Goal: Information Seeking & Learning: Learn about a topic

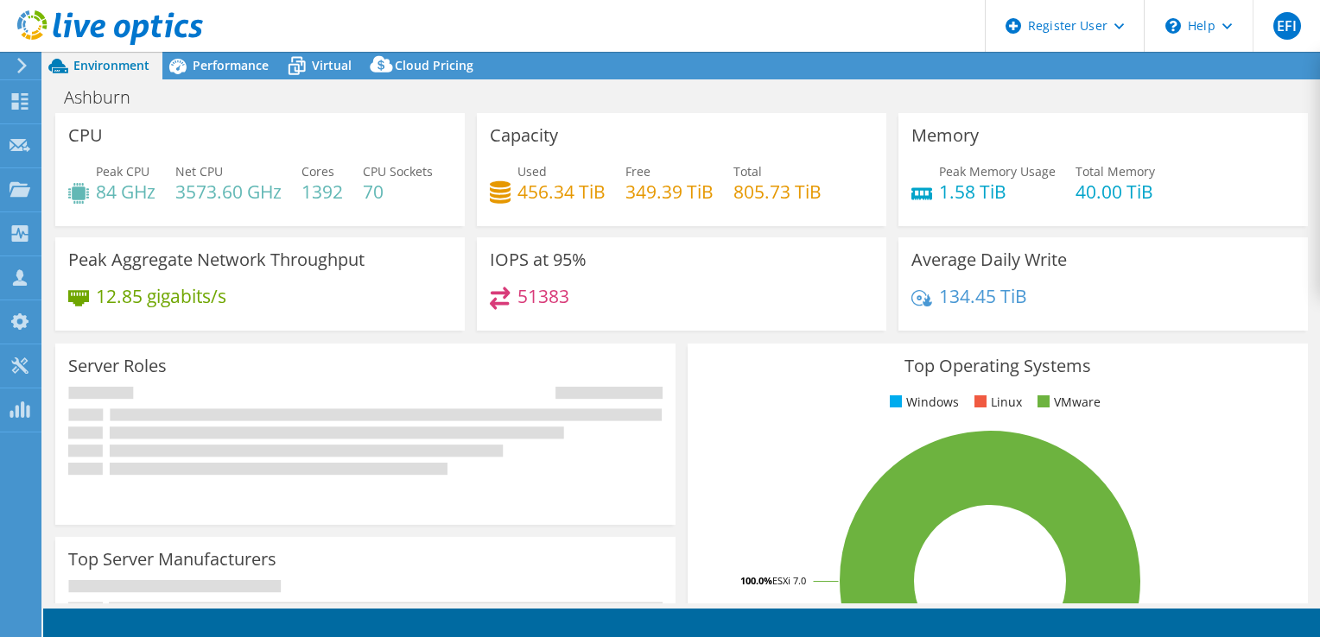
select select "USD"
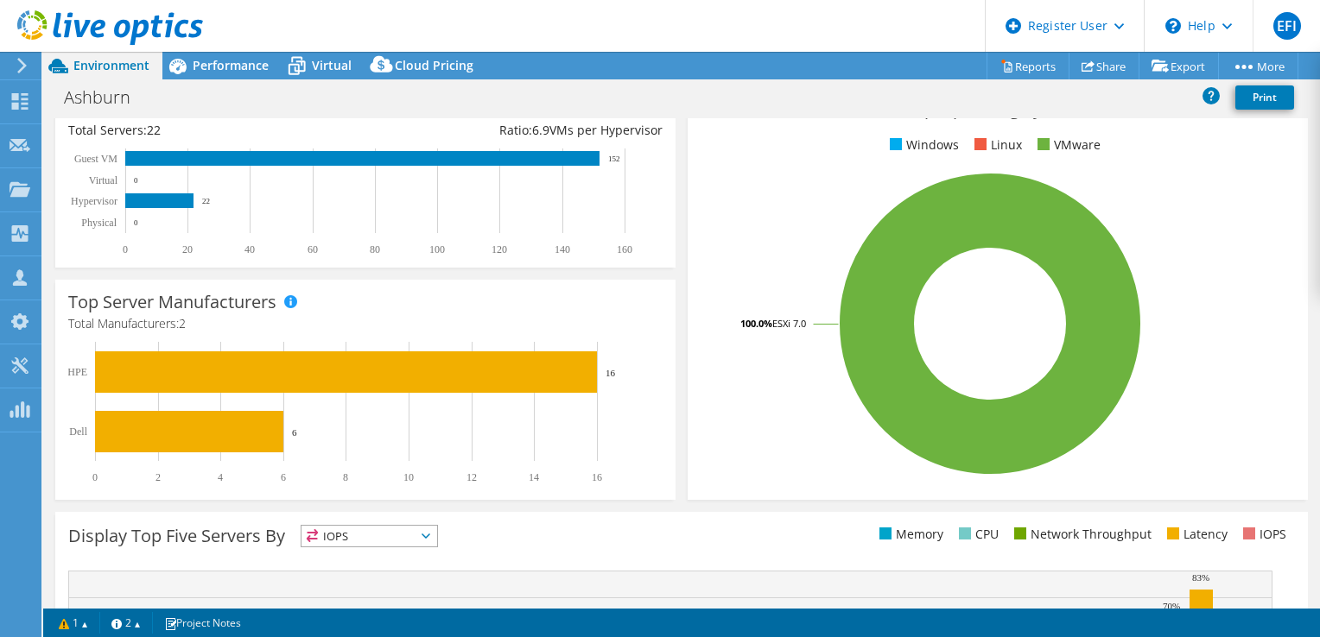
scroll to position [345, 0]
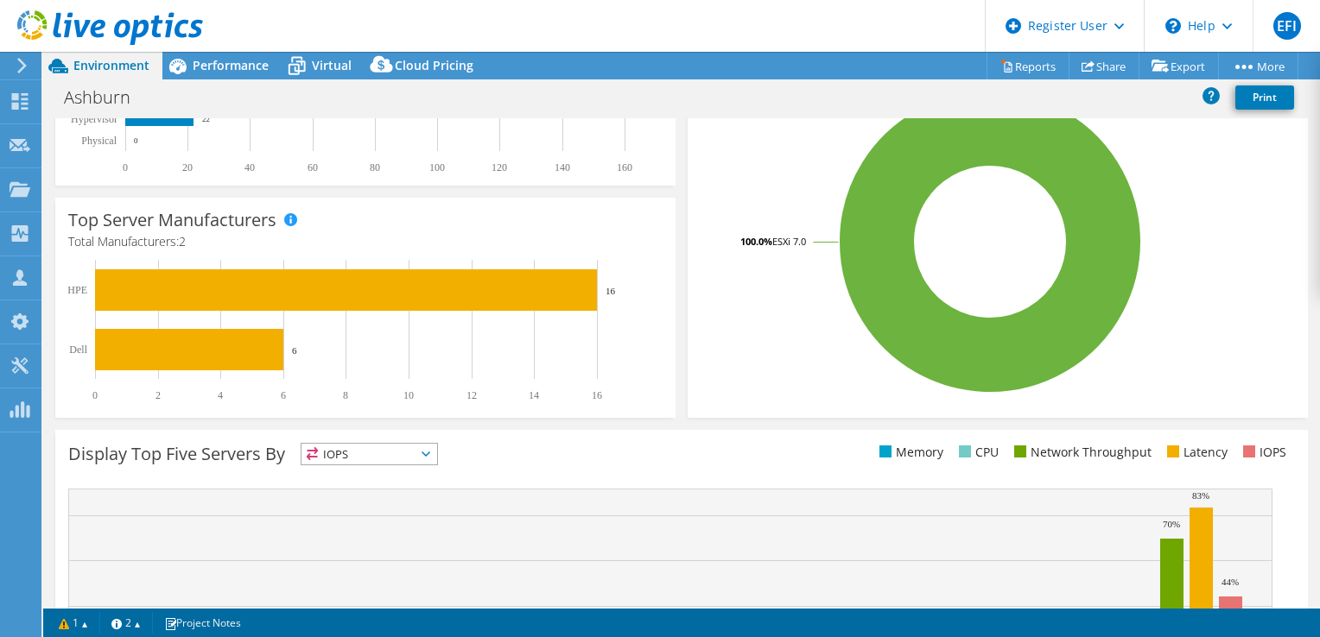
click at [435, 465] on span "IOPS" at bounding box center [369, 454] width 136 height 21
click at [733, 424] on div "Top Operating Systems Windows Linux VMware 100.0% ESXi 7.0" at bounding box center [997, 211] width 632 height 426
click at [239, 61] on span "Performance" at bounding box center [231, 65] width 76 height 16
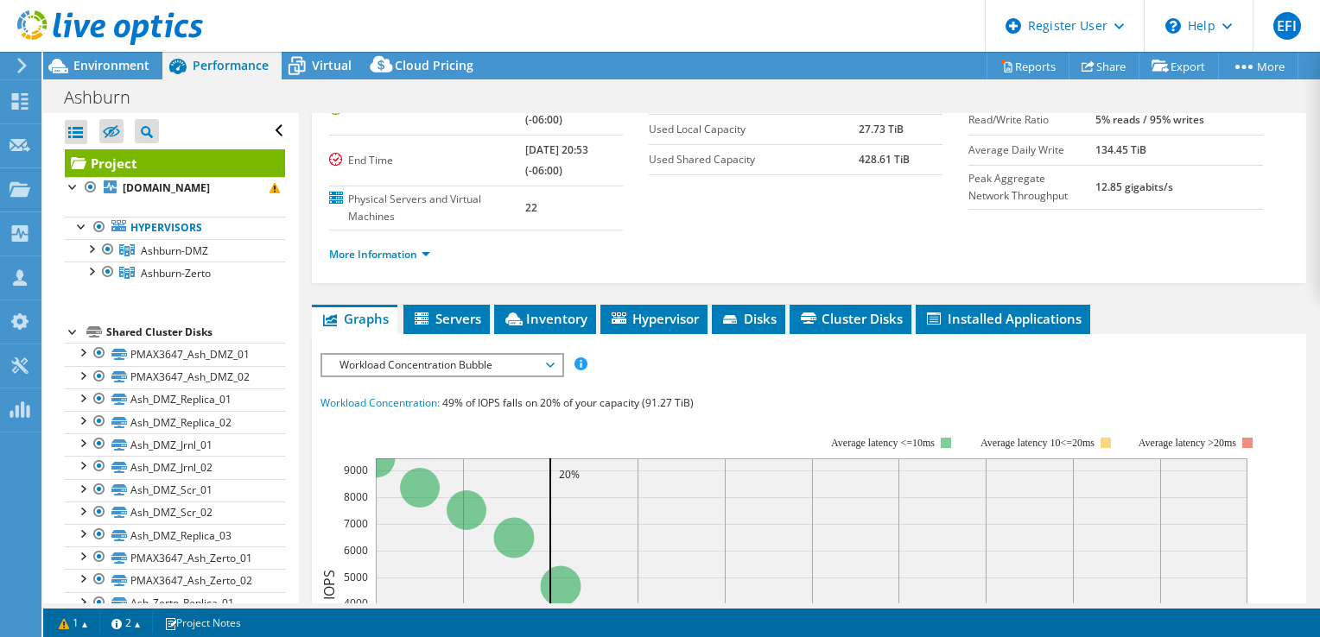
scroll to position [173, 0]
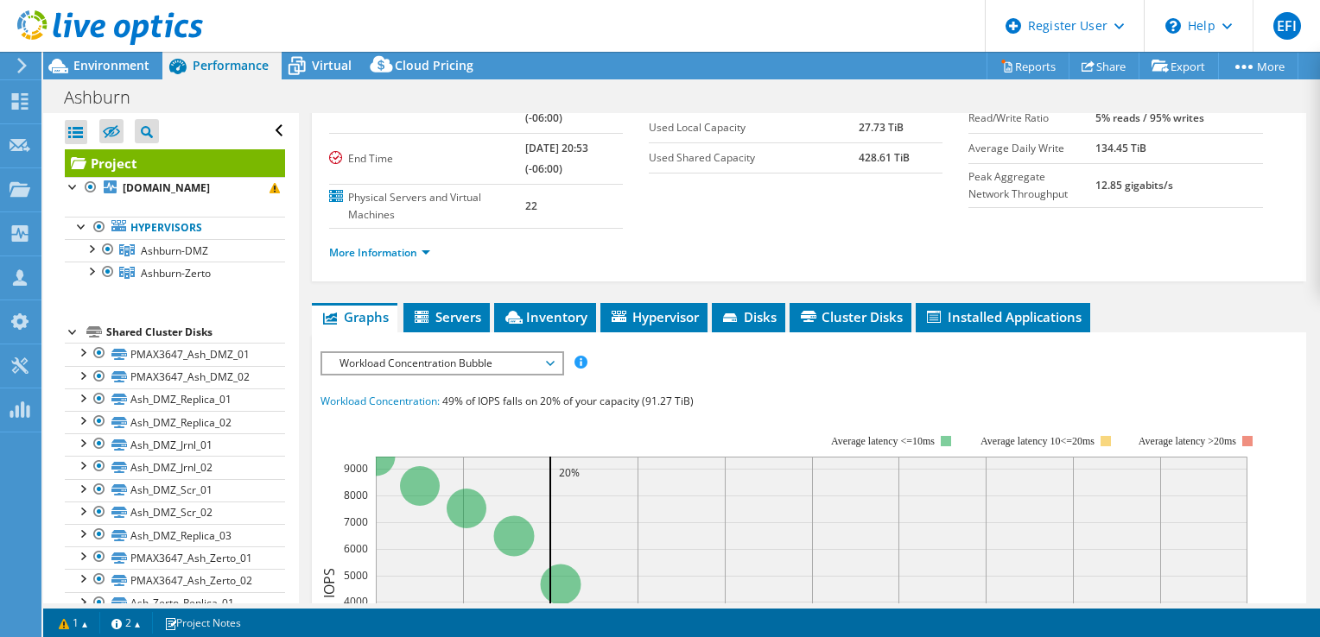
click at [552, 358] on span "Workload Concentration Bubble" at bounding box center [442, 363] width 222 height 21
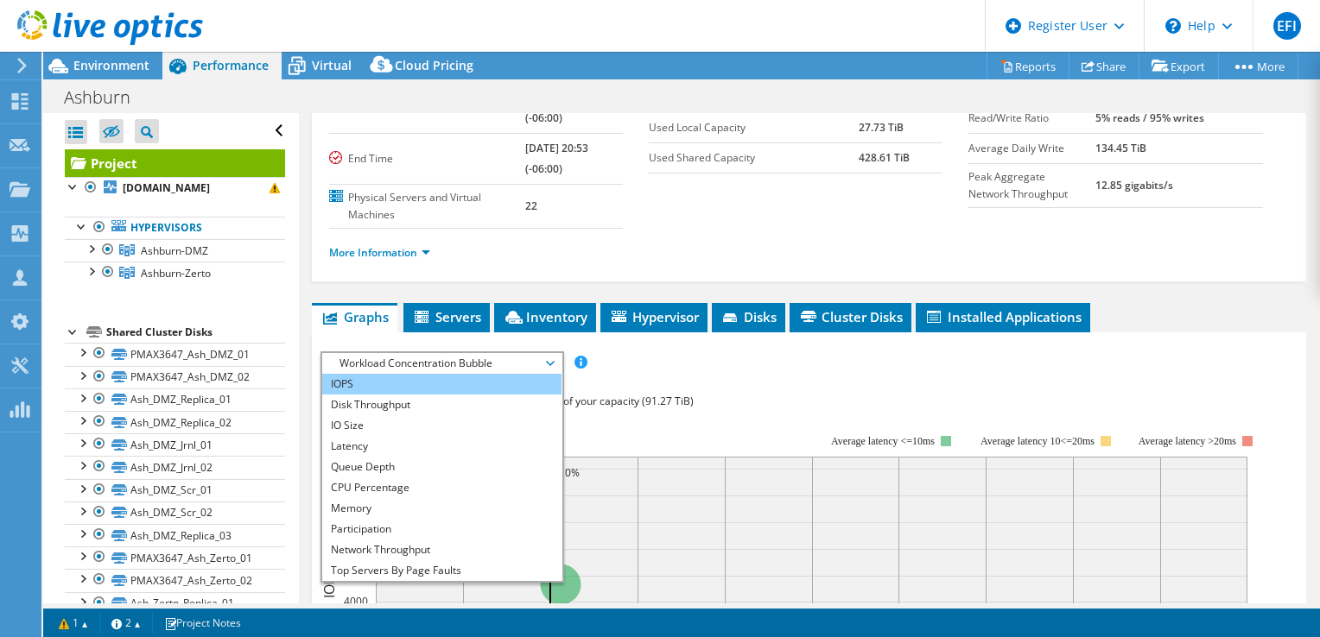
click at [342, 384] on li "IOPS" at bounding box center [441, 384] width 239 height 21
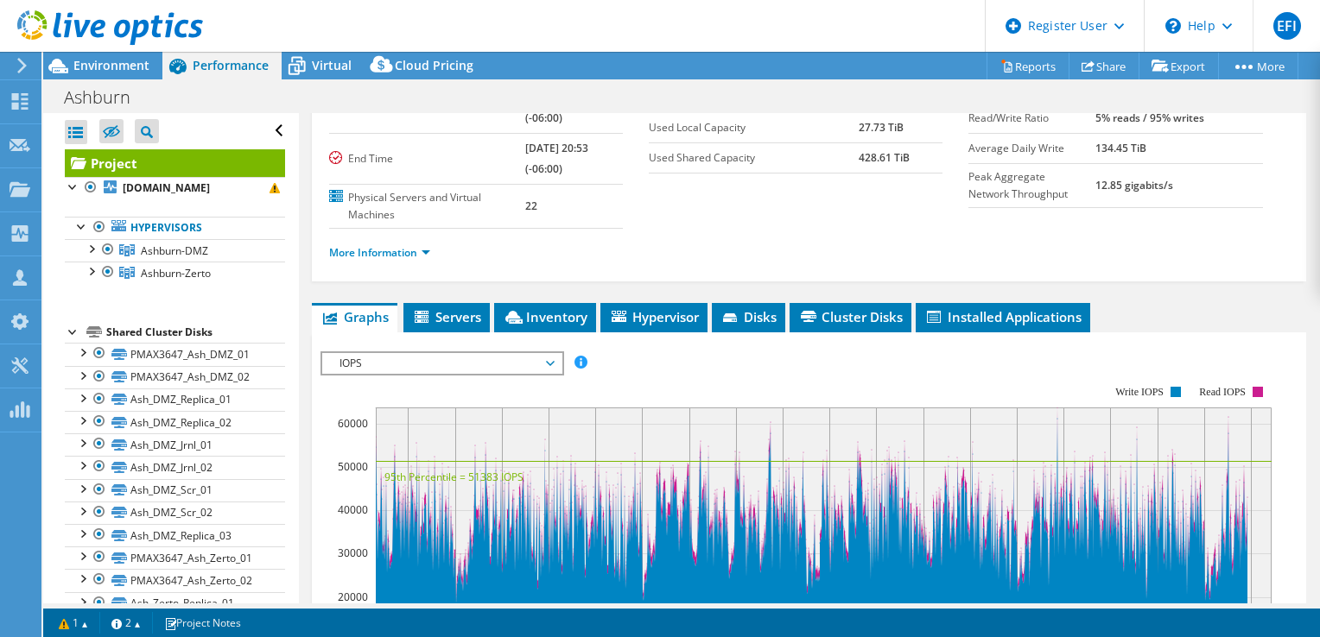
click at [549, 356] on span "IOPS" at bounding box center [442, 363] width 222 height 21
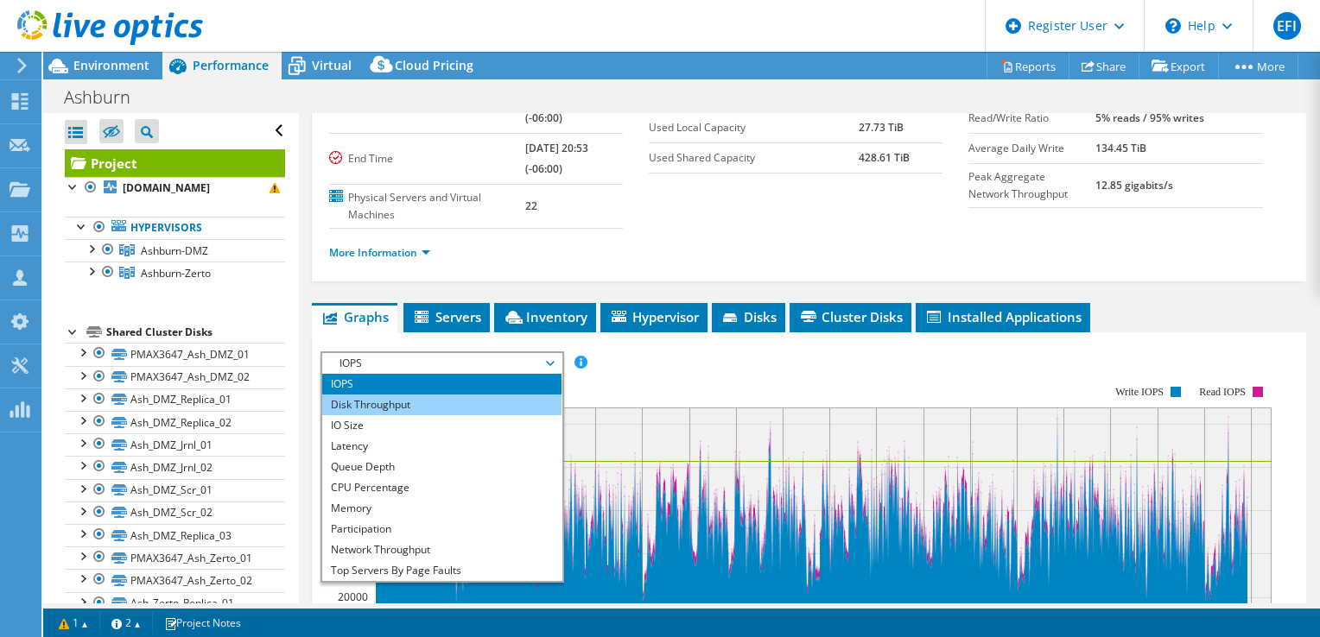
click at [365, 402] on li "Disk Throughput" at bounding box center [441, 405] width 239 height 21
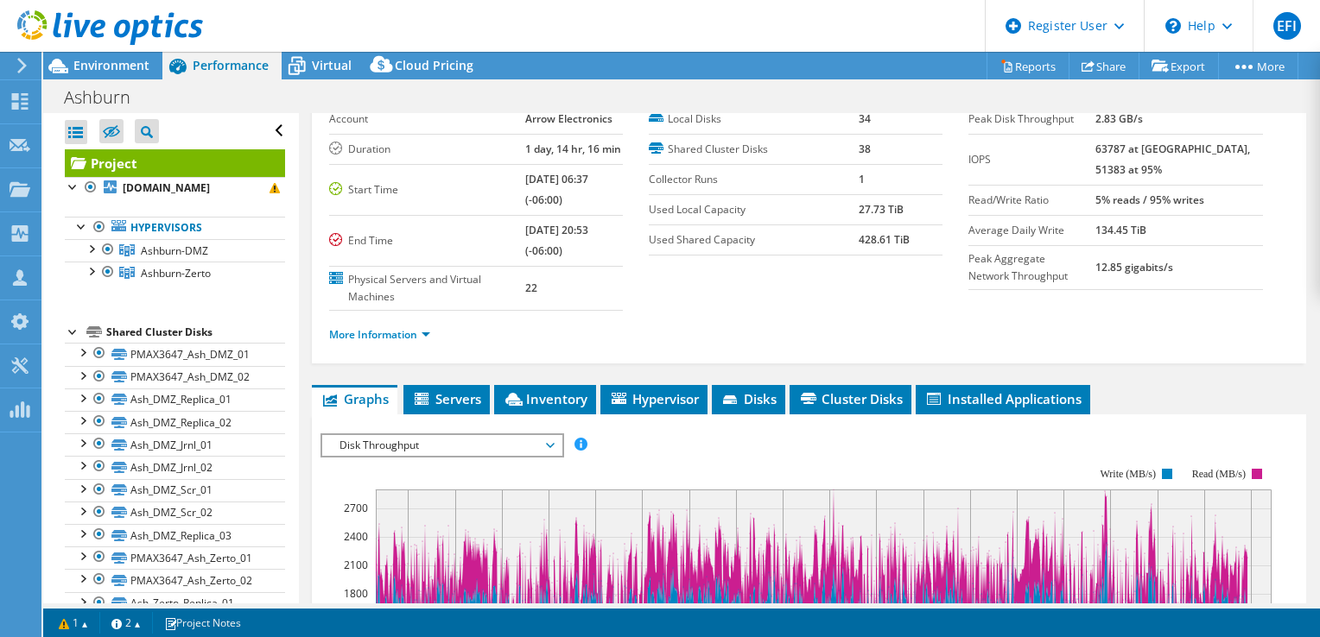
scroll to position [19, 0]
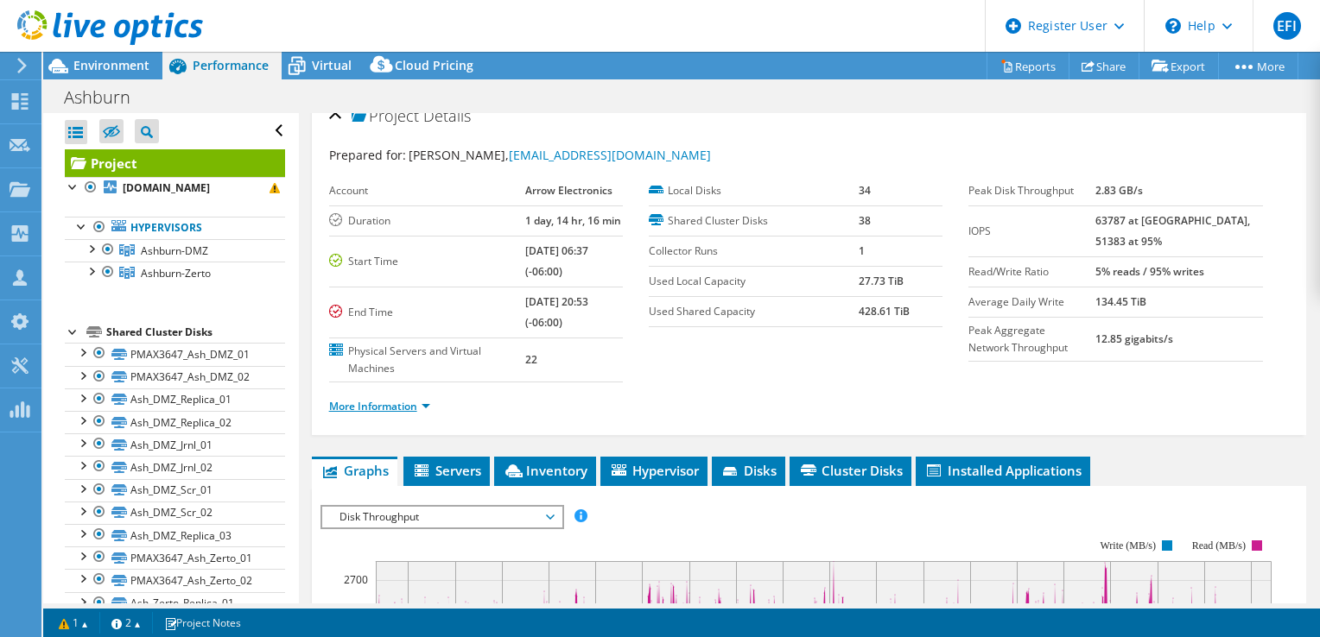
click at [426, 403] on link "More Information" at bounding box center [379, 406] width 101 height 15
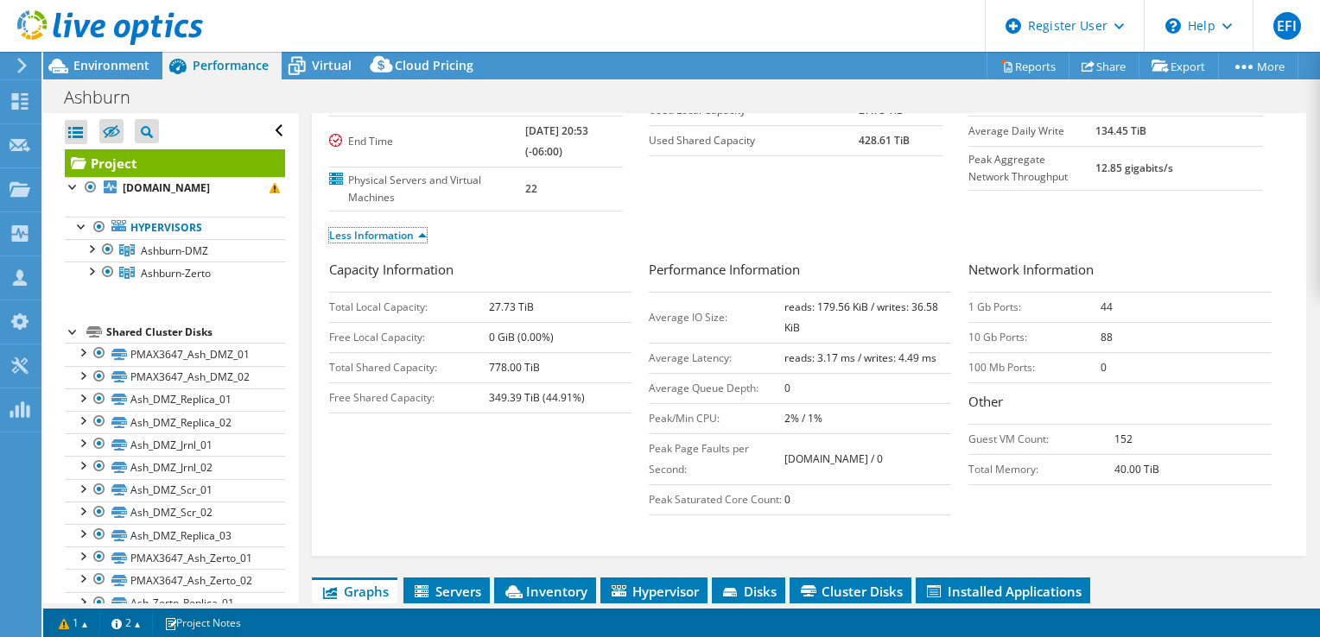
scroll to position [0, 0]
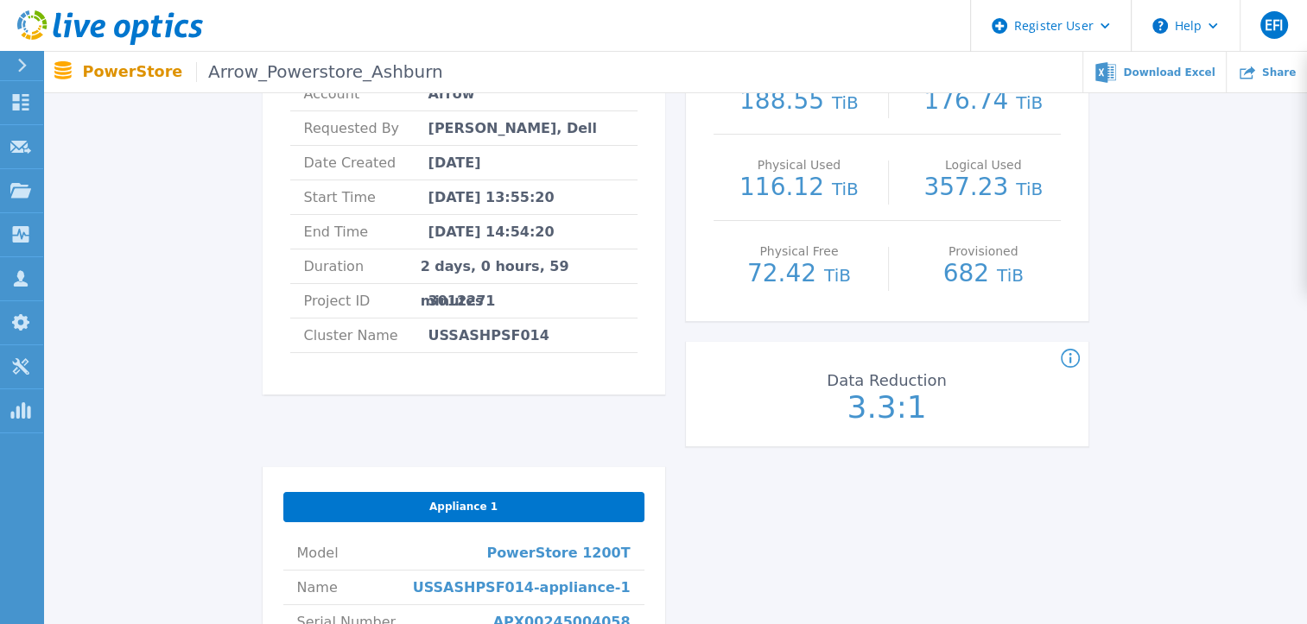
scroll to position [235, 0]
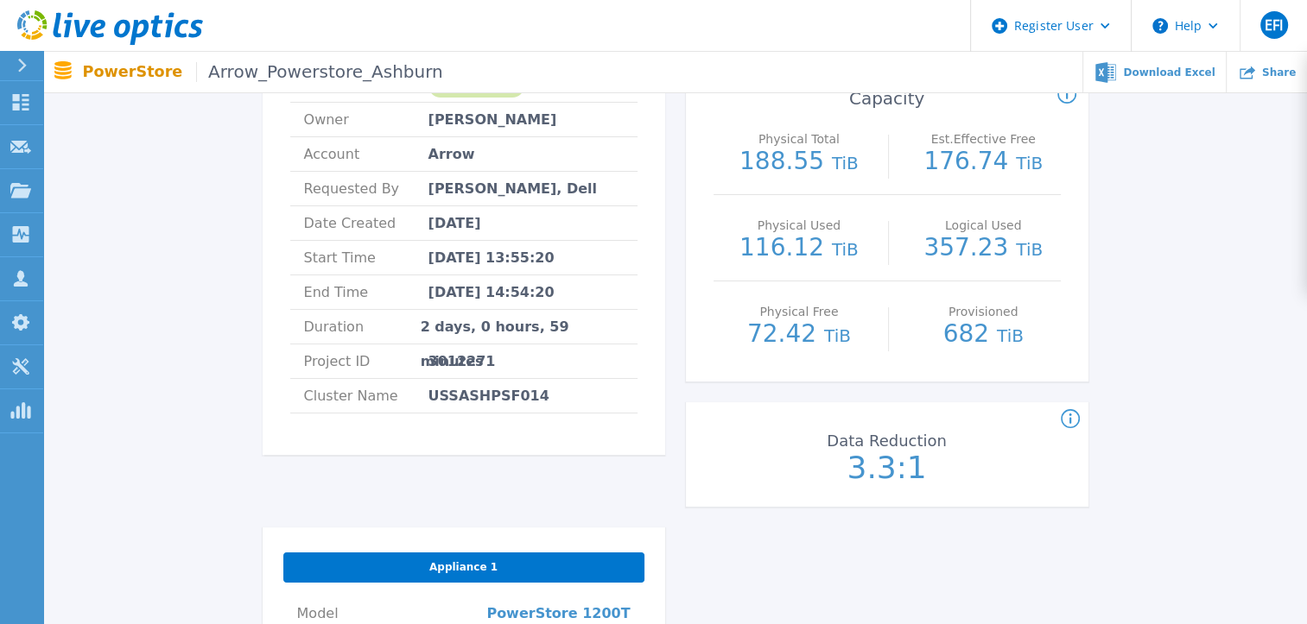
click at [1071, 418] on icon at bounding box center [1070, 419] width 3 height 10
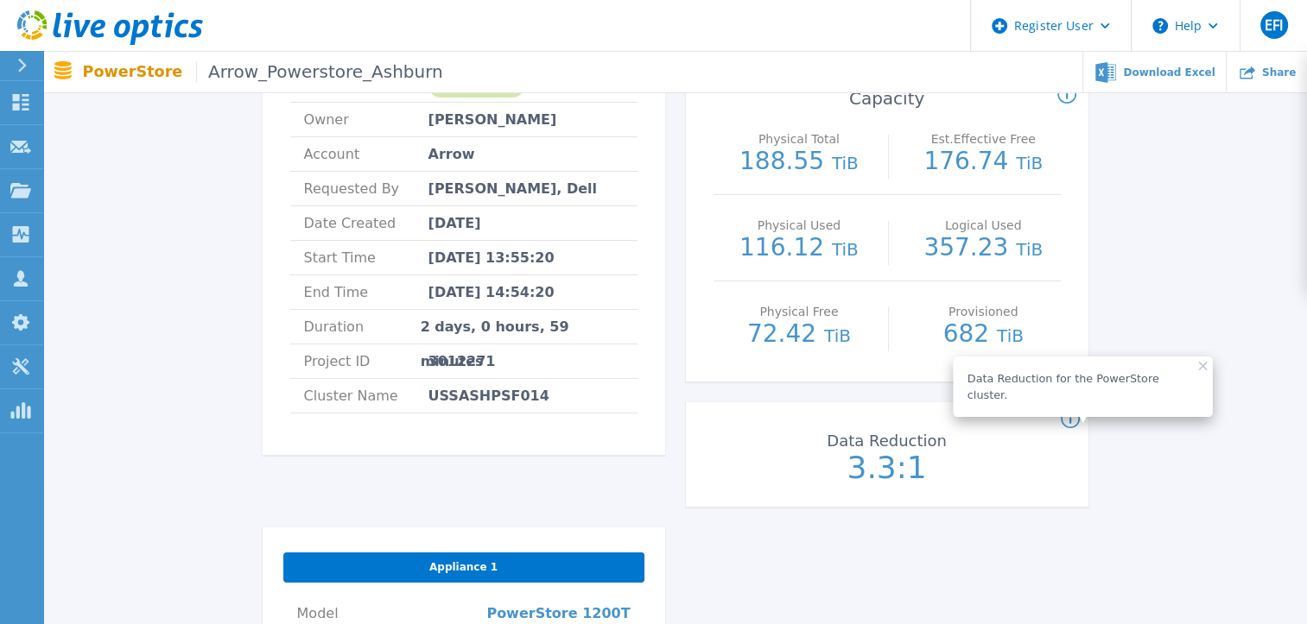
click at [1215, 473] on div "Arrow_Powerstore_Ashburn Status Complete Owner Sreenivas Kunchepu Account Arrow…" at bounding box center [675, 499] width 1212 height 1149
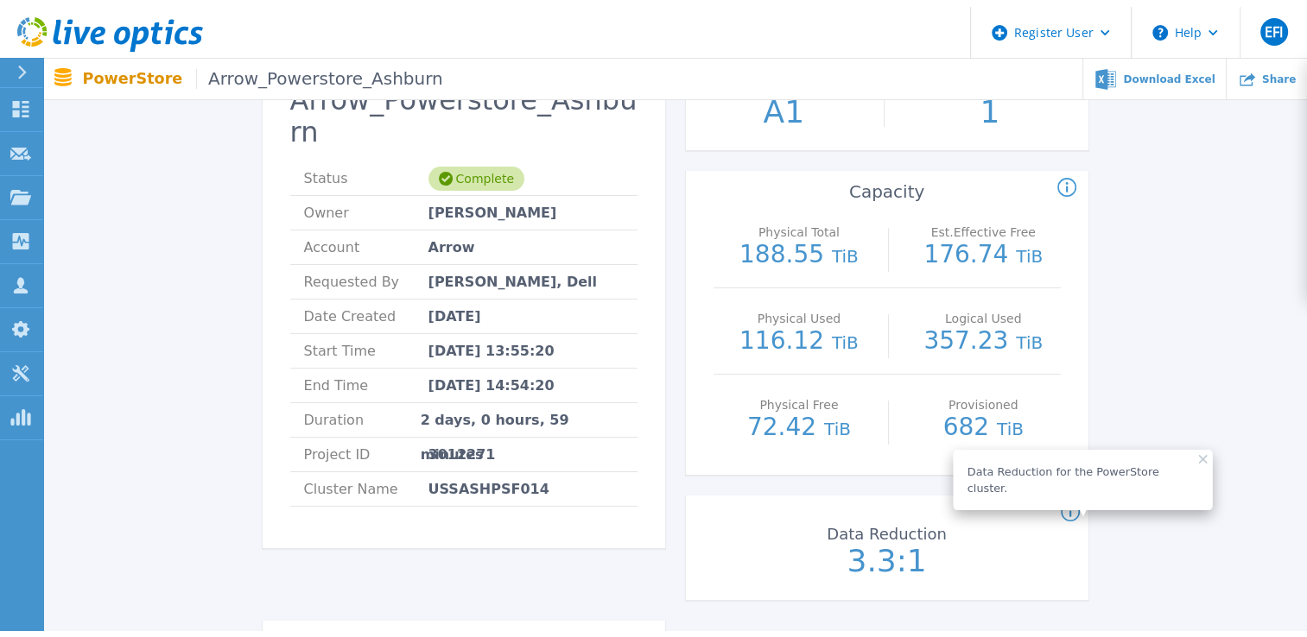
scroll to position [0, 0]
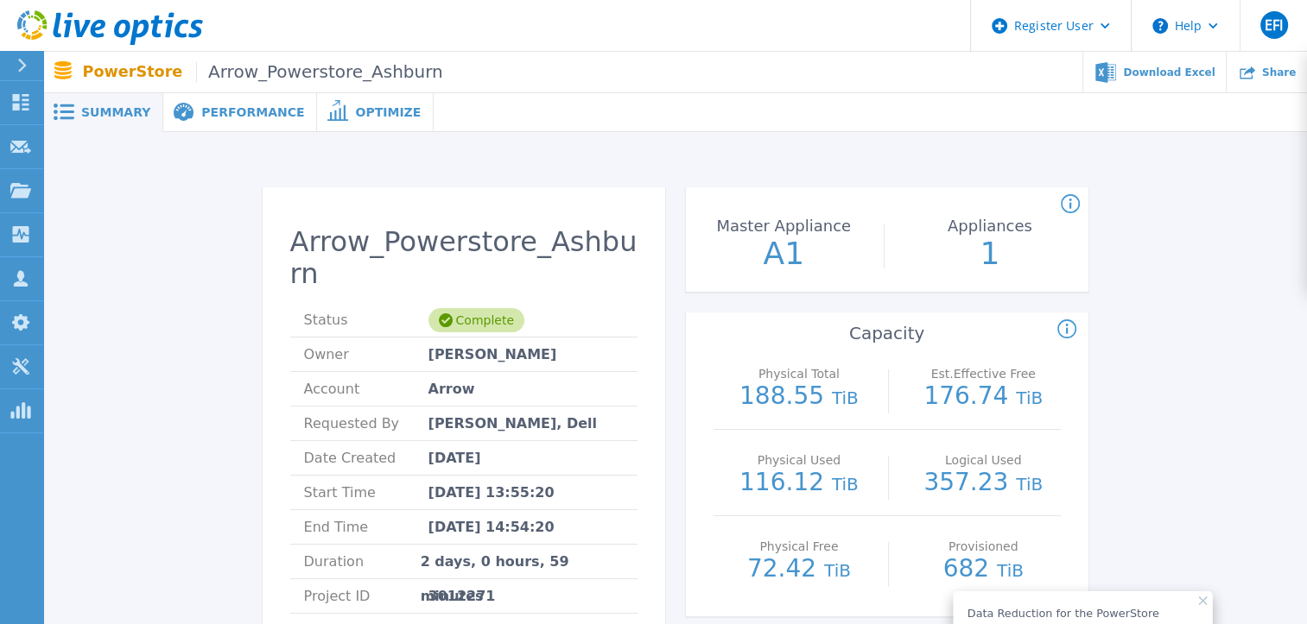
click at [212, 106] on span "Performance" at bounding box center [252, 112] width 103 height 12
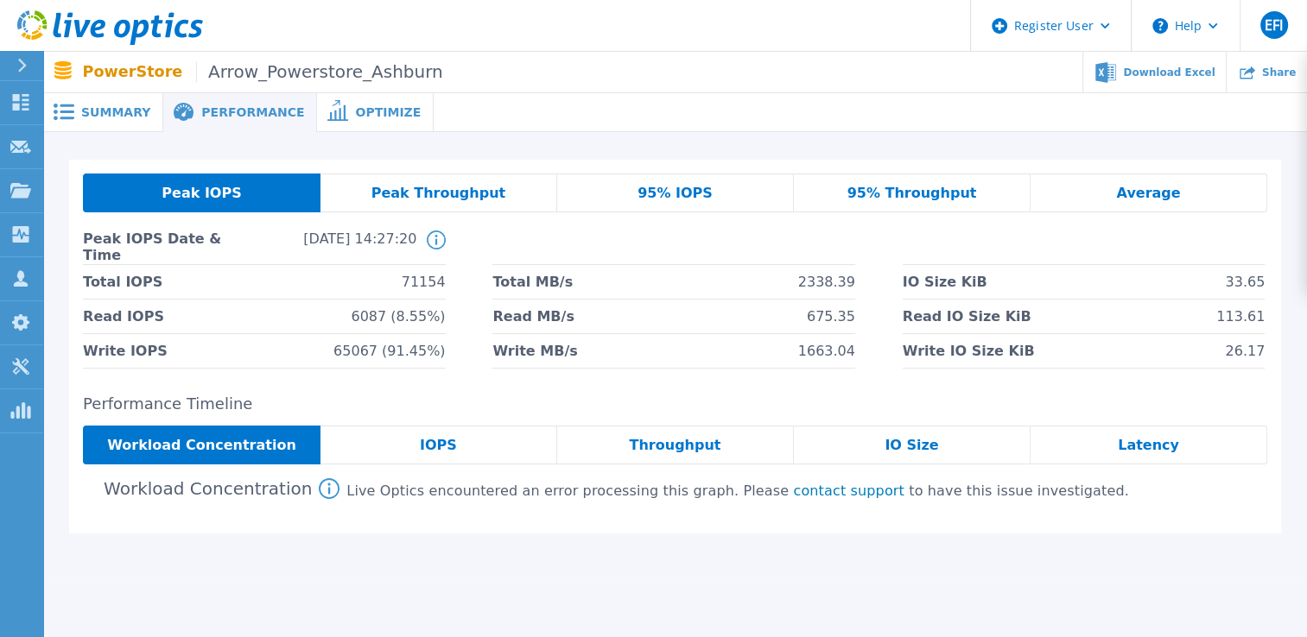
click at [425, 444] on span "IOPS" at bounding box center [438, 446] width 37 height 14
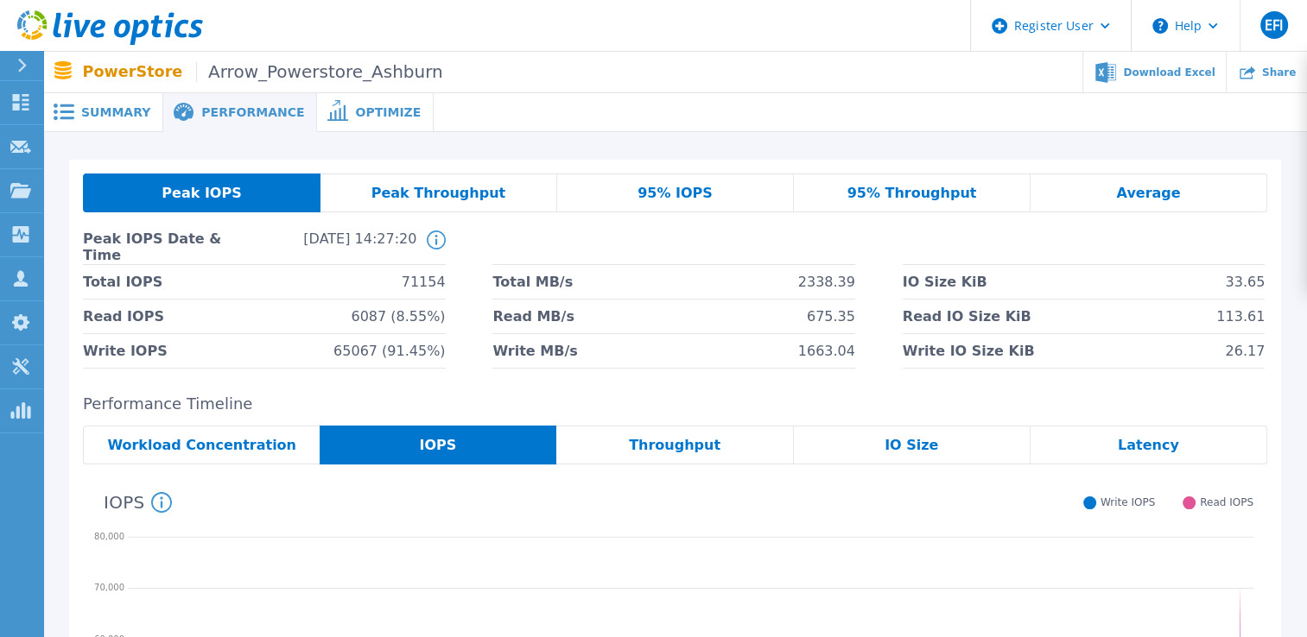
click at [412, 188] on span "Peak Throughput" at bounding box center [438, 194] width 135 height 14
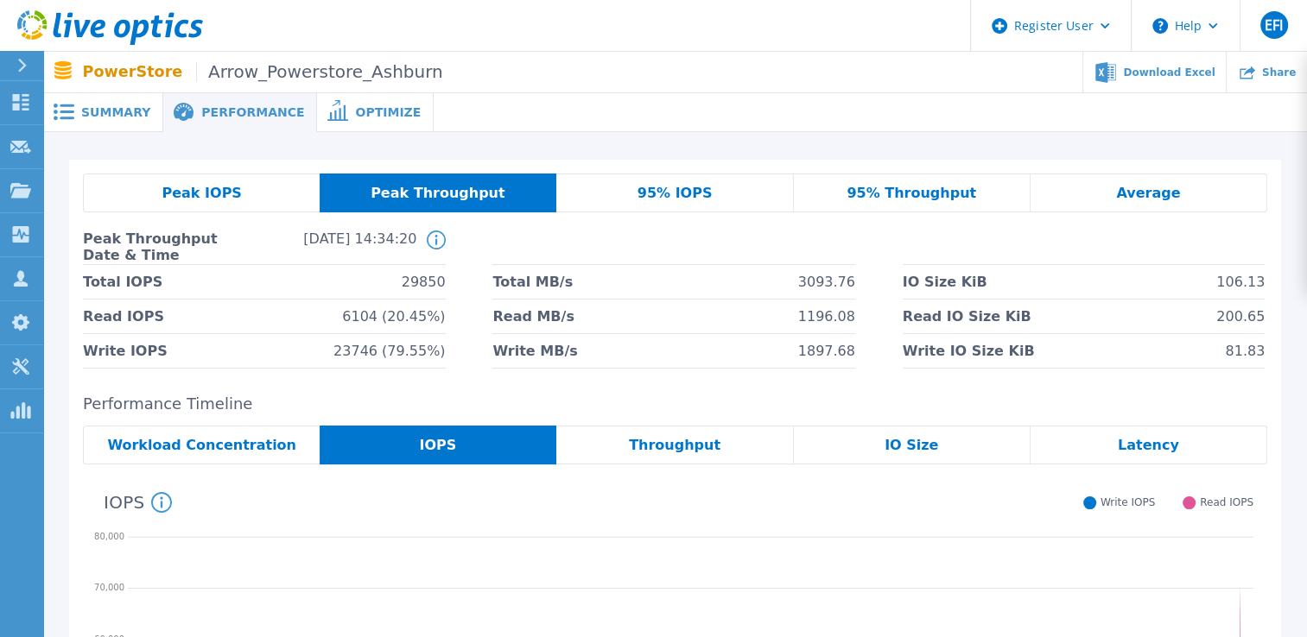
click at [355, 111] on span "Optimize" at bounding box center [388, 112] width 66 height 12
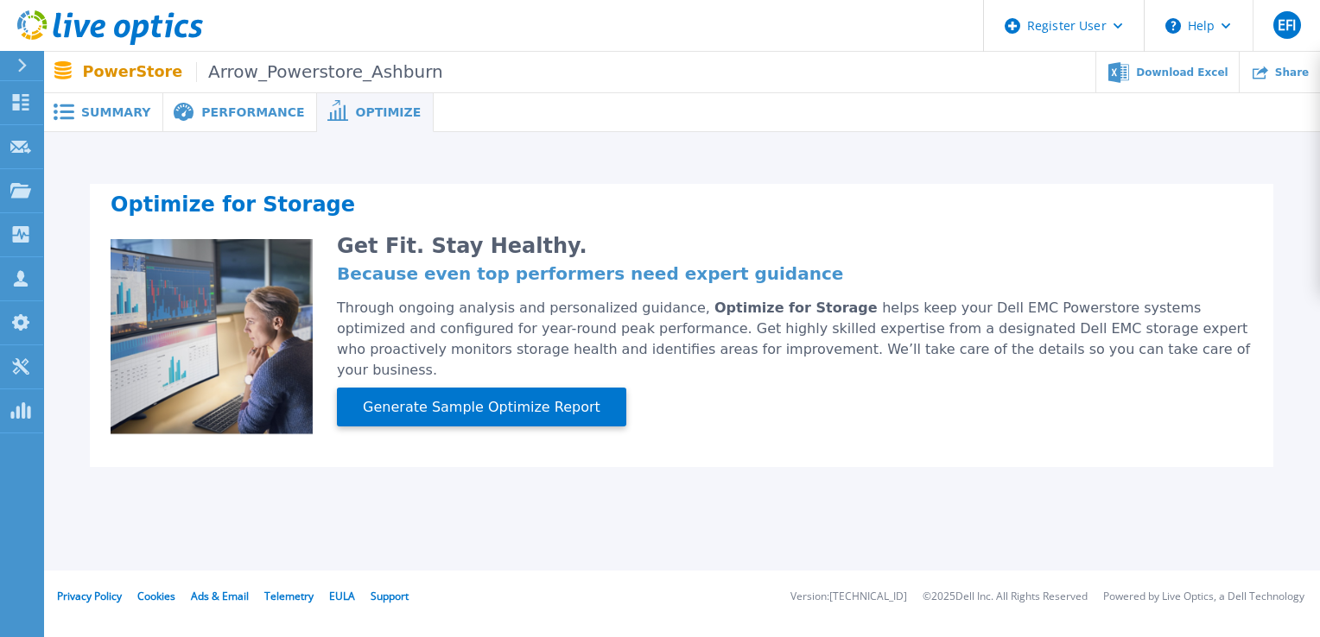
click at [242, 106] on span "Performance" at bounding box center [252, 112] width 103 height 12
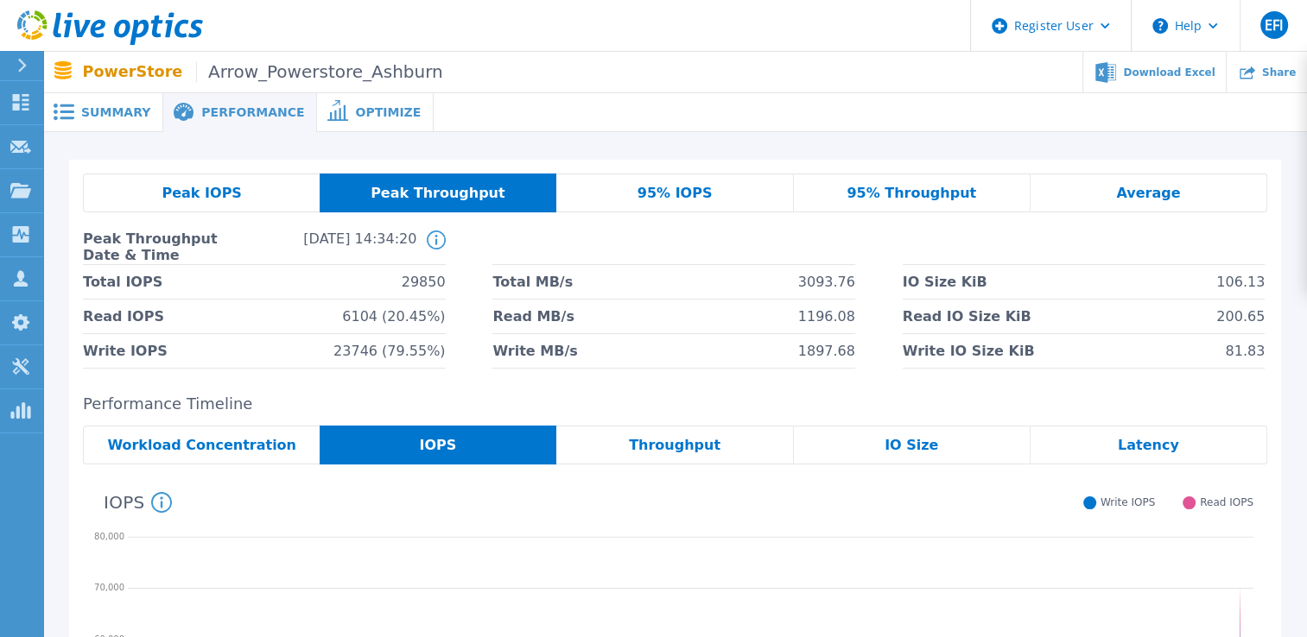
click at [1159, 439] on span "Latency" at bounding box center [1148, 446] width 61 height 14
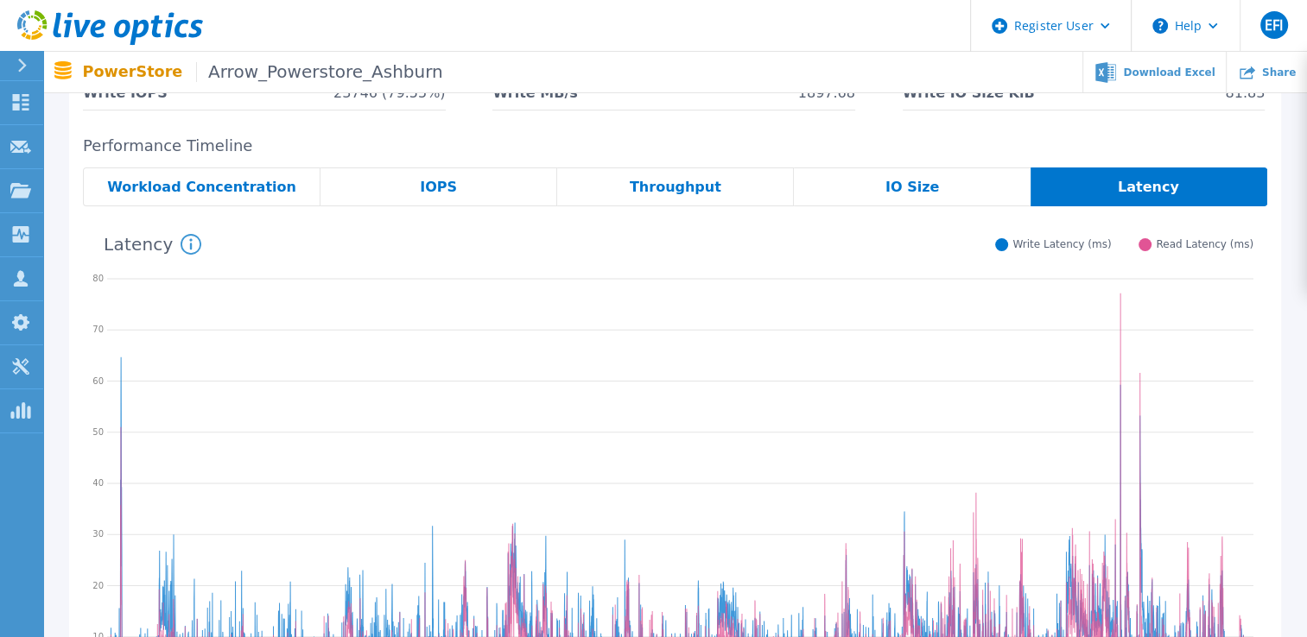
scroll to position [257, 0]
click at [670, 187] on span "Throughput" at bounding box center [676, 189] width 92 height 14
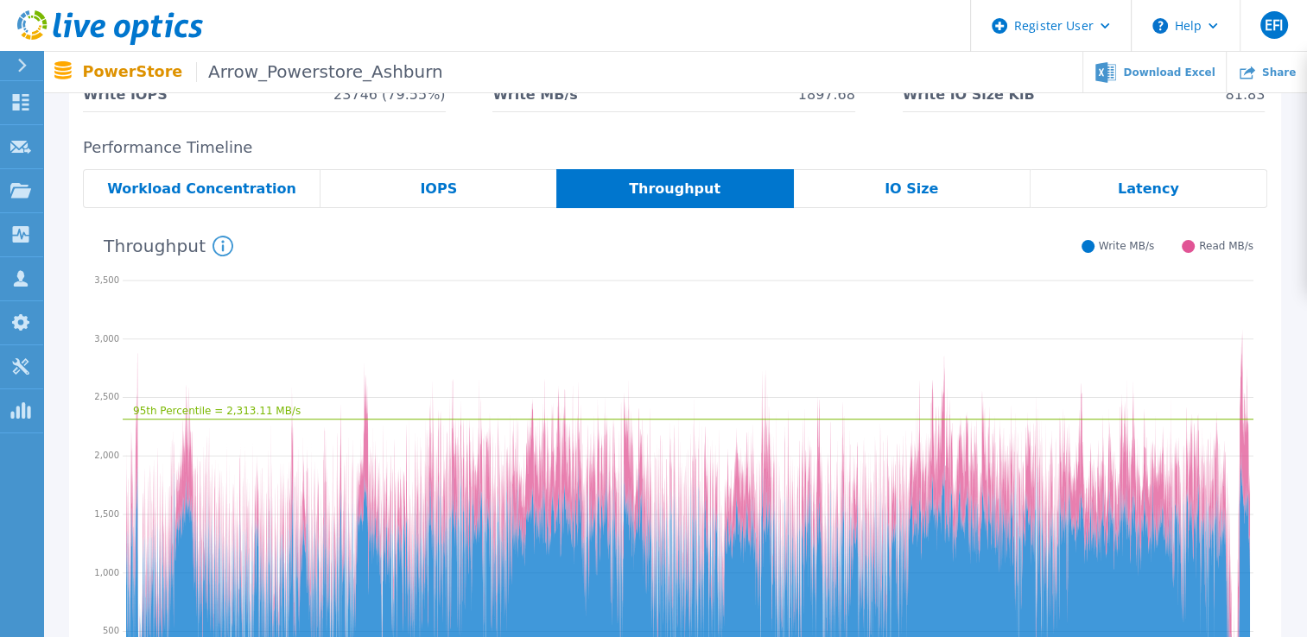
click at [921, 187] on span "IO Size" at bounding box center [911, 189] width 54 height 14
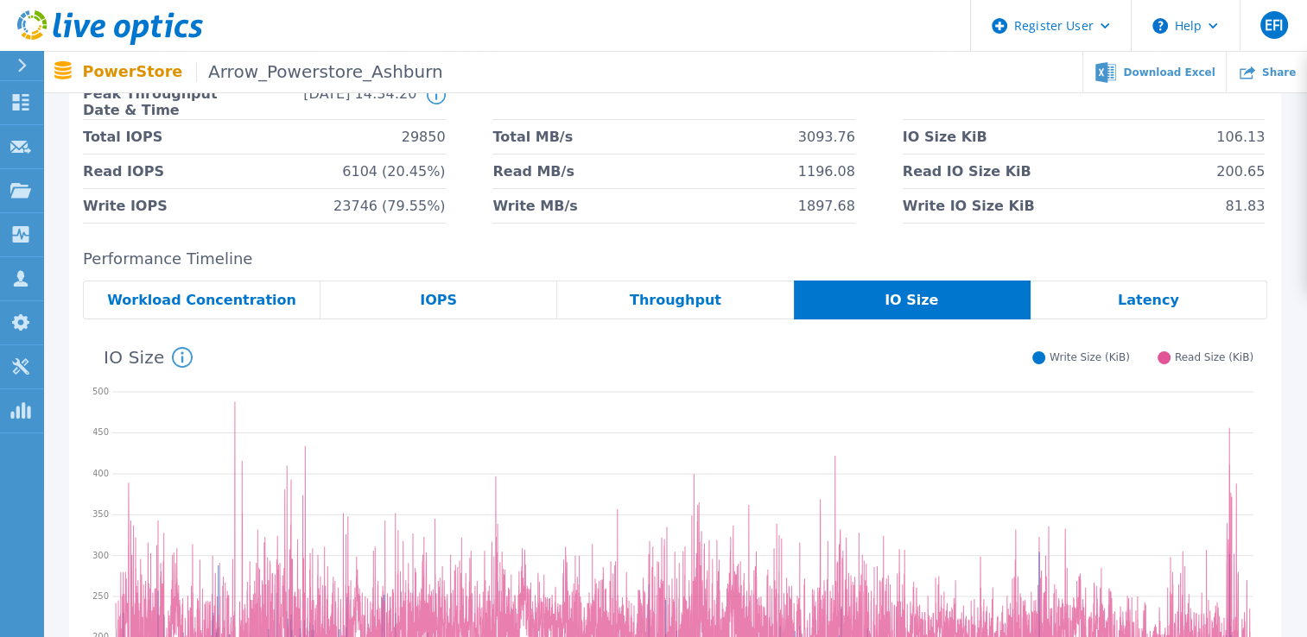
scroll to position [139, 0]
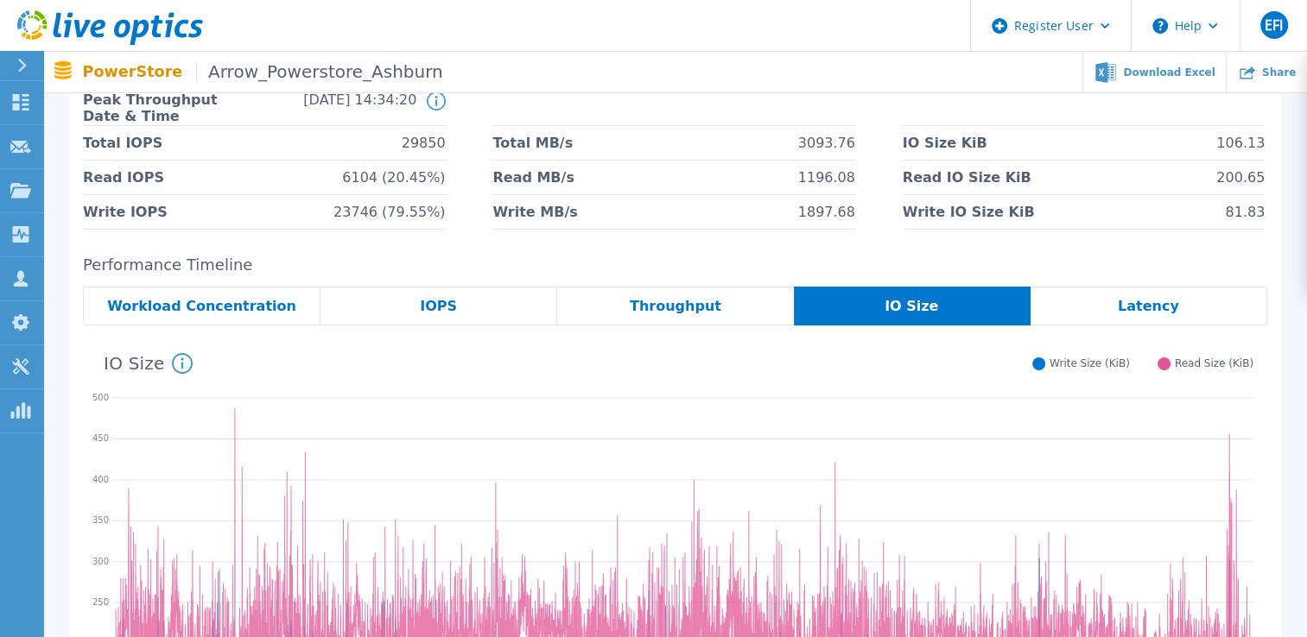
click at [430, 302] on span "IOPS" at bounding box center [438, 307] width 37 height 14
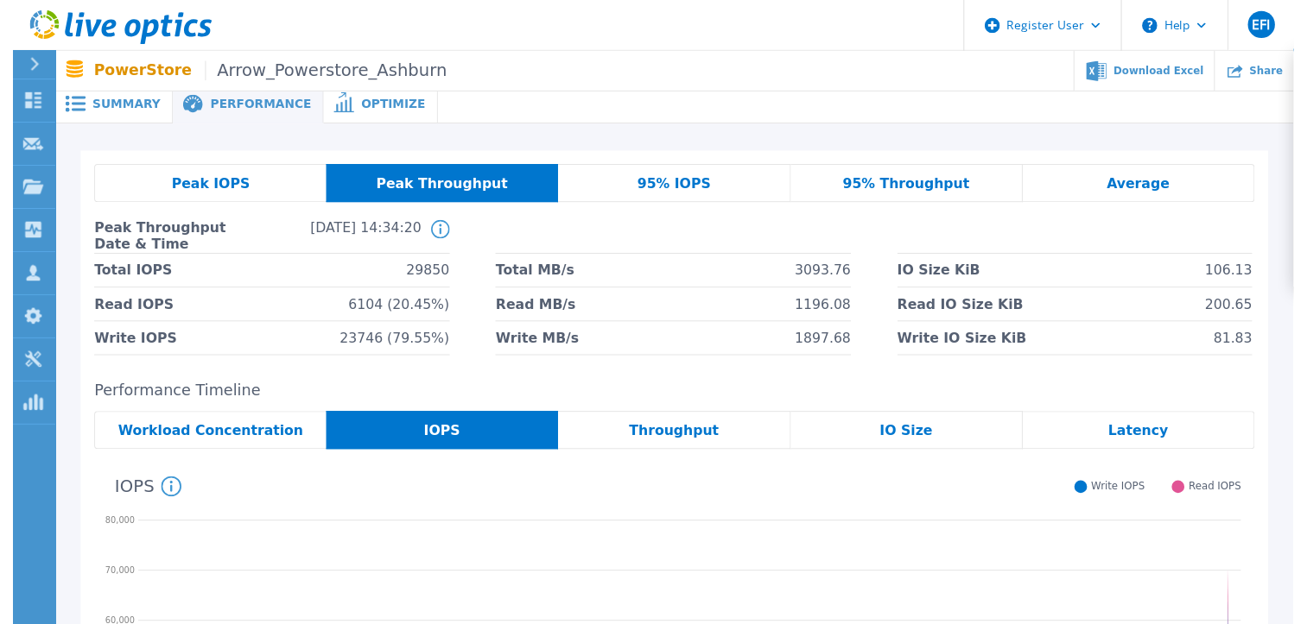
scroll to position [0, 0]
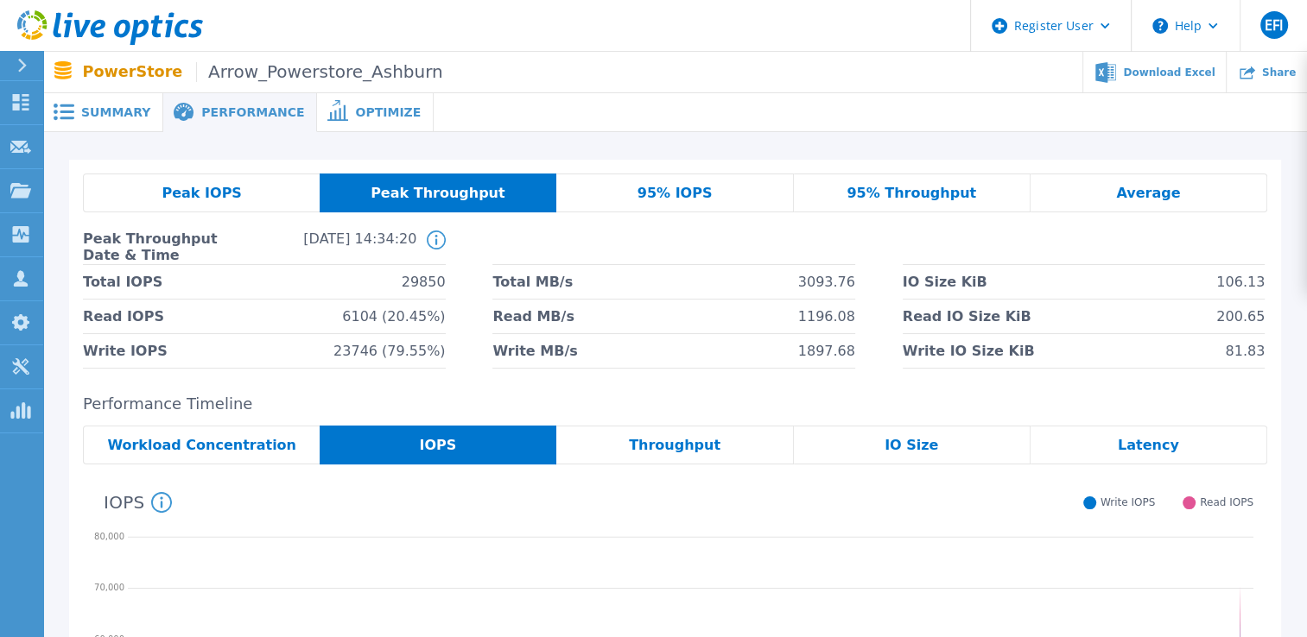
click at [123, 107] on span "Summary" at bounding box center [115, 112] width 69 height 12
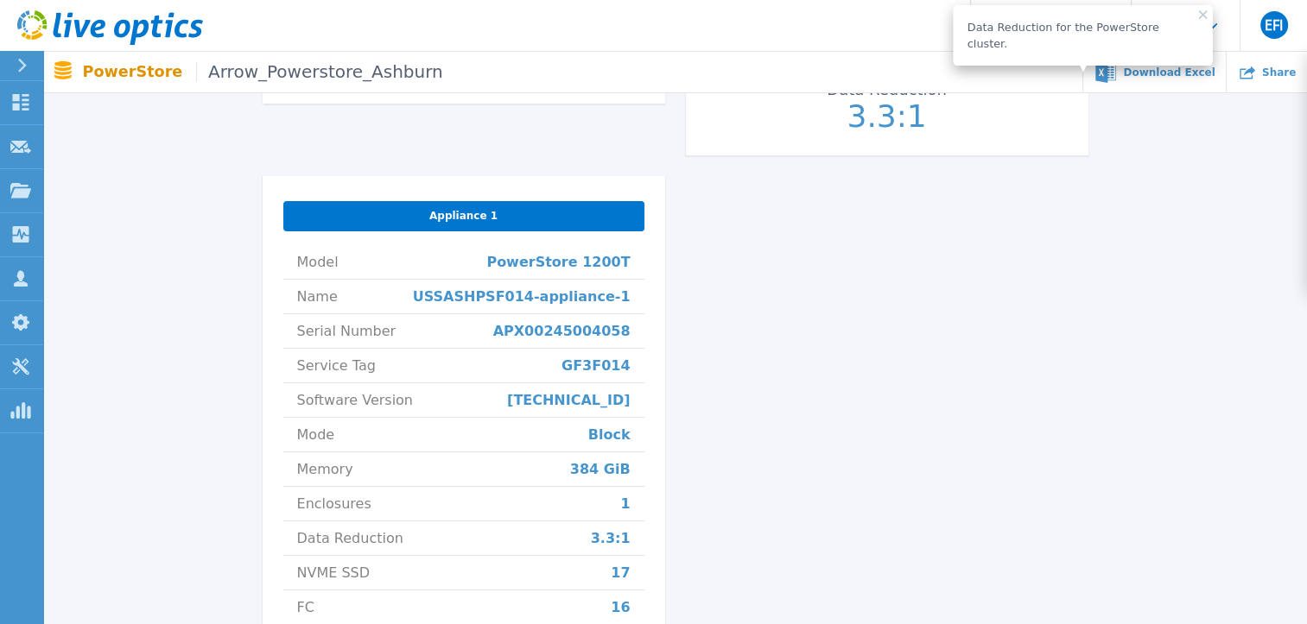
scroll to position [691, 0]
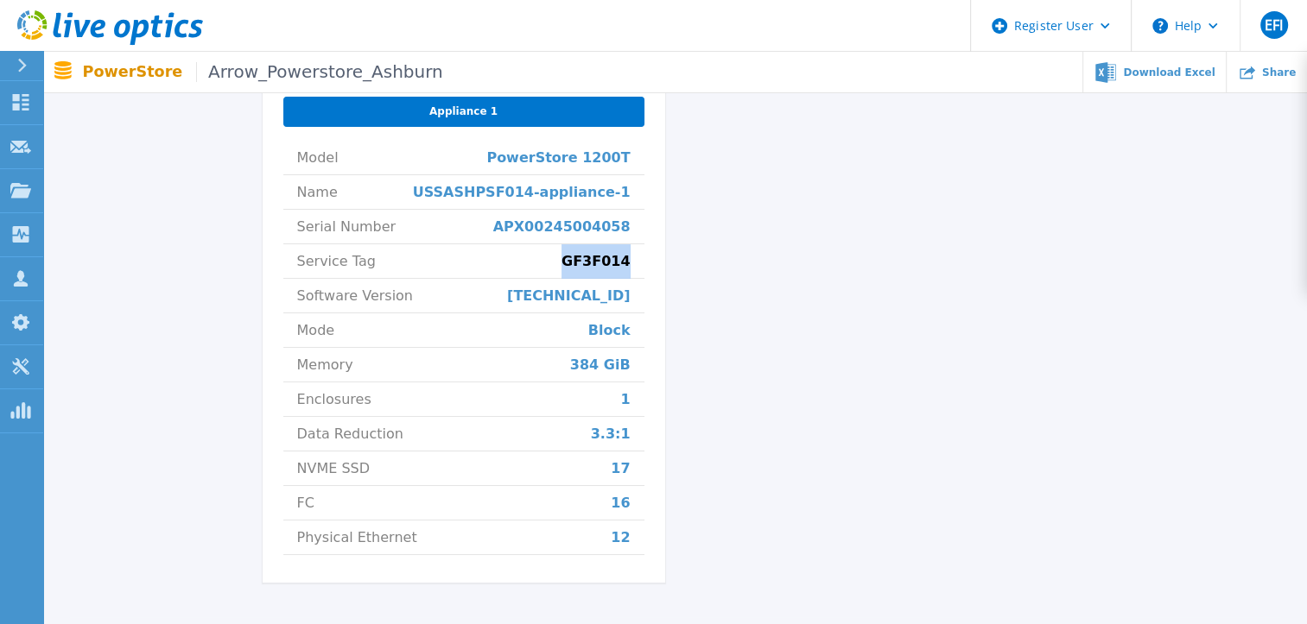
drag, startPoint x: 629, startPoint y: 261, endPoint x: 574, endPoint y: 265, distance: 55.4
click at [574, 265] on li "Service Tag GF3F014" at bounding box center [463, 261] width 361 height 35
drag, startPoint x: 574, startPoint y: 265, endPoint x: 652, endPoint y: 281, distance: 80.1
click at [652, 281] on div "Appliance 1 Model PowerStore 1200T Name USSASHPSF014-appliance-1 Serial Number …" at bounding box center [464, 327] width 403 height 511
drag, startPoint x: 632, startPoint y: 229, endPoint x: 520, endPoint y: 236, distance: 112.5
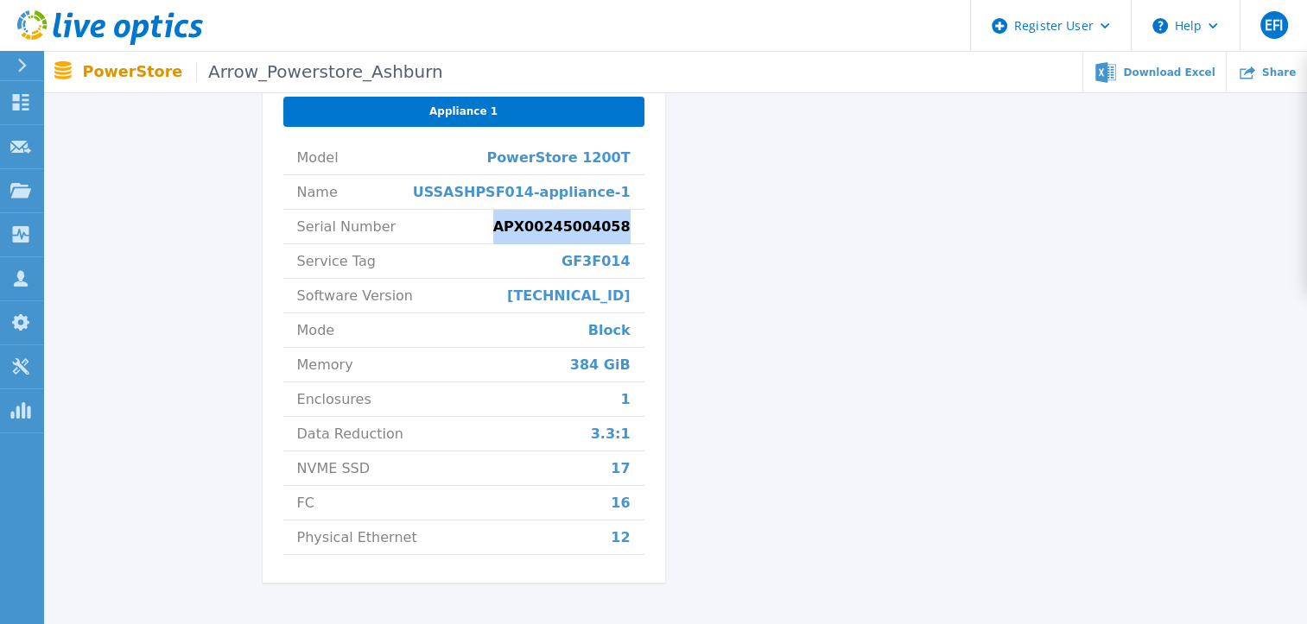
click at [520, 236] on li "Serial Number APX00245004058" at bounding box center [463, 227] width 361 height 35
drag, startPoint x: 520, startPoint y: 236, endPoint x: 540, endPoint y: 226, distance: 22.0
copy span "APX00245004058"
drag, startPoint x: 633, startPoint y: 262, endPoint x: 574, endPoint y: 261, distance: 59.6
click at [574, 261] on li "Service Tag GF3F014" at bounding box center [463, 261] width 361 height 35
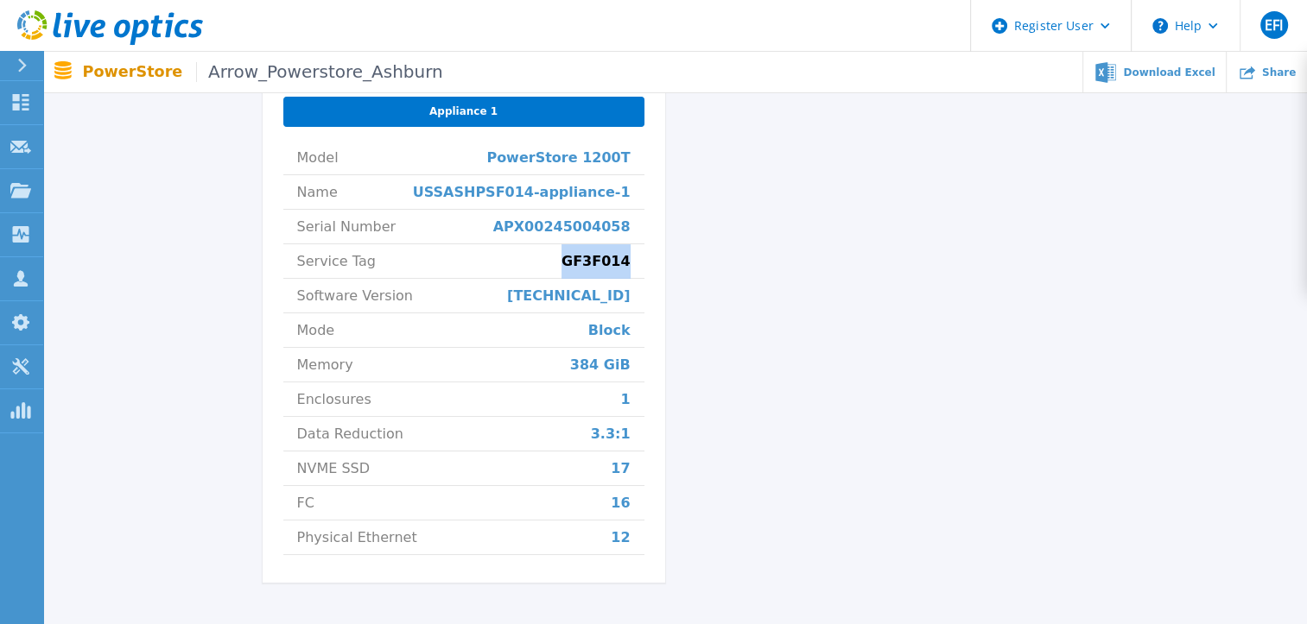
drag, startPoint x: 574, startPoint y: 261, endPoint x: 609, endPoint y: 256, distance: 35.8
copy span "GF3F014"
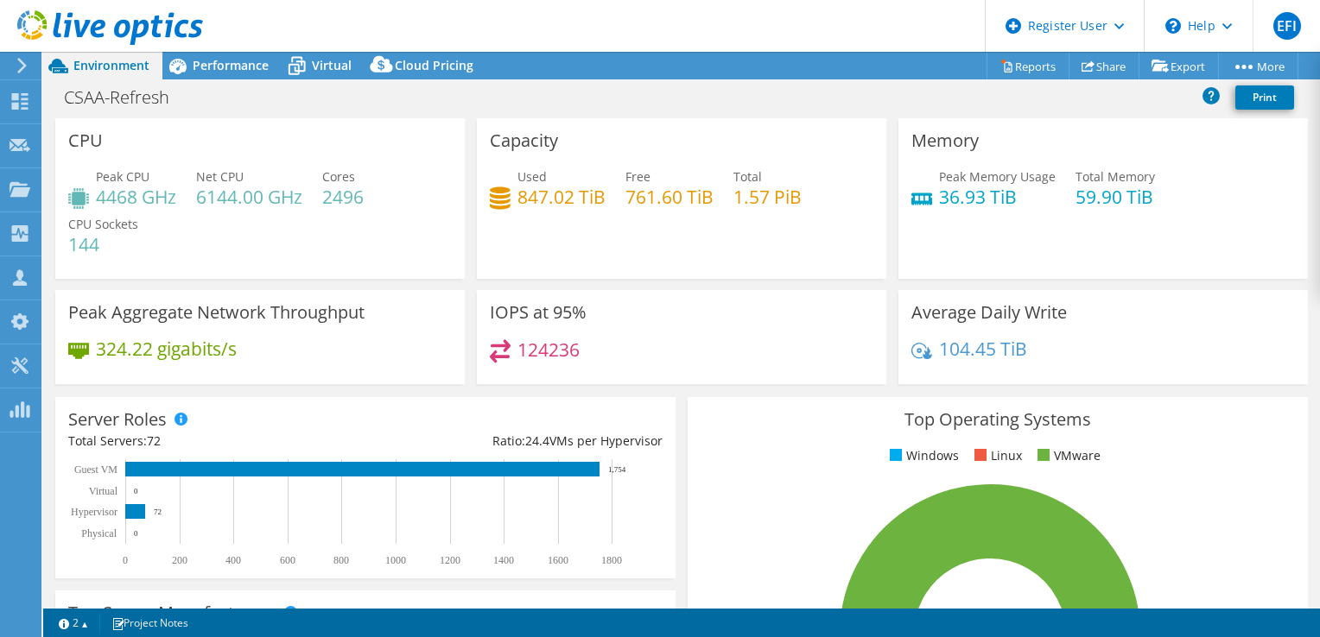
select select "USD"
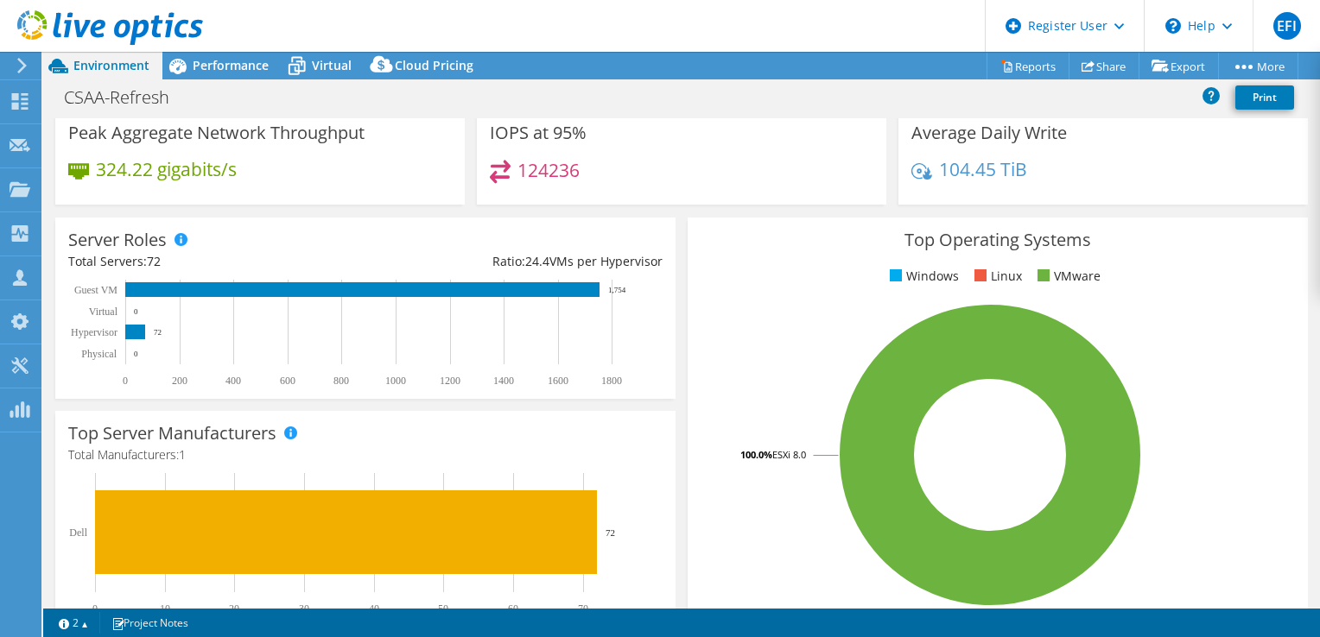
scroll to position [173, 0]
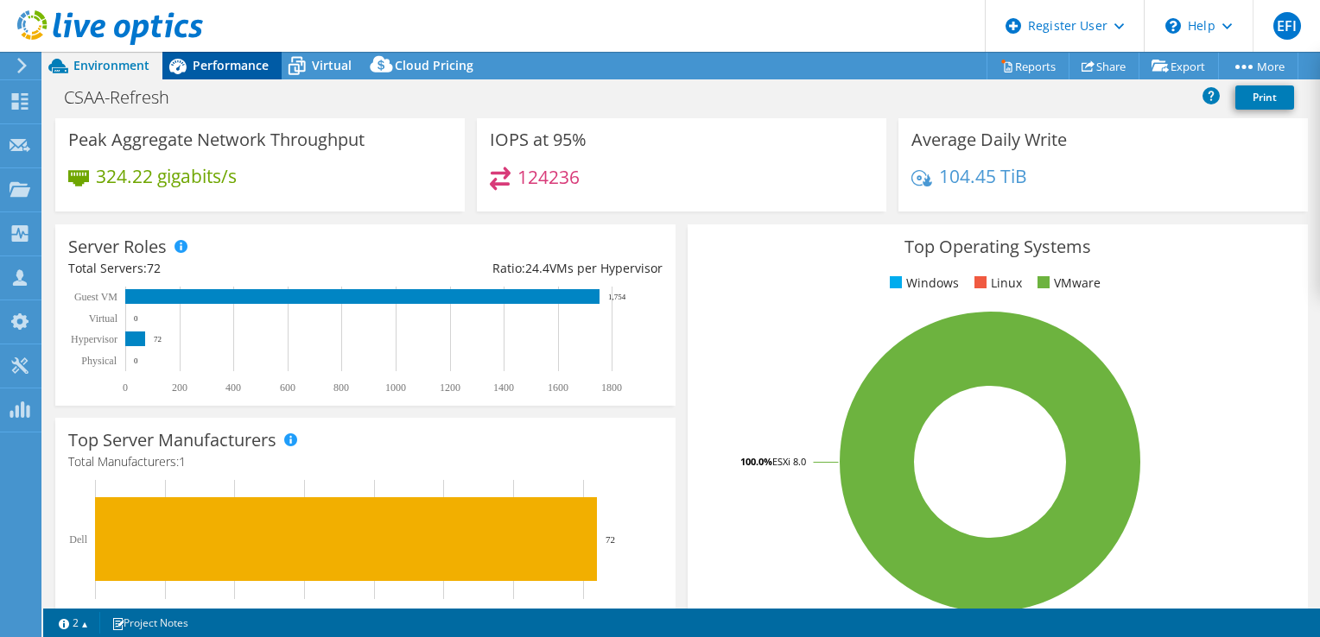
click at [219, 64] on span "Performance" at bounding box center [231, 65] width 76 height 16
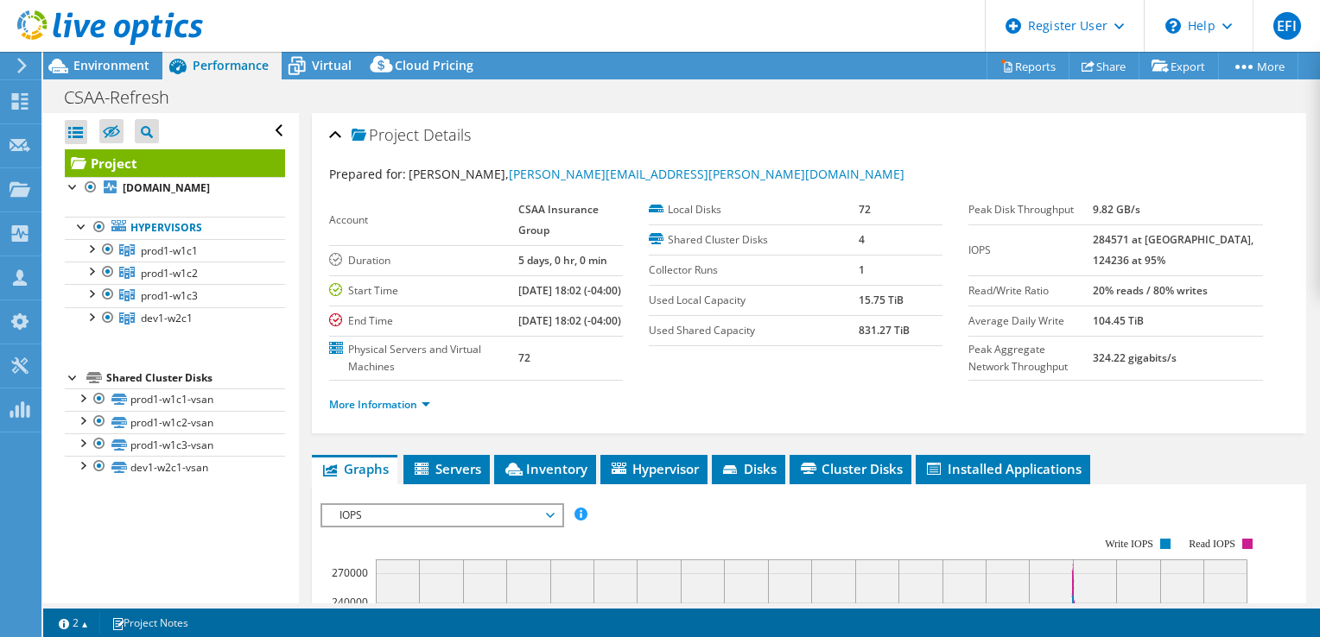
scroll to position [0, 0]
click at [90, 257] on div at bounding box center [90, 247] width 17 height 17
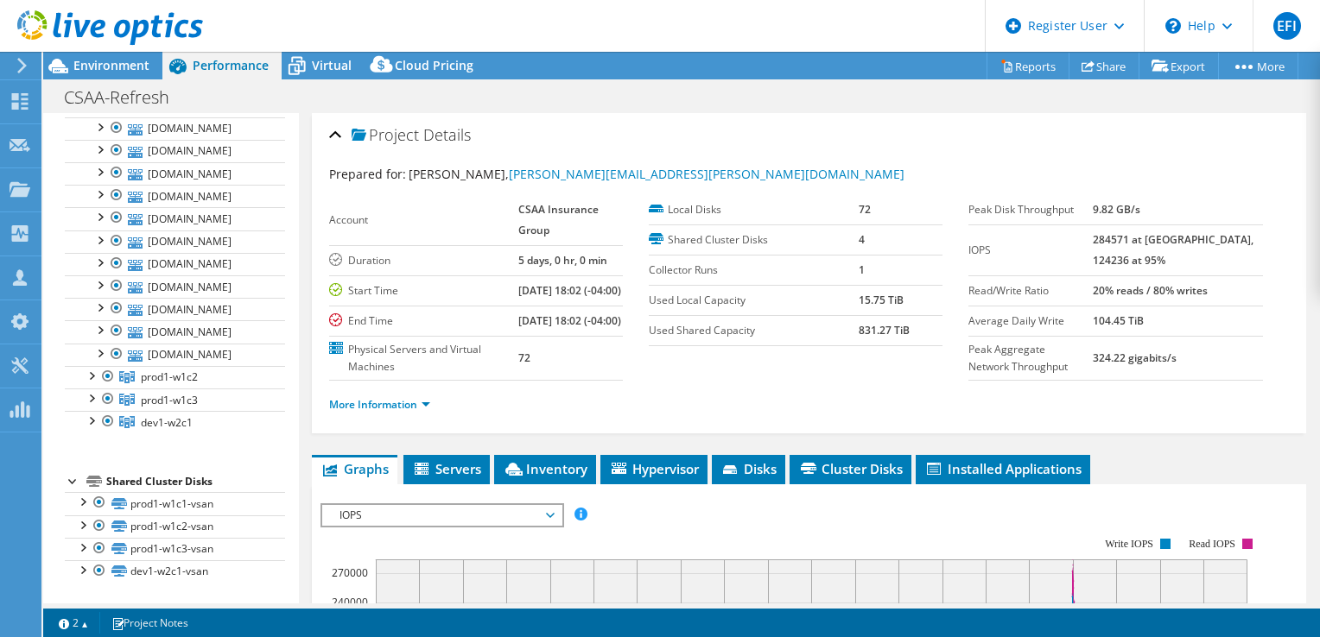
scroll to position [789, 0]
click at [90, 384] on div at bounding box center [90, 374] width 17 height 17
click at [83, 501] on div at bounding box center [81, 500] width 17 height 17
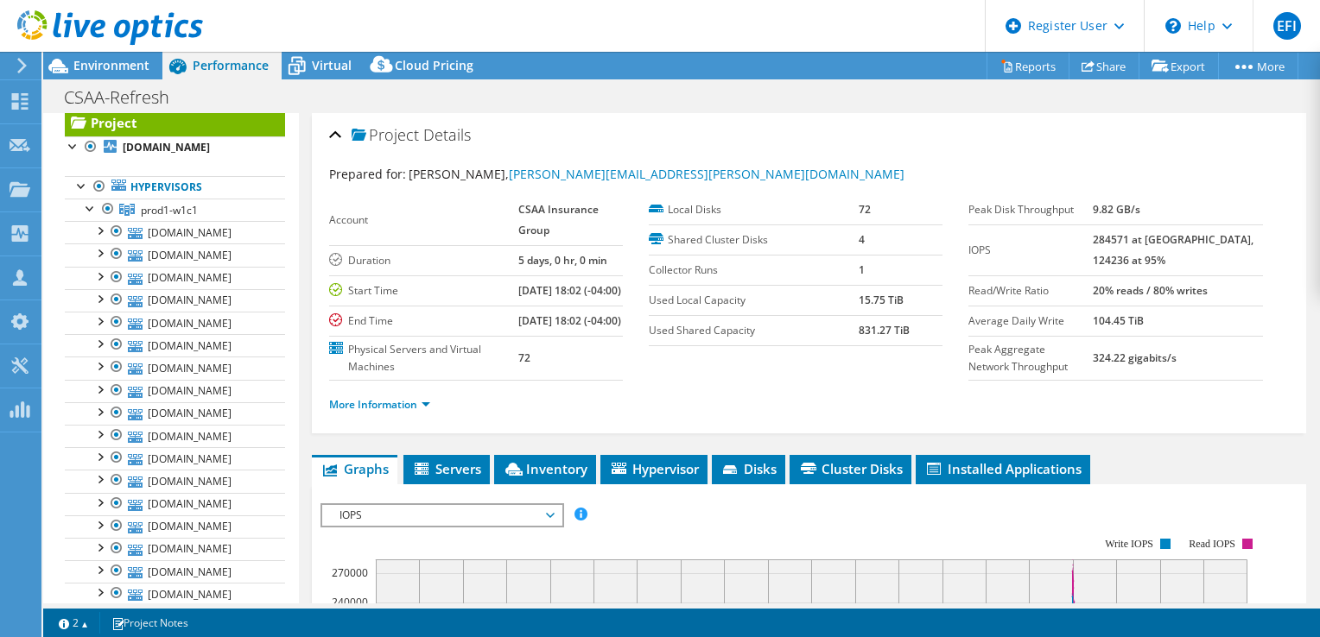
scroll to position [0, 0]
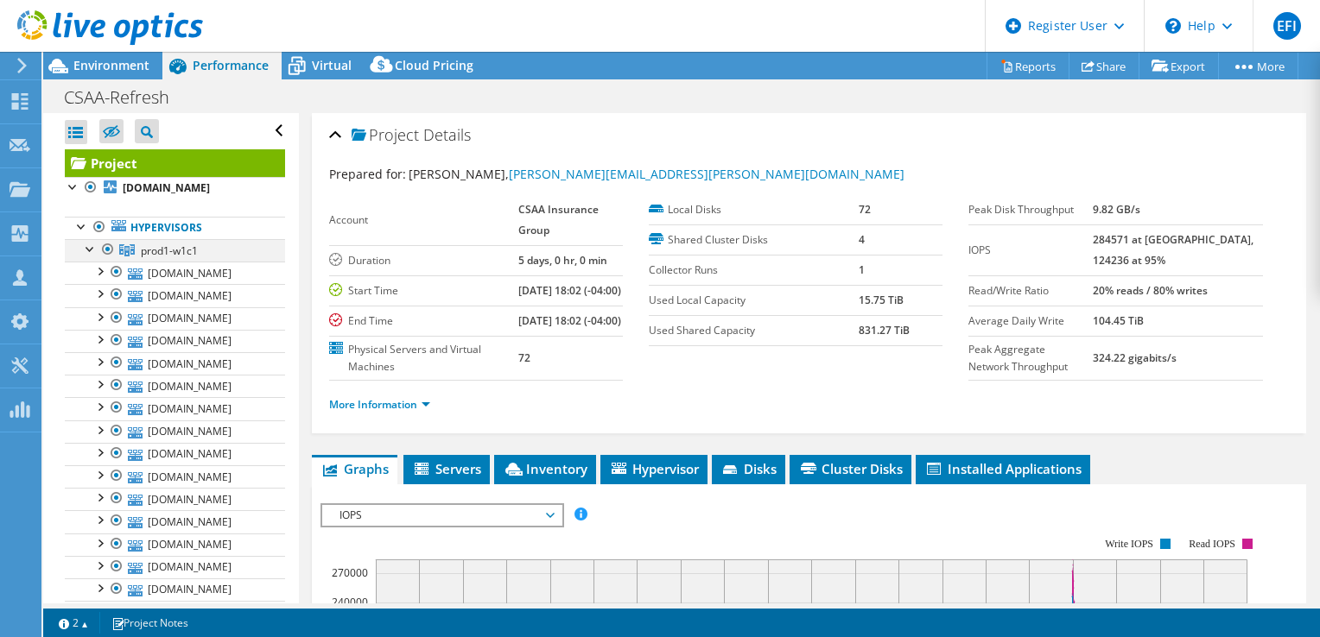
click at [86, 257] on div at bounding box center [90, 247] width 17 height 17
click at [79, 234] on div at bounding box center [81, 225] width 17 height 17
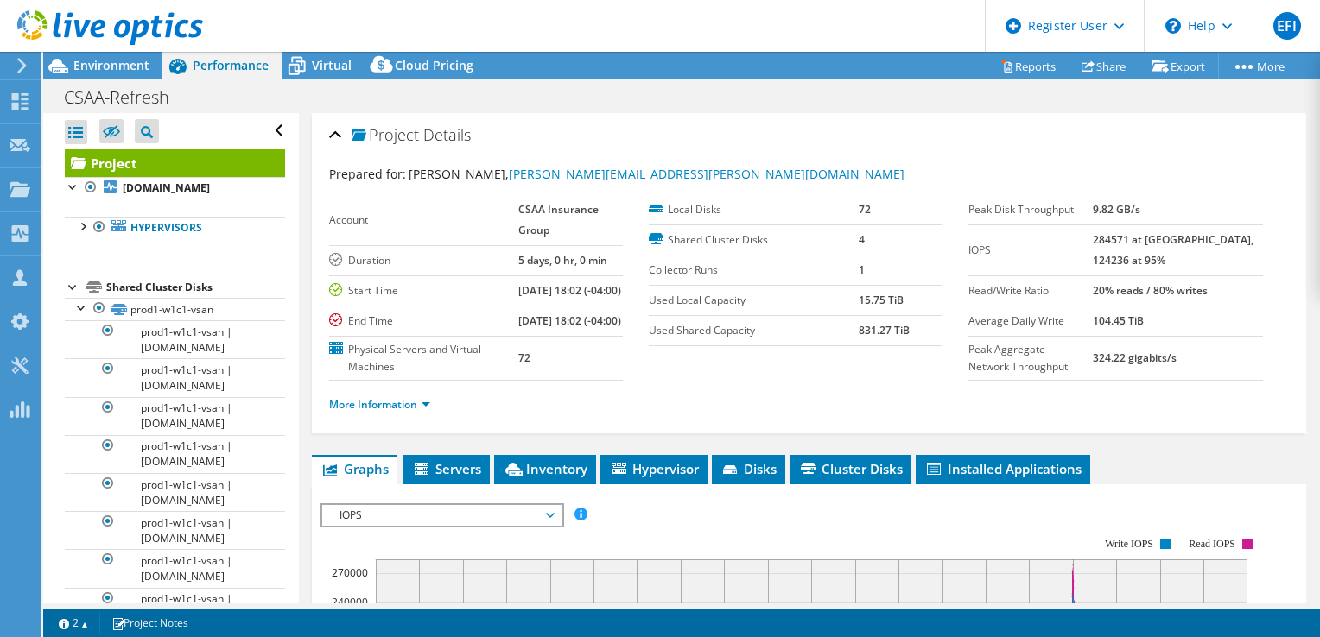
click at [70, 295] on div at bounding box center [73, 285] width 17 height 17
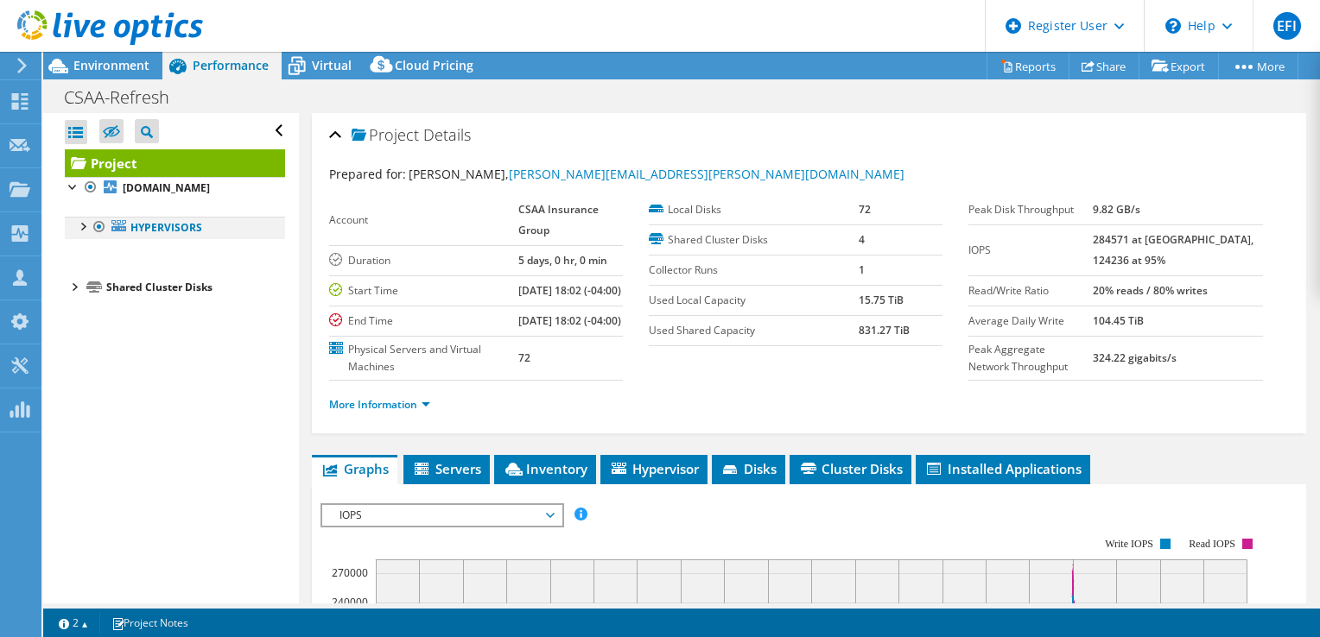
click at [86, 234] on div at bounding box center [81, 225] width 17 height 17
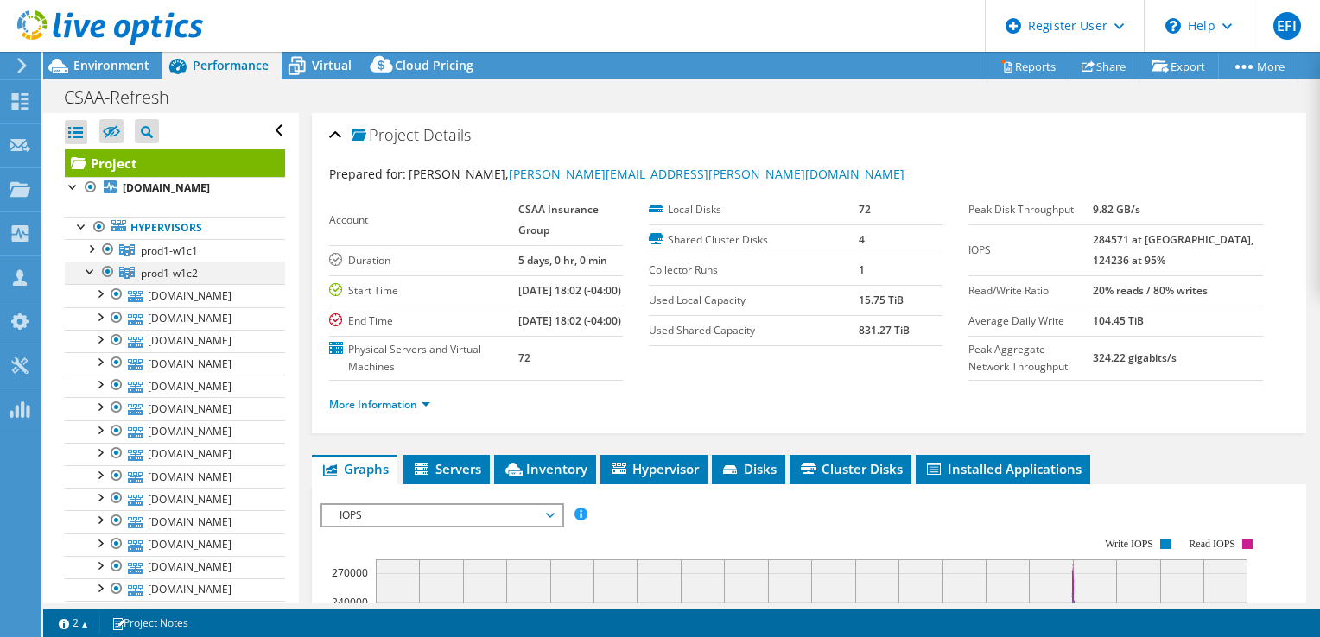
click at [92, 279] on div at bounding box center [90, 270] width 17 height 17
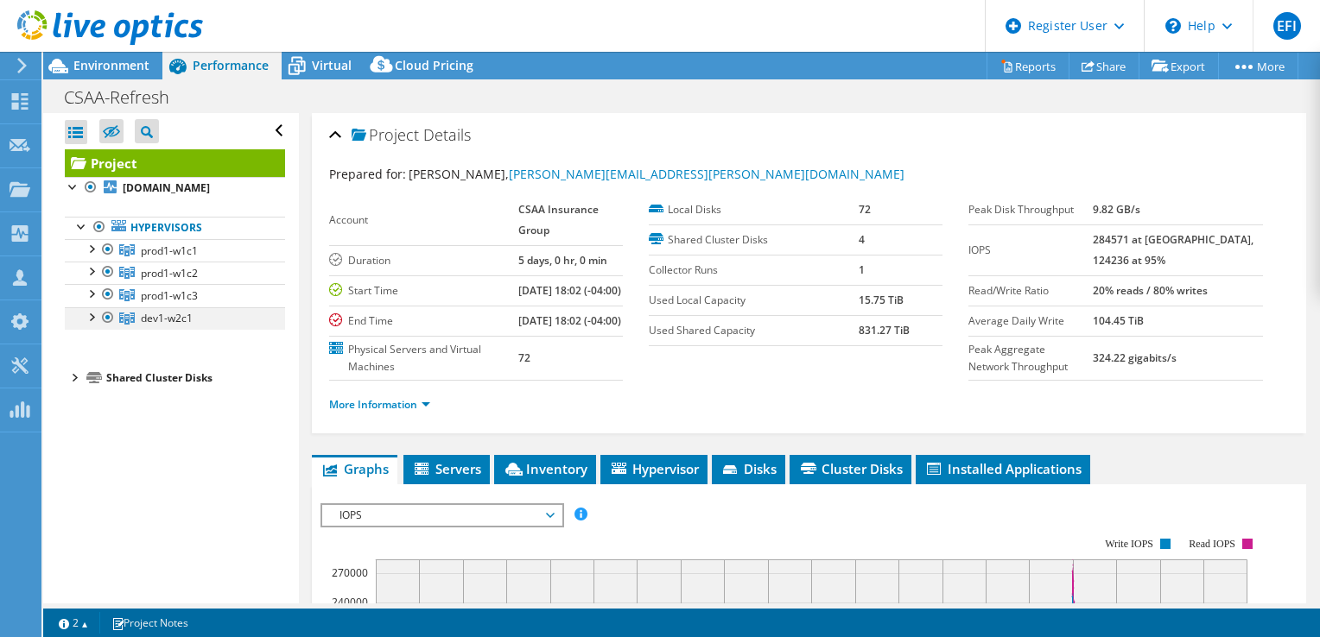
click at [108, 328] on div at bounding box center [107, 317] width 17 height 21
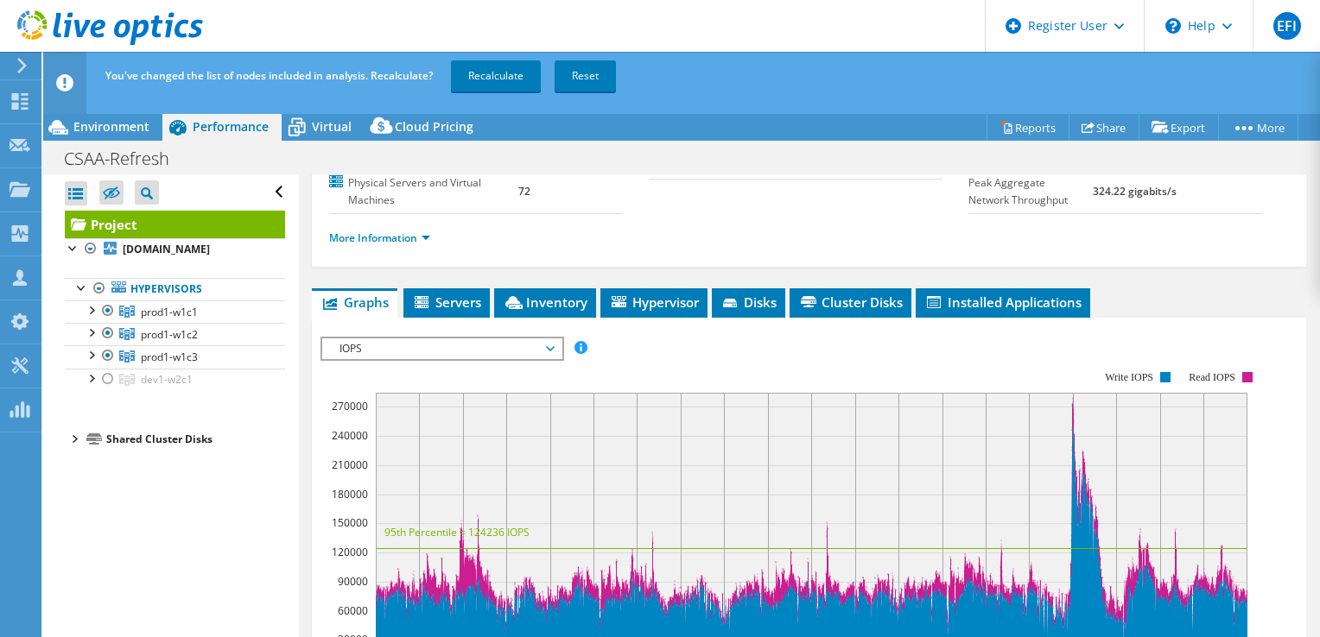
scroll to position [259, 0]
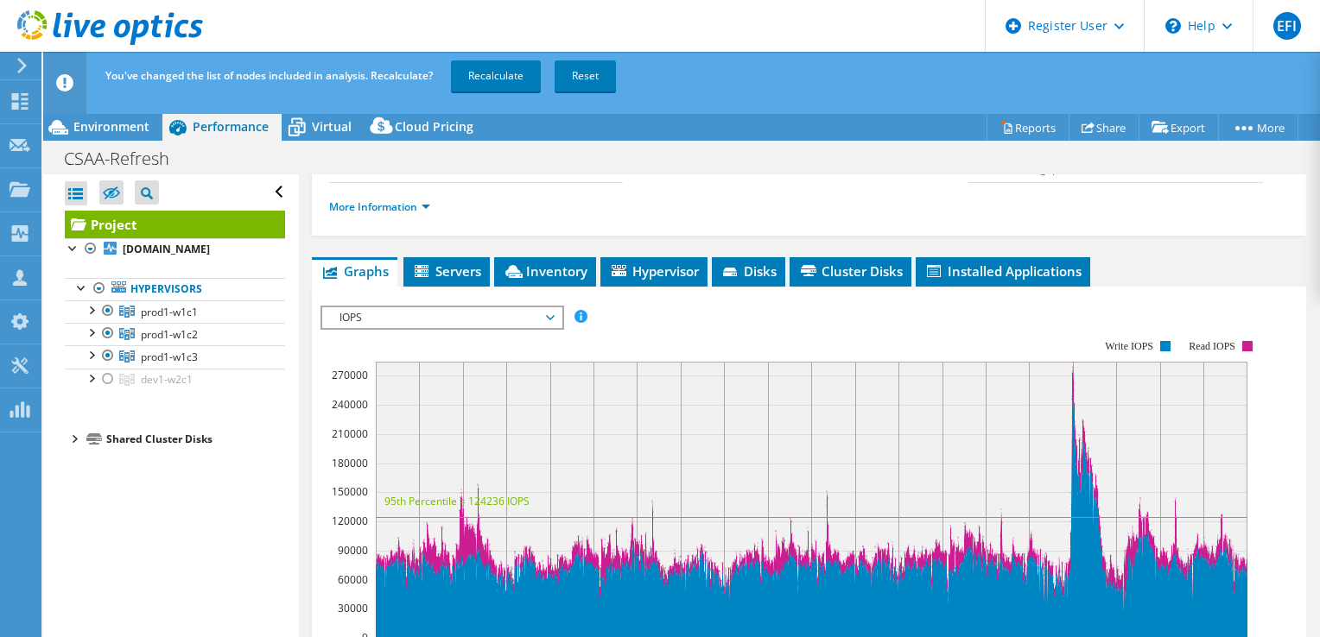
click at [269, 434] on div "Project prod1-w1c1-esxi01.ent.rt.csaa.com Hypervisors prod1-w1c1" at bounding box center [175, 330] width 220 height 239
click at [218, 196] on div "Open All Close All Hide Excluded Nodes" at bounding box center [175, 192] width 220 height 36
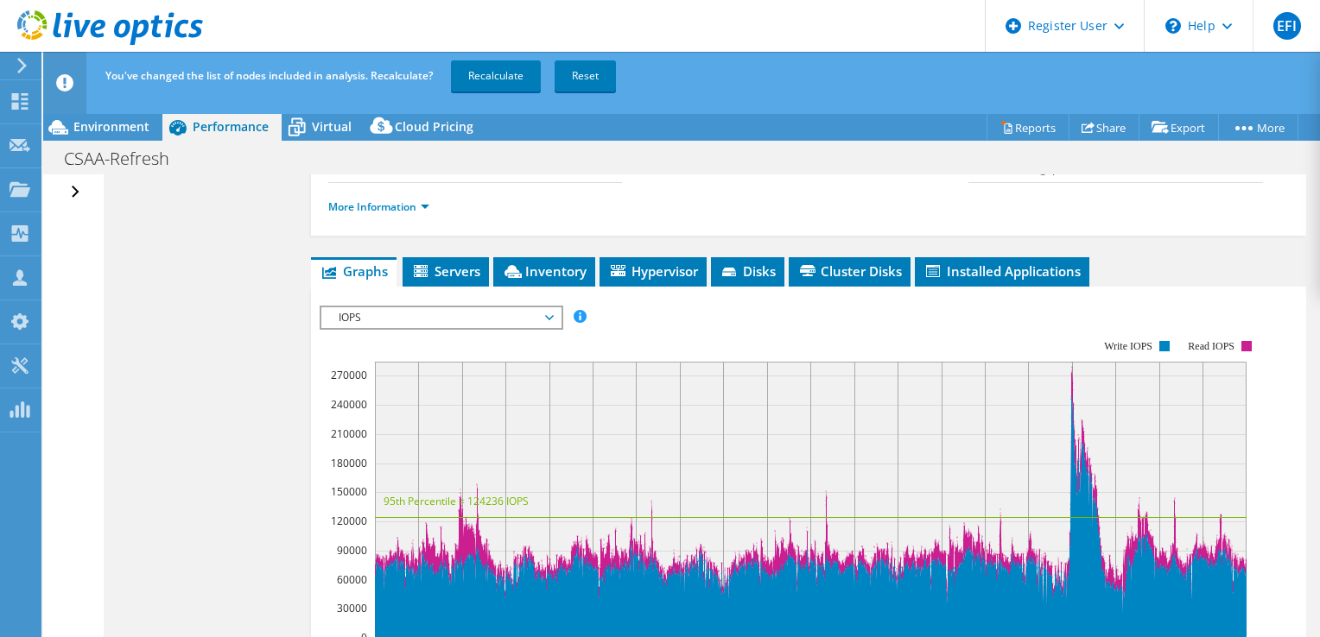
click at [74, 187] on div "Open All Close All Hide Excluded Nodes Project Tree Filter" at bounding box center [77, 192] width 25 height 36
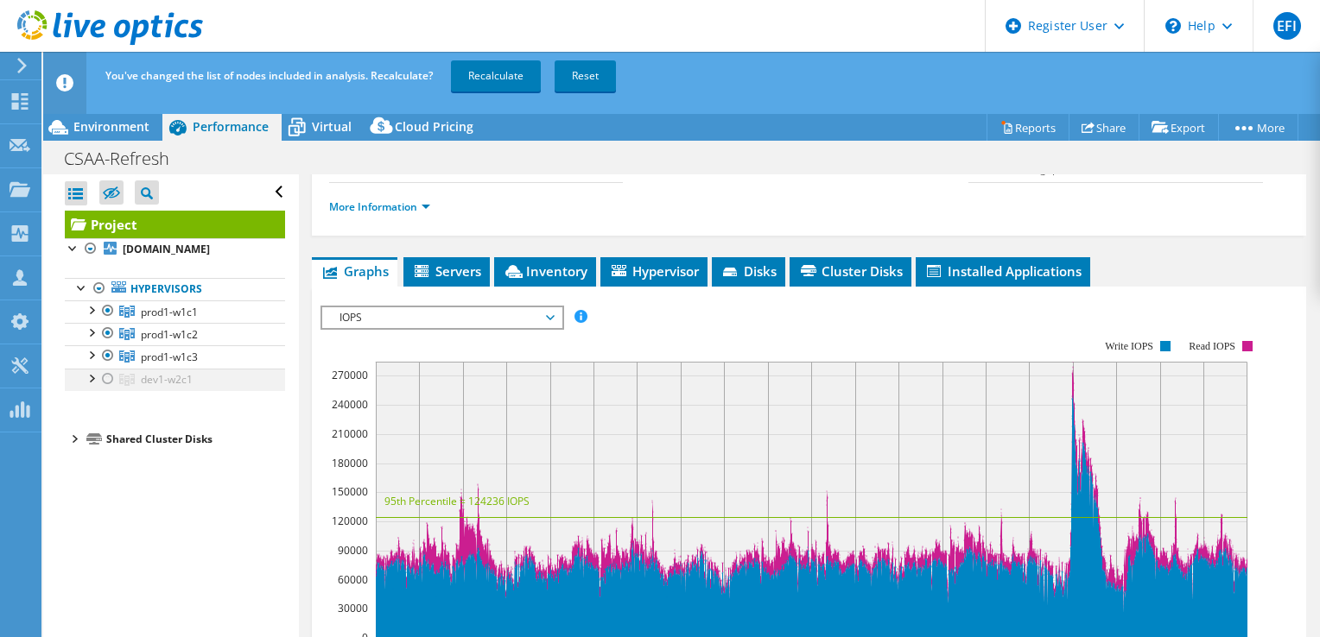
click at [107, 390] on div at bounding box center [107, 379] width 17 height 21
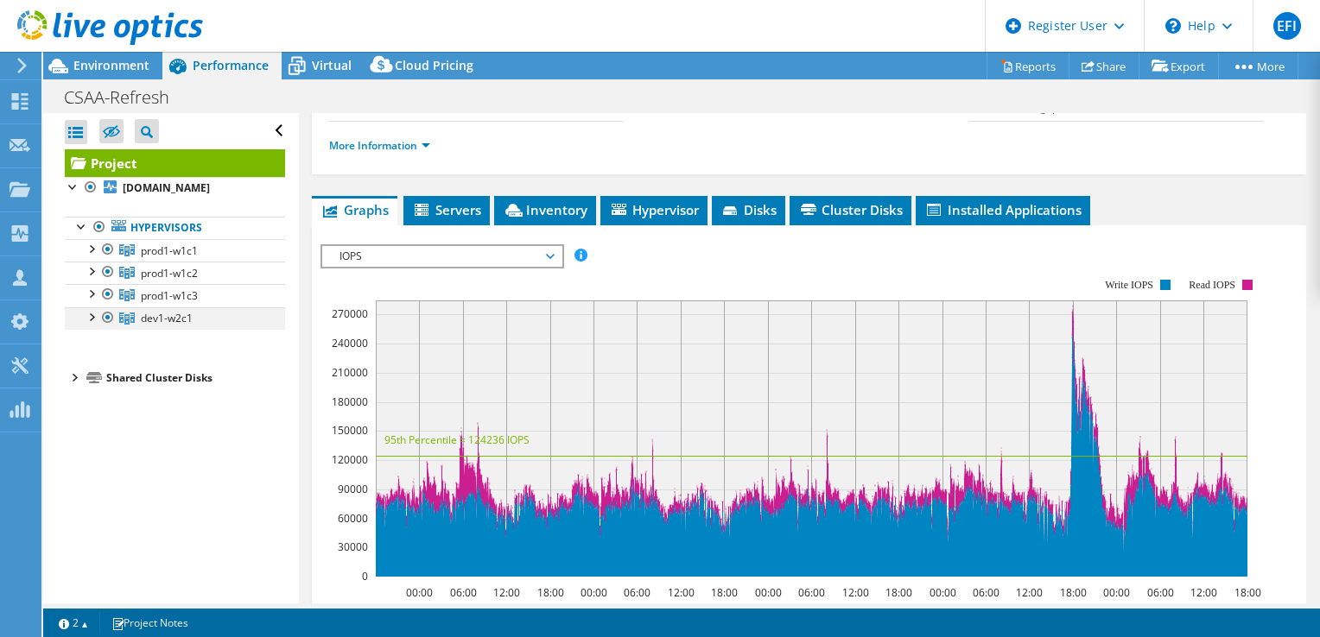
click at [111, 328] on div at bounding box center [107, 317] width 17 height 21
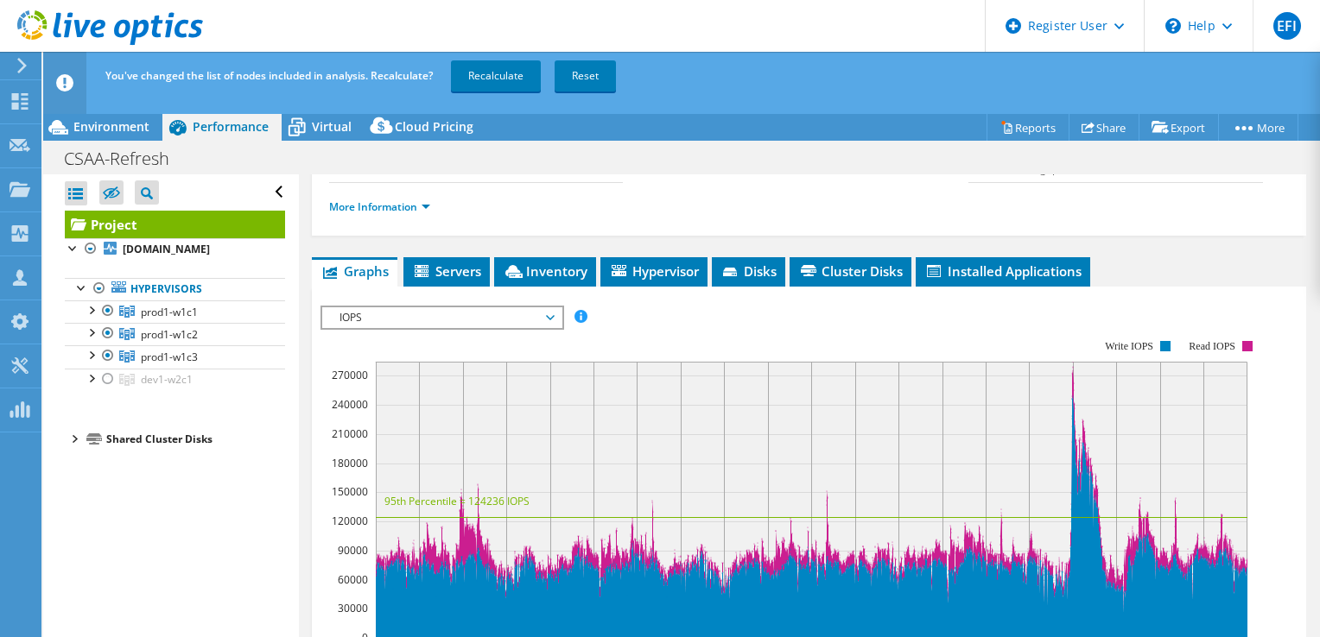
click at [74, 447] on div at bounding box center [73, 437] width 17 height 17
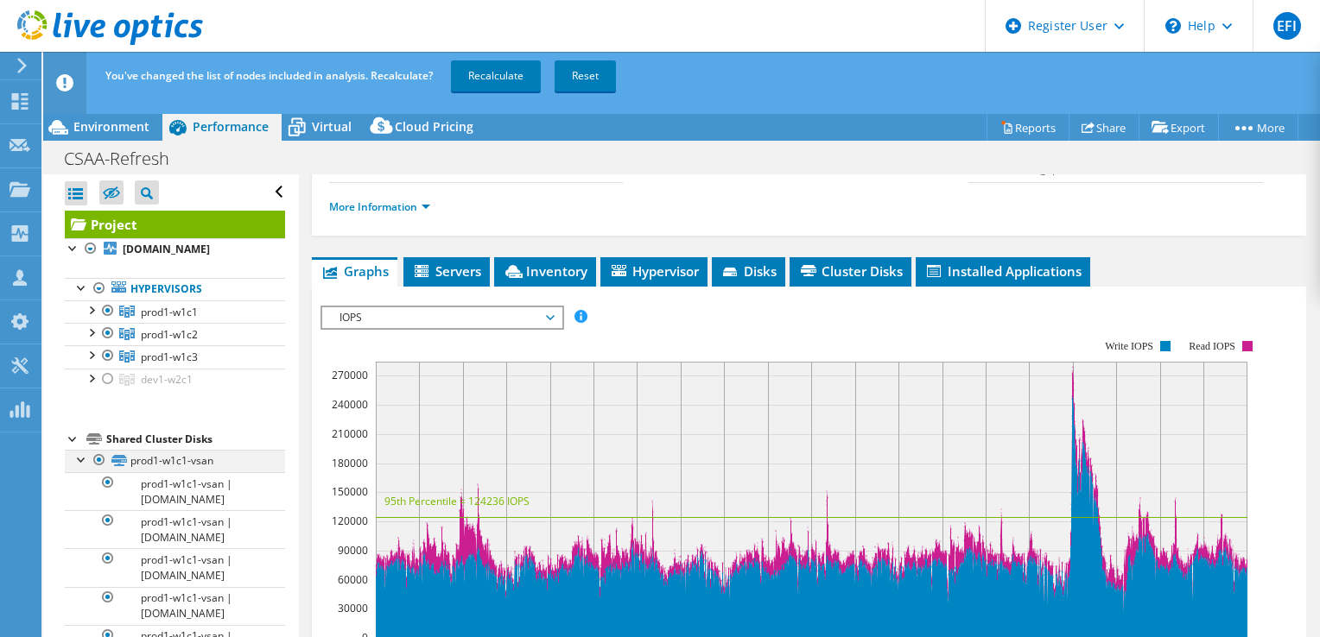
click at [82, 467] on div at bounding box center [81, 458] width 17 height 17
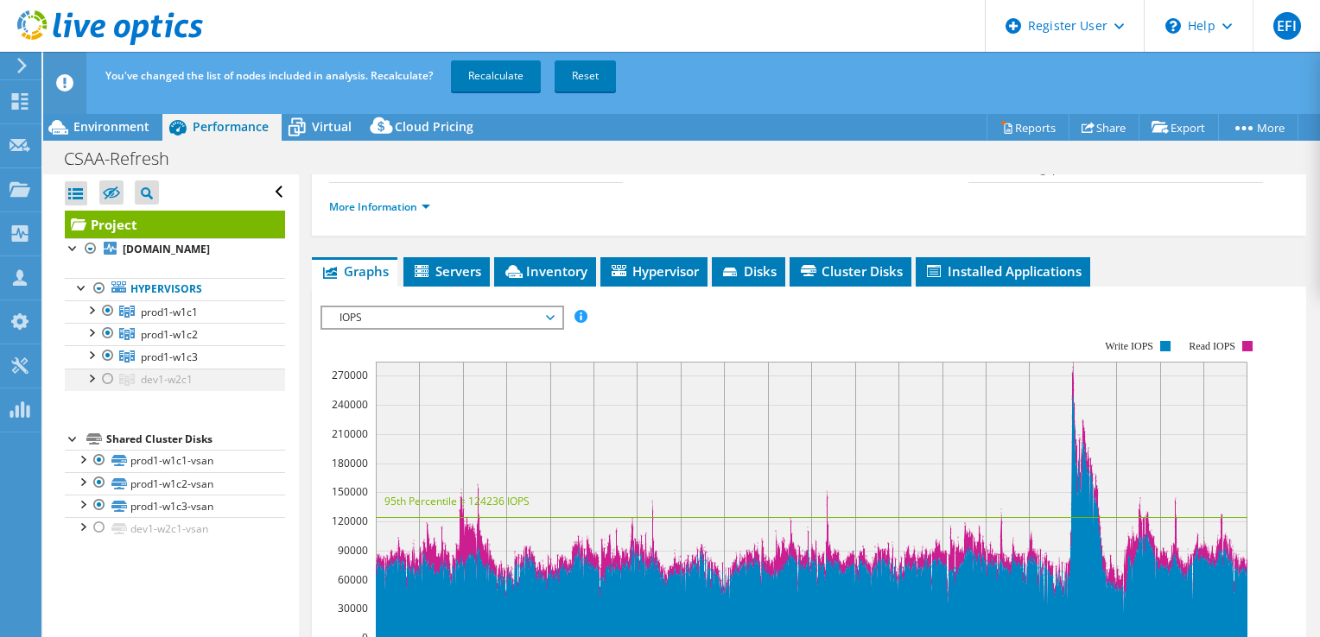
click at [111, 390] on div at bounding box center [107, 379] width 17 height 21
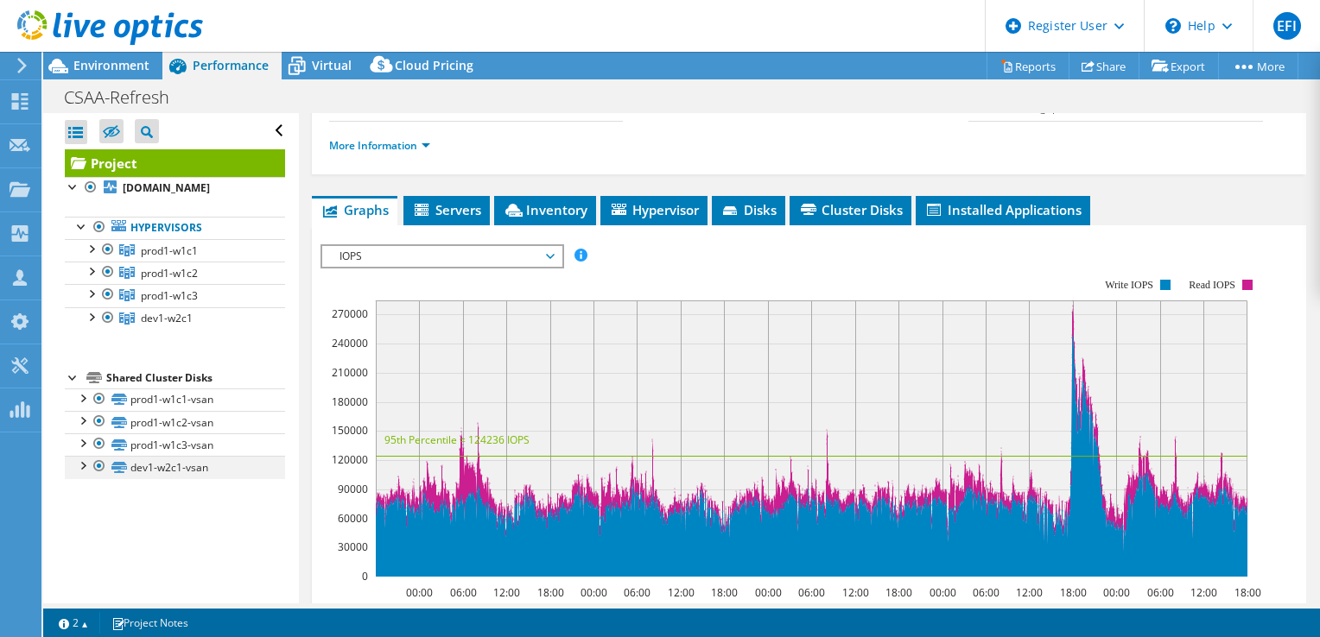
click at [98, 477] on div at bounding box center [99, 466] width 17 height 21
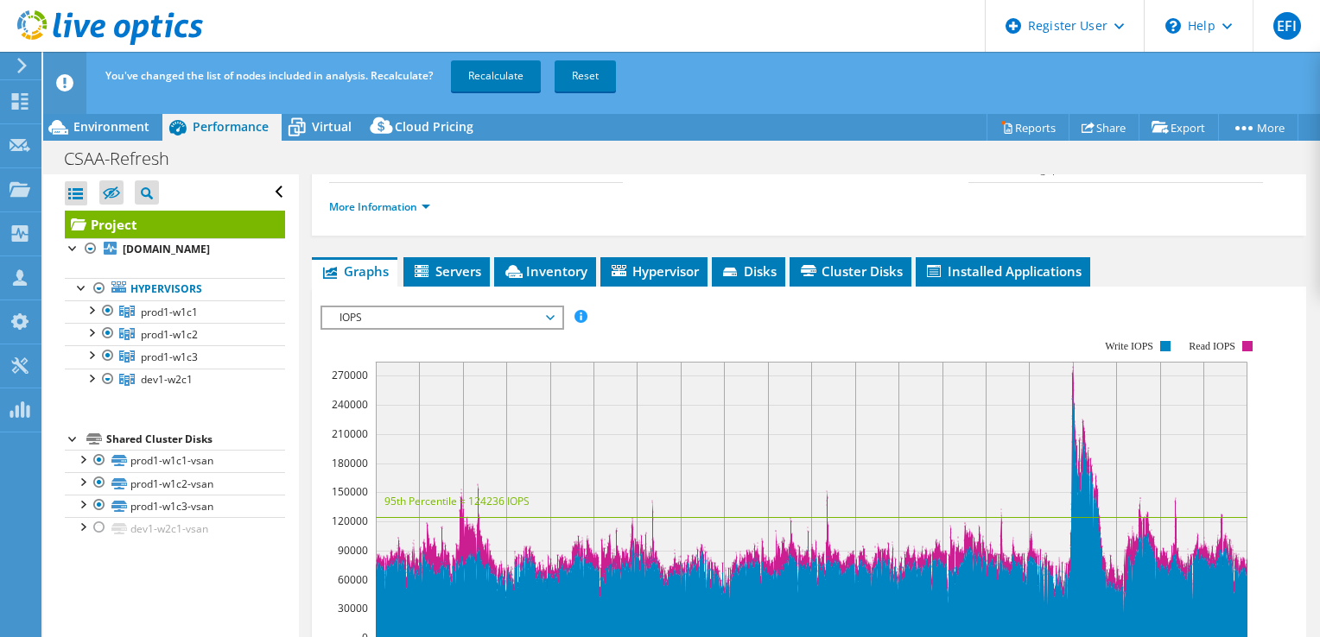
click at [252, 593] on div "Open All Close All Hide Excluded Nodes Project Tree Filter" at bounding box center [170, 419] width 255 height 491
click at [429, 214] on link "More Information" at bounding box center [379, 207] width 101 height 15
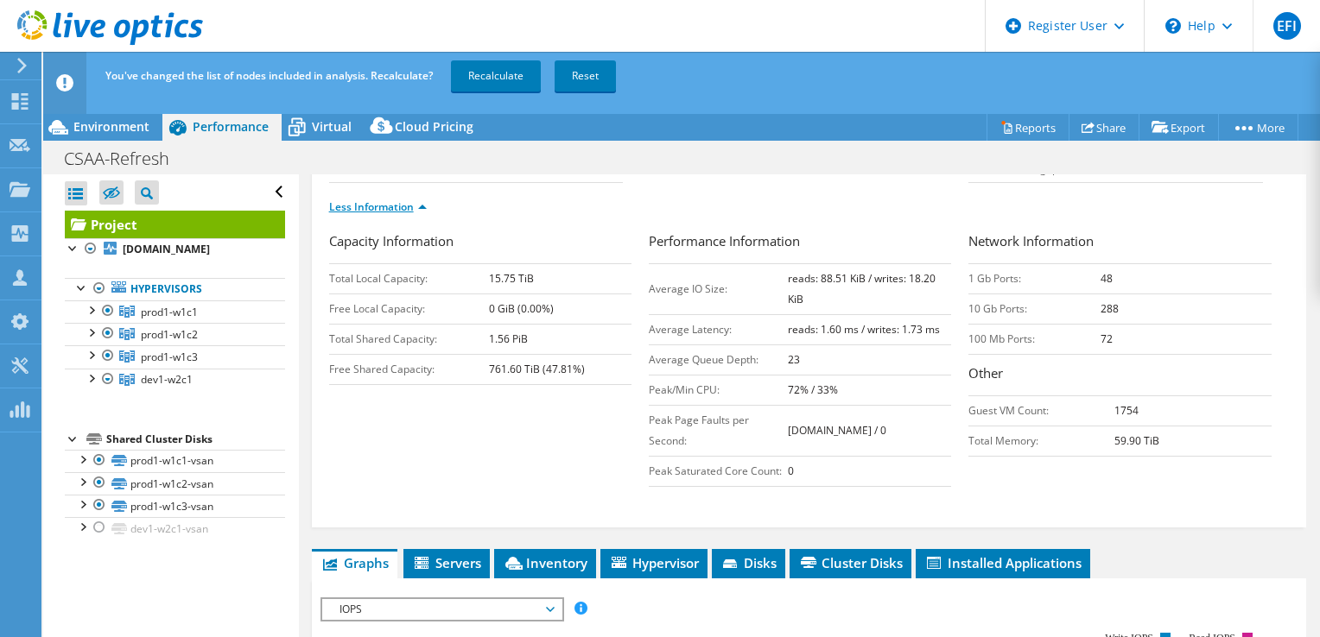
click at [421, 214] on link "Less Information" at bounding box center [378, 207] width 98 height 15
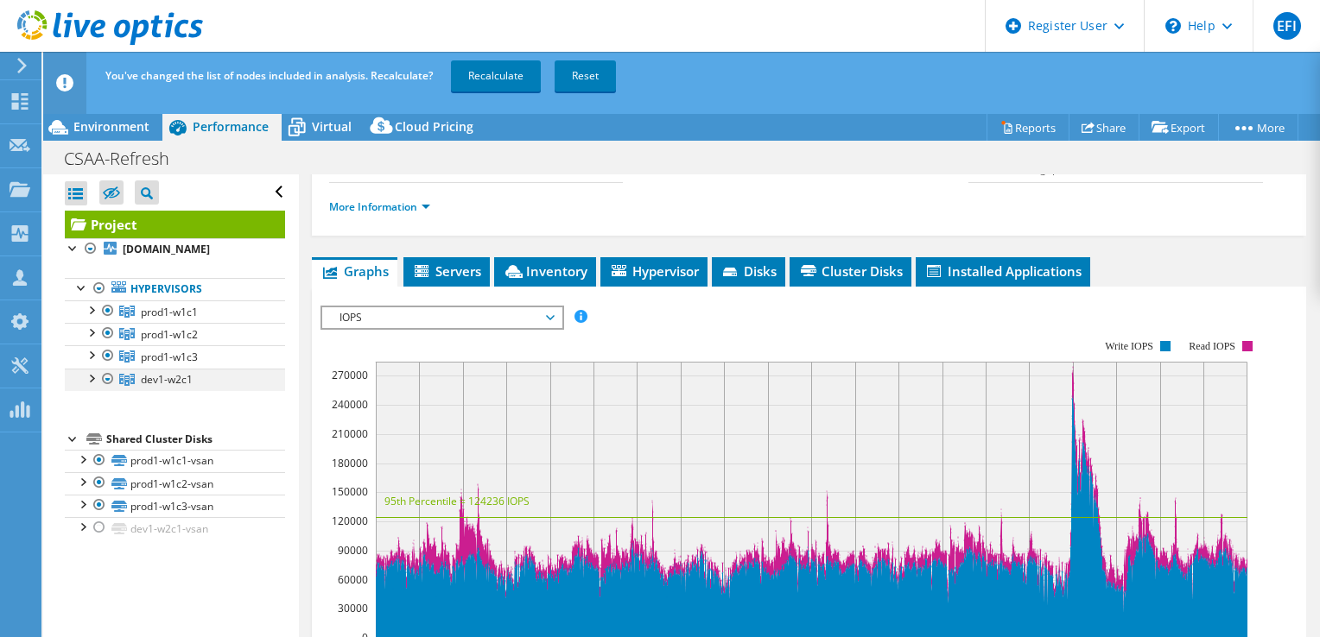
click at [106, 390] on div at bounding box center [107, 379] width 17 height 21
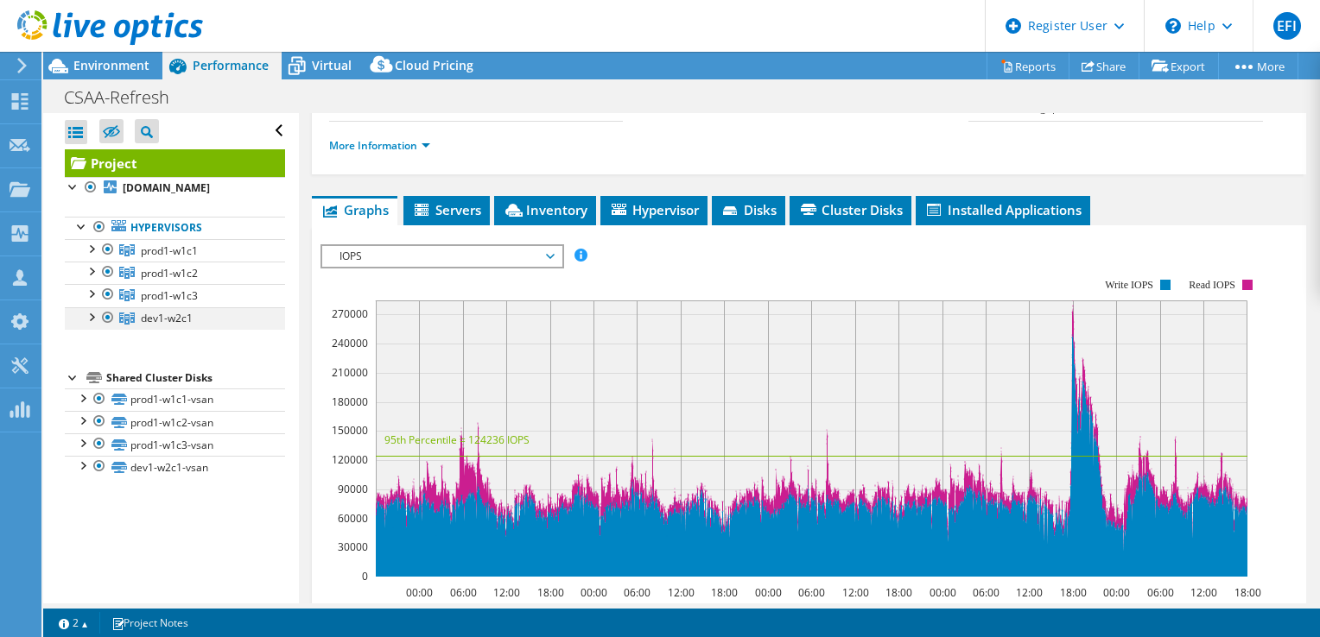
click at [104, 328] on div at bounding box center [107, 317] width 17 height 21
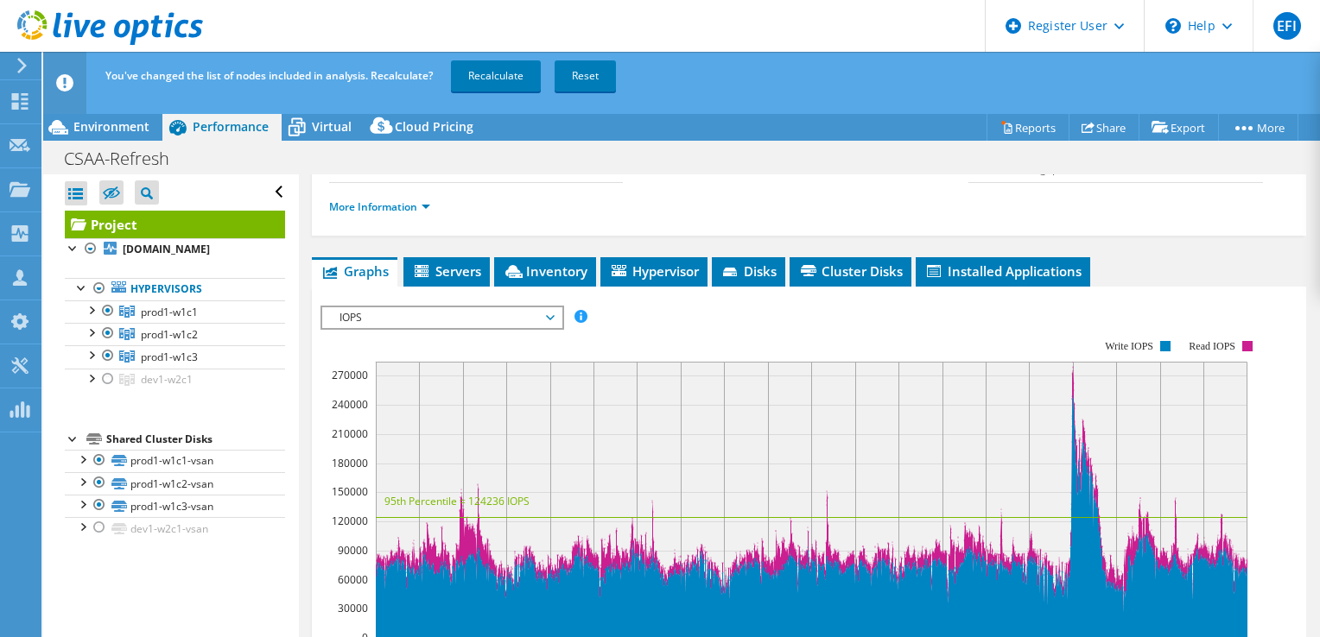
click at [155, 579] on div "Open All Close All Hide Excluded Nodes Project Tree Filter" at bounding box center [170, 419] width 255 height 491
click at [110, 389] on div at bounding box center [107, 379] width 17 height 21
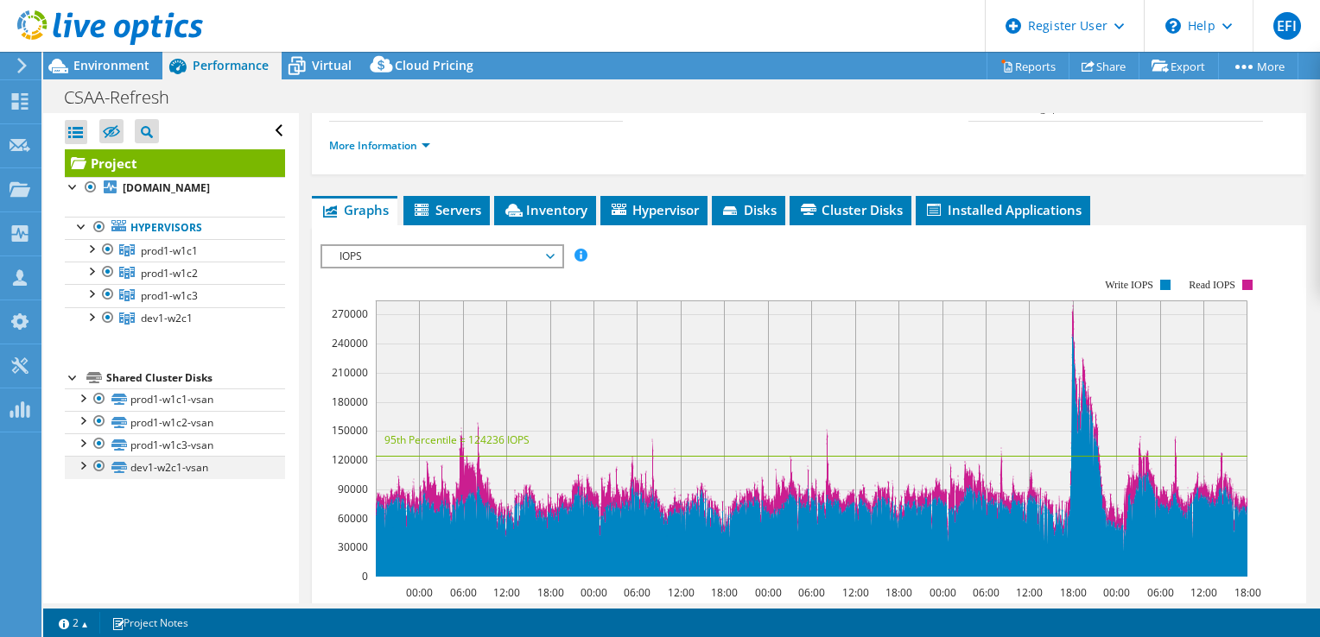
click at [100, 477] on div at bounding box center [99, 466] width 17 height 21
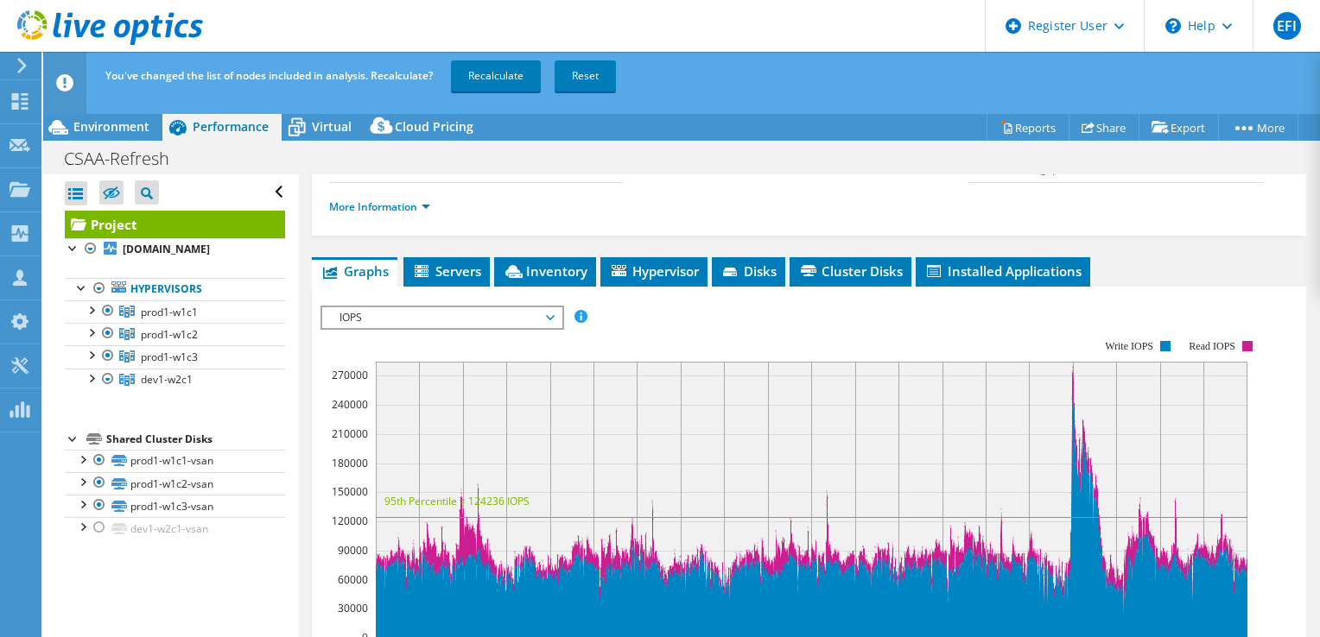
click at [250, 568] on div "Open All Close All Hide Excluded Nodes Project Tree Filter" at bounding box center [170, 419] width 255 height 491
click at [265, 190] on div "Open All Close All Hide Excluded Nodes Project Tree Filter" at bounding box center [175, 192] width 220 height 36
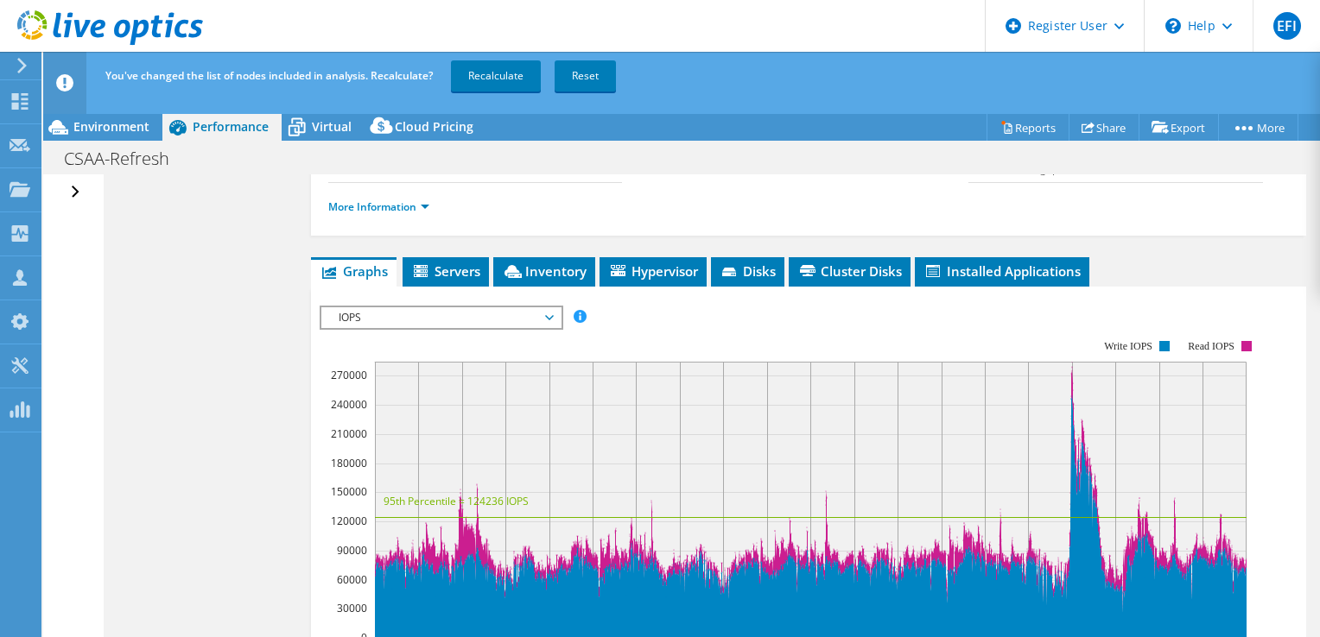
click at [76, 188] on div "Open All Close All Hide Excluded Nodes Project Tree Filter" at bounding box center [77, 192] width 25 height 36
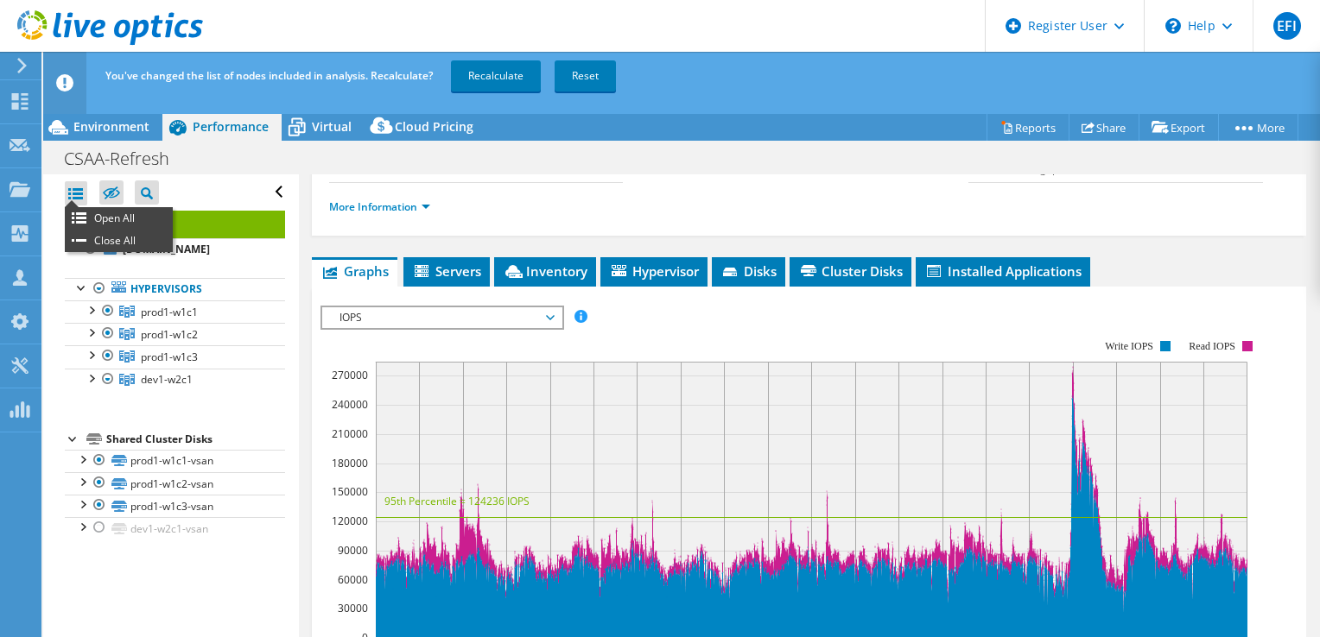
click at [67, 193] on div at bounding box center [76, 193] width 22 height 24
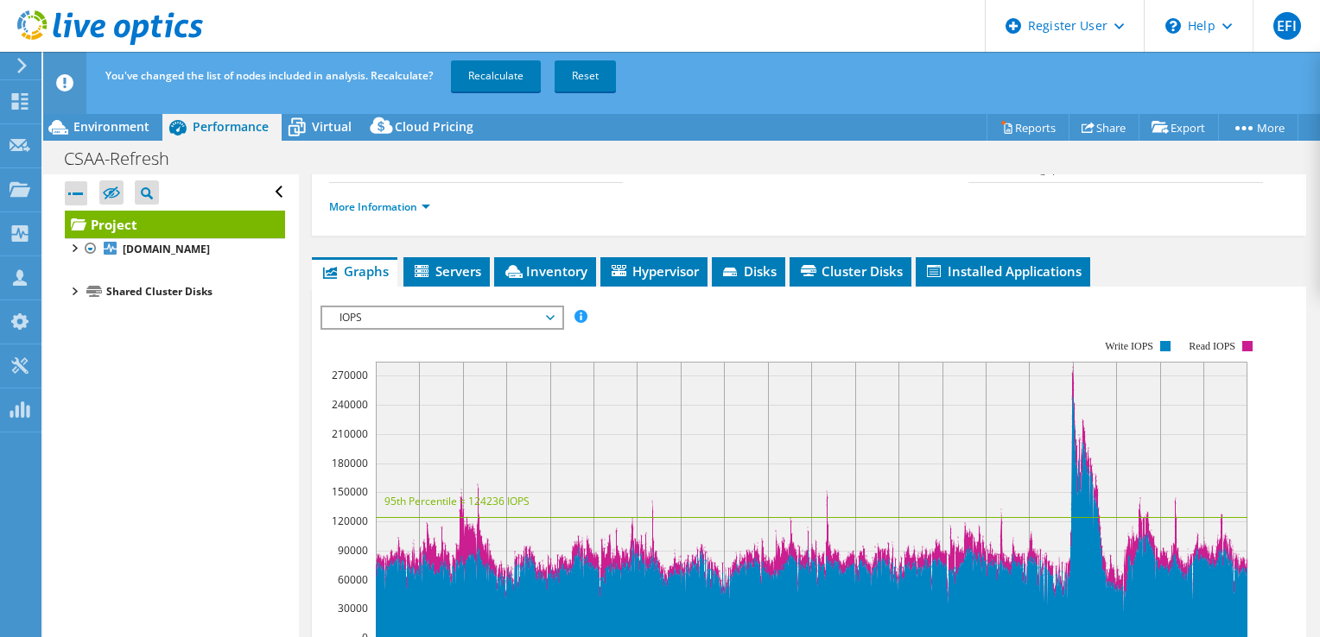
click at [69, 193] on div at bounding box center [76, 193] width 22 height 24
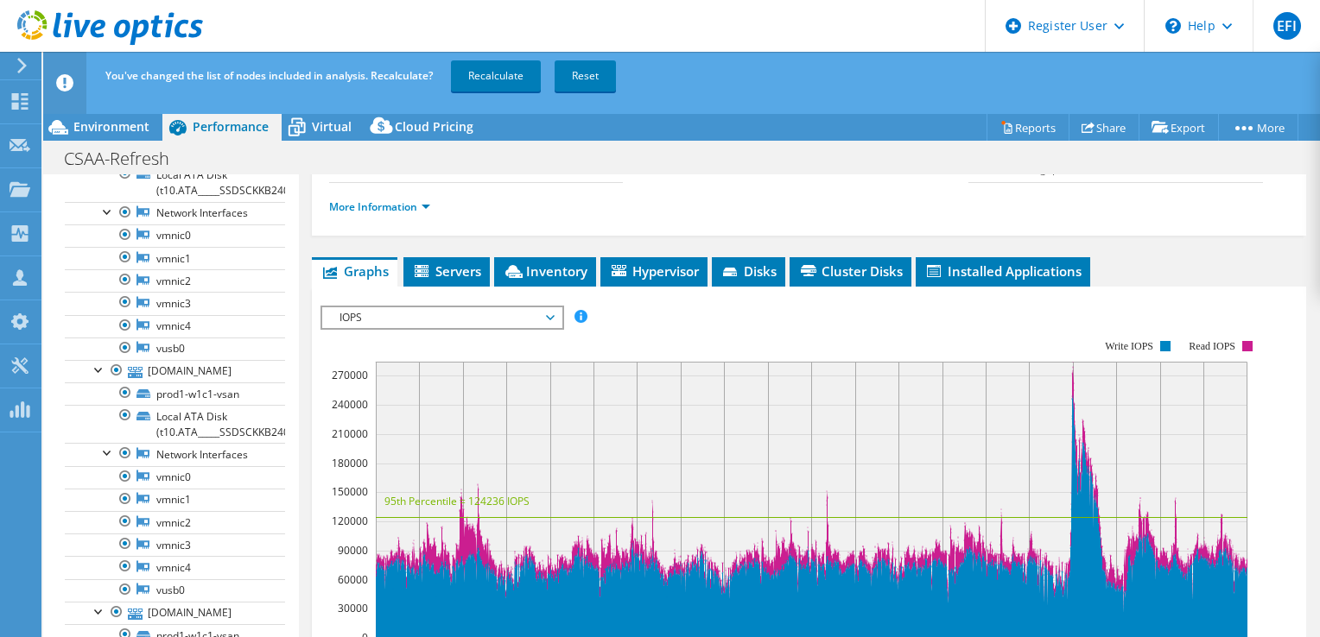
scroll to position [0, 0]
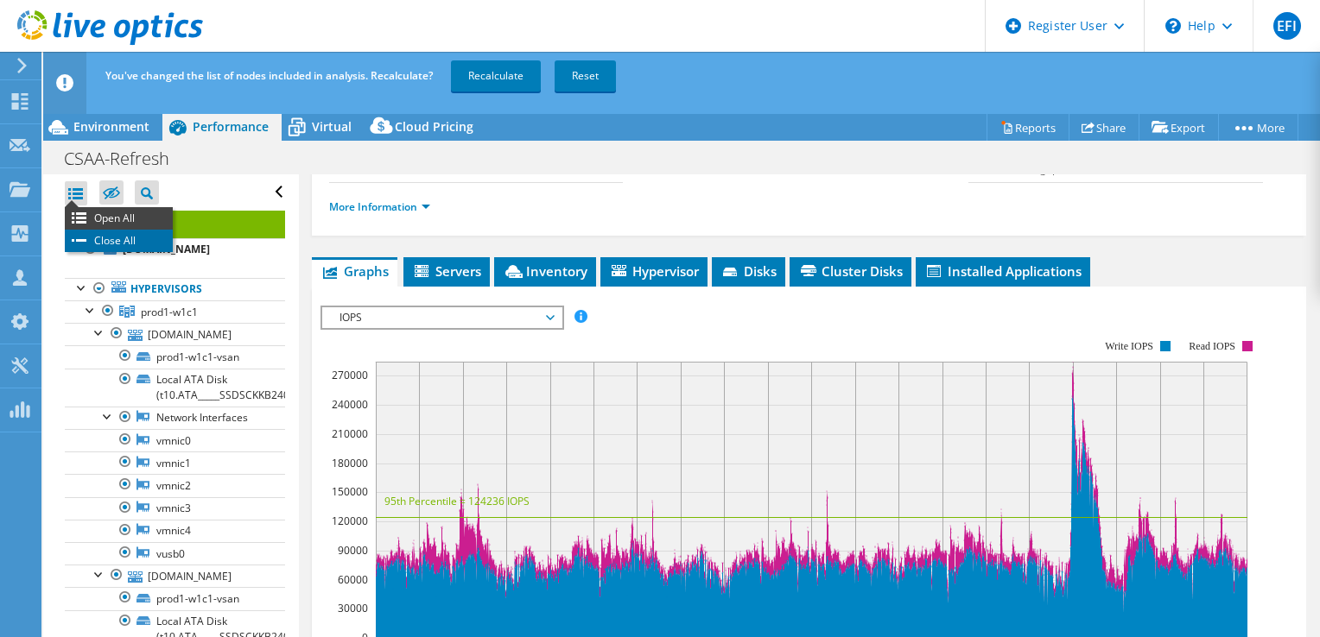
click at [111, 244] on li "Close All" at bounding box center [119, 241] width 108 height 22
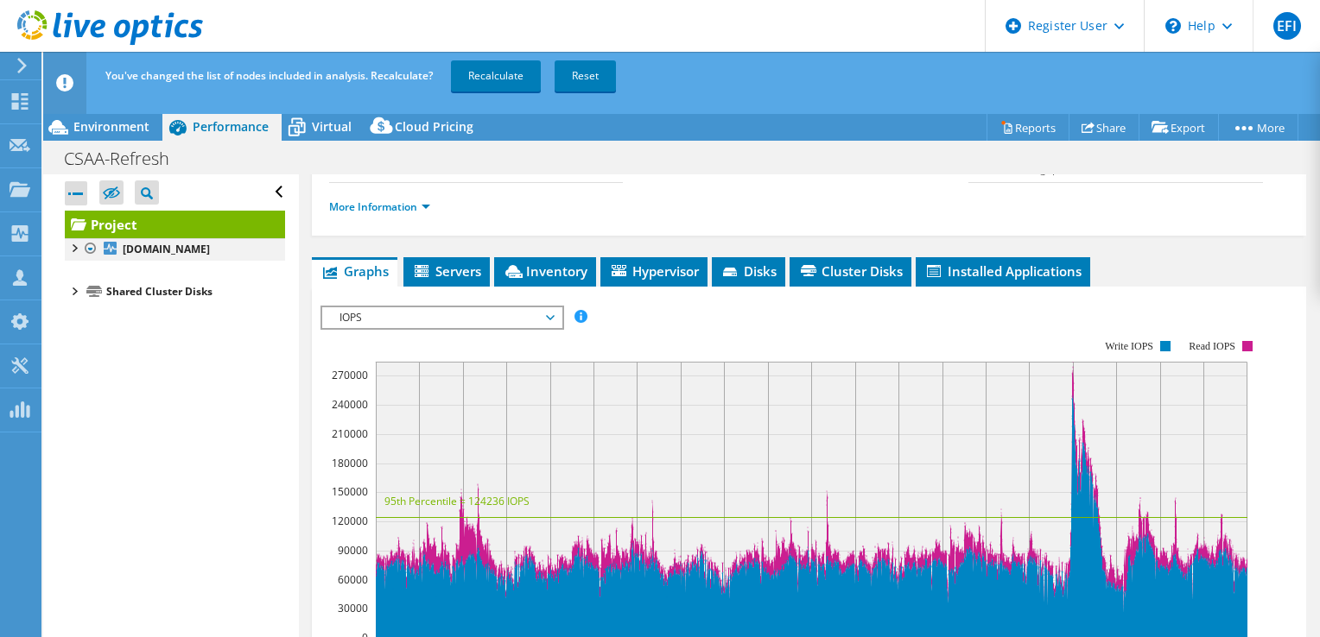
click at [77, 244] on div at bounding box center [73, 246] width 17 height 17
click at [83, 295] on div at bounding box center [81, 286] width 17 height 17
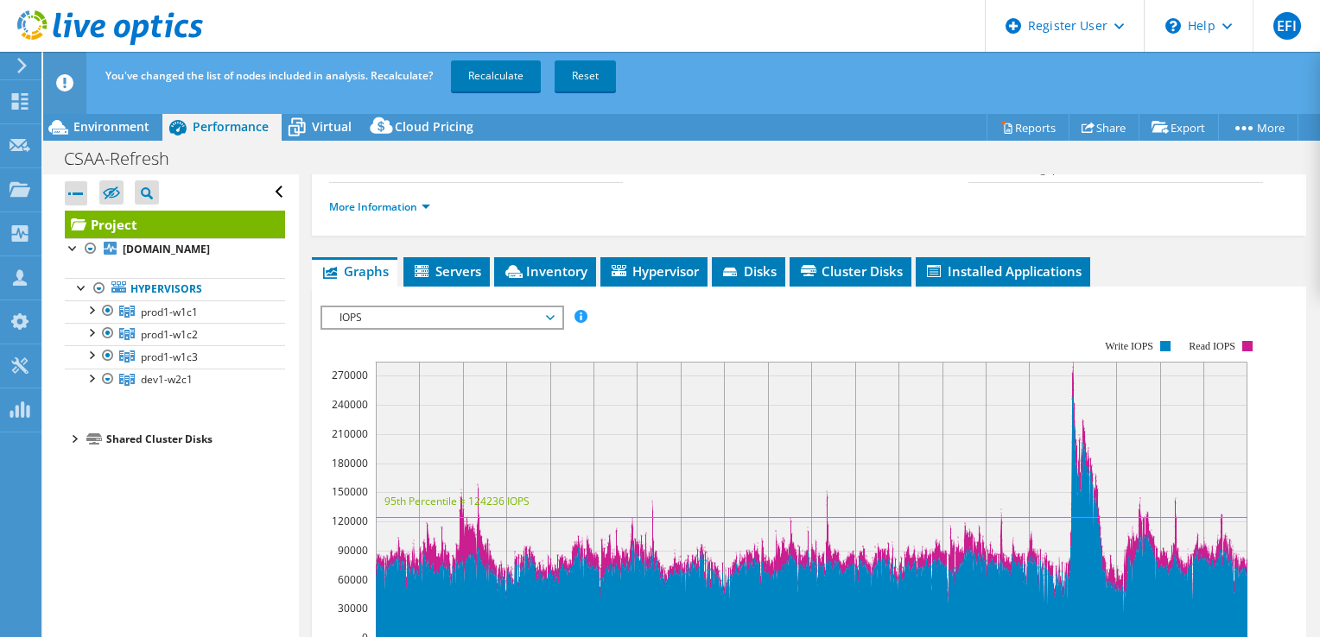
click at [79, 447] on div at bounding box center [73, 437] width 17 height 17
click at [107, 390] on div at bounding box center [107, 379] width 17 height 21
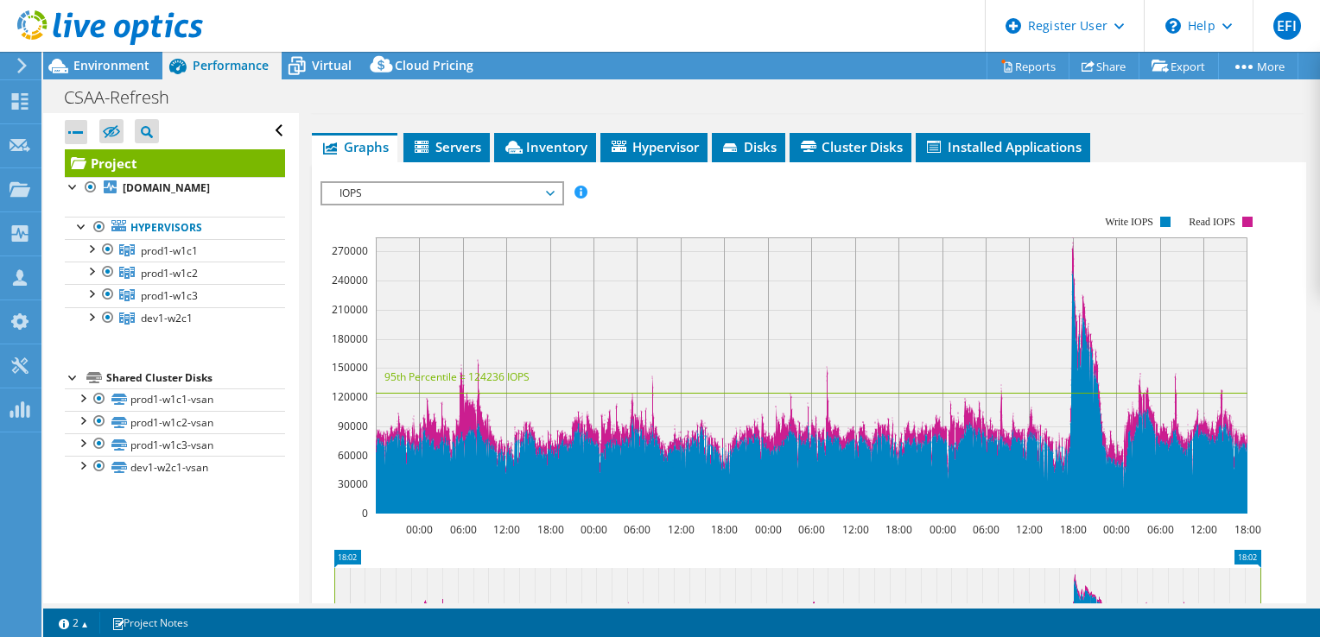
scroll to position [345, 0]
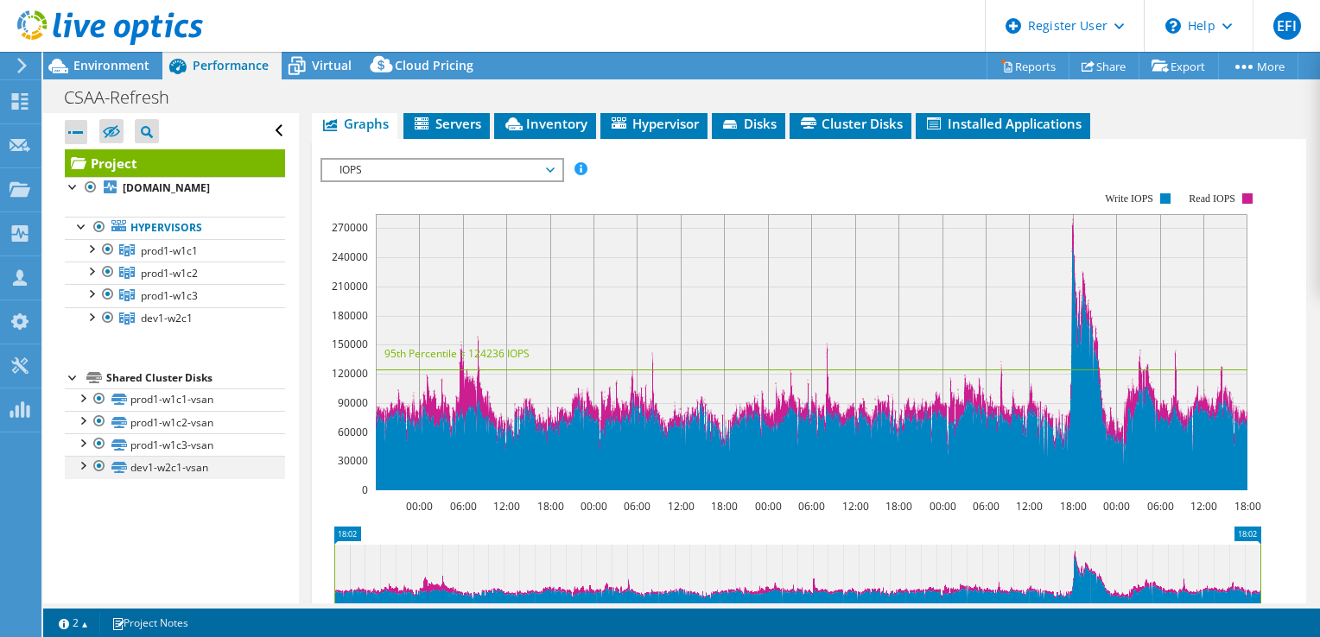
click at [103, 477] on div at bounding box center [99, 466] width 17 height 21
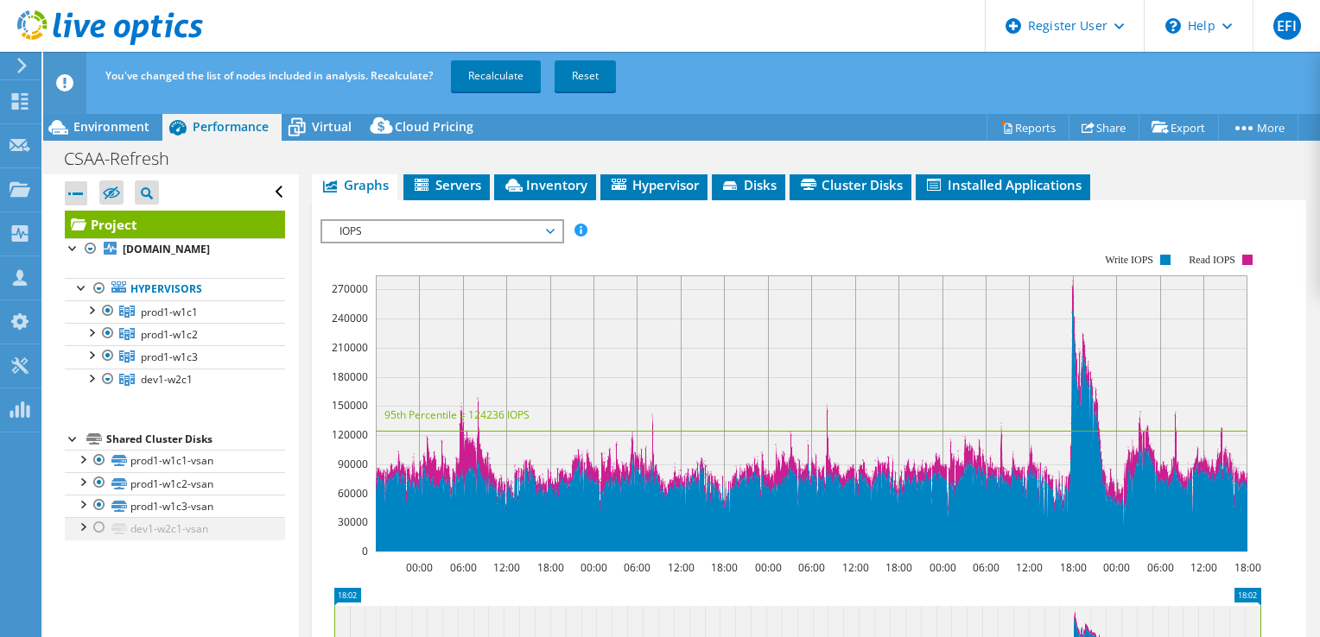
click at [101, 538] on div at bounding box center [99, 527] width 17 height 21
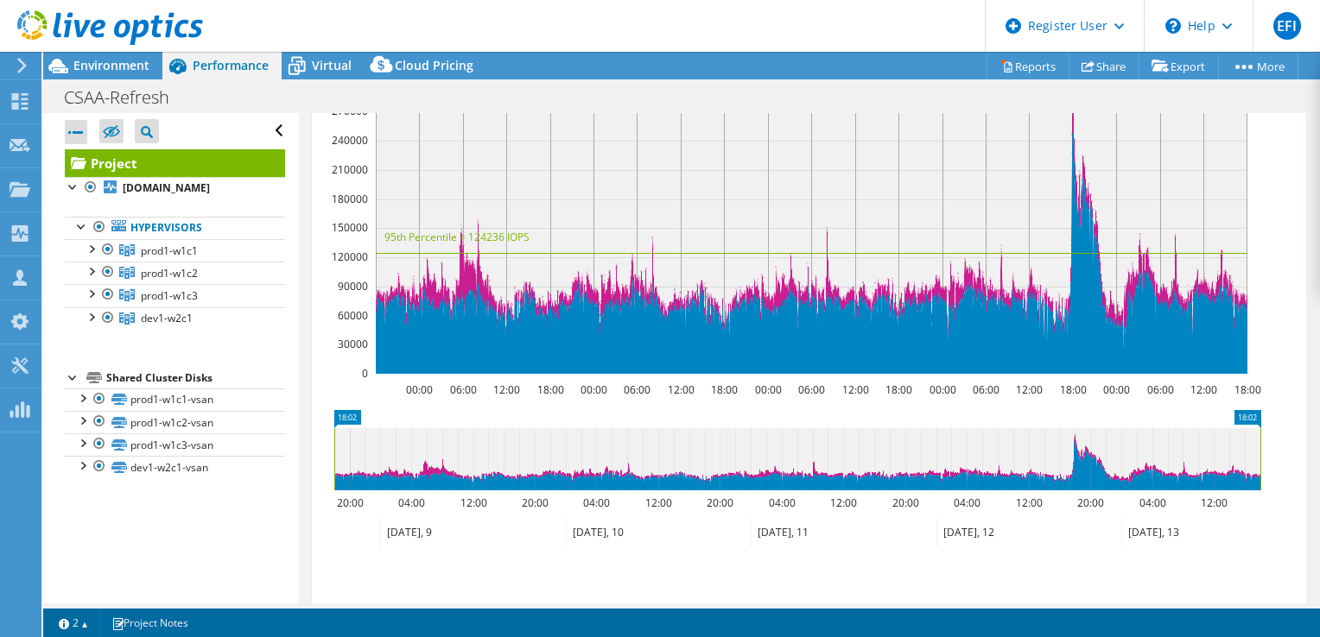
scroll to position [432, 0]
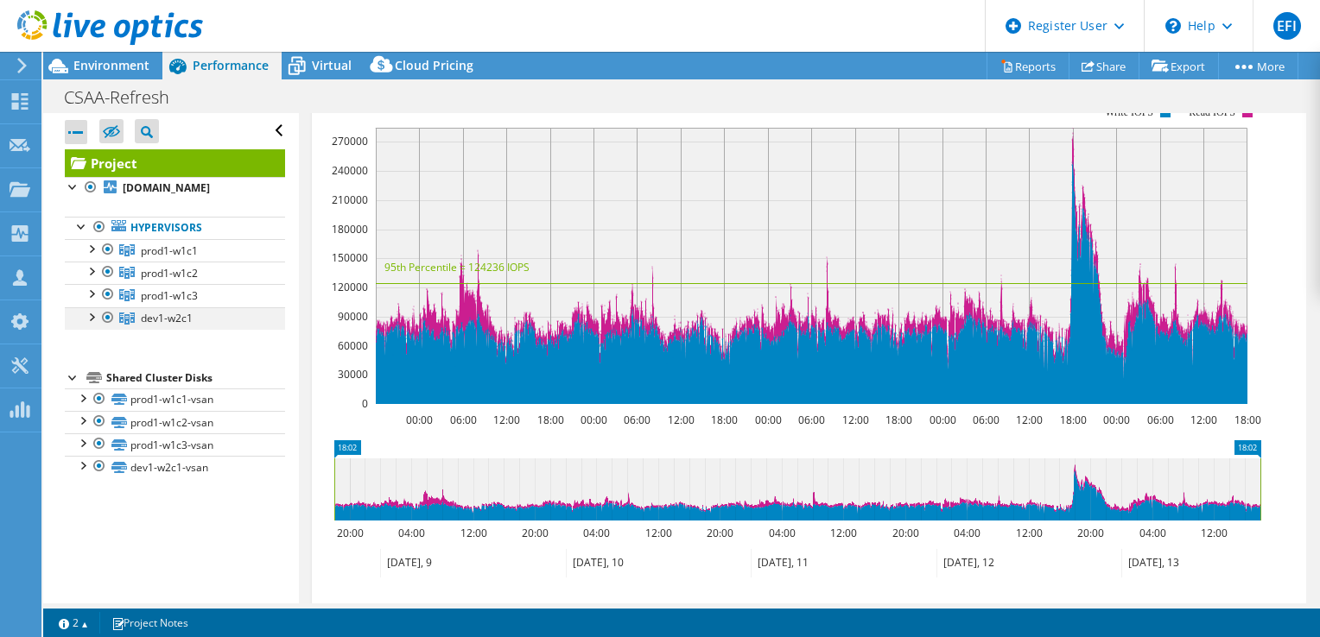
click at [91, 325] on div at bounding box center [90, 315] width 17 height 17
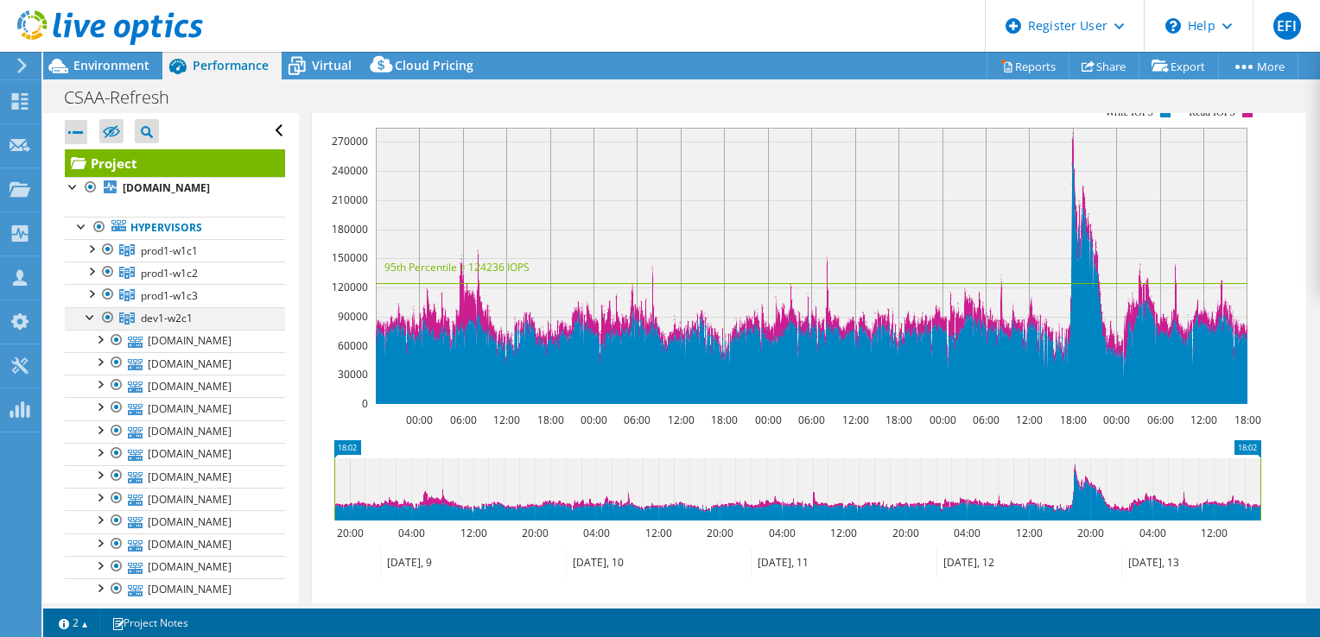
click at [108, 328] on div at bounding box center [107, 317] width 17 height 21
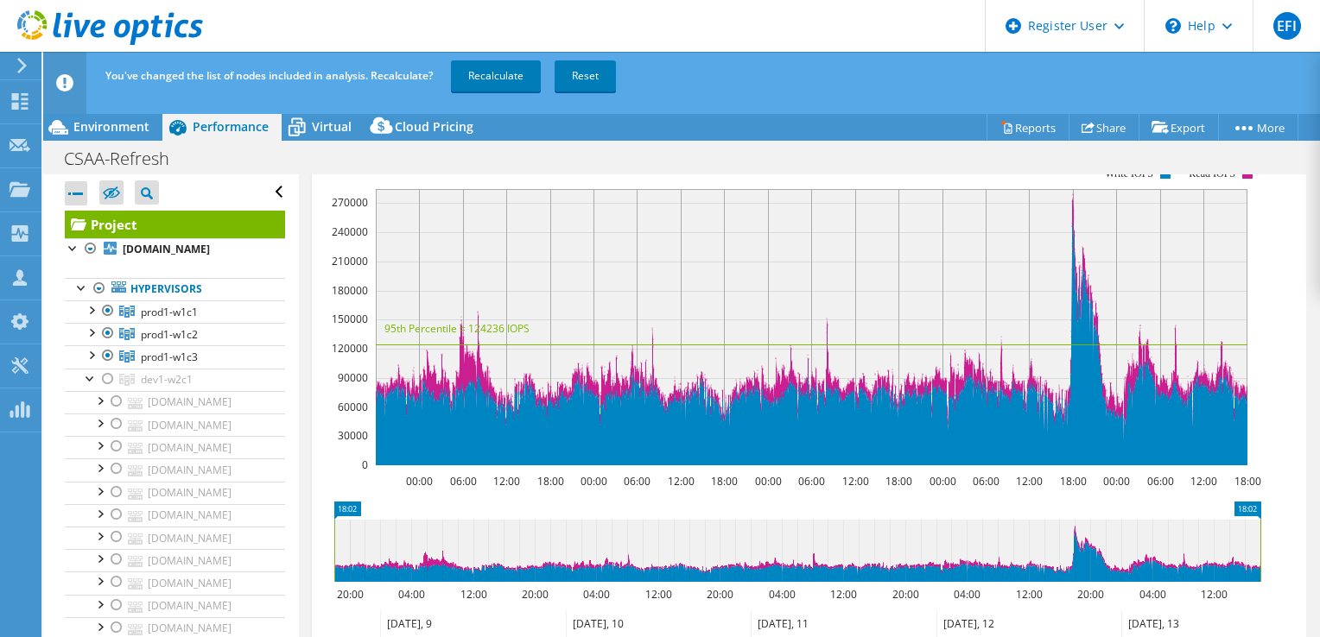
click at [552, 155] on span "IOPS" at bounding box center [442, 145] width 222 height 21
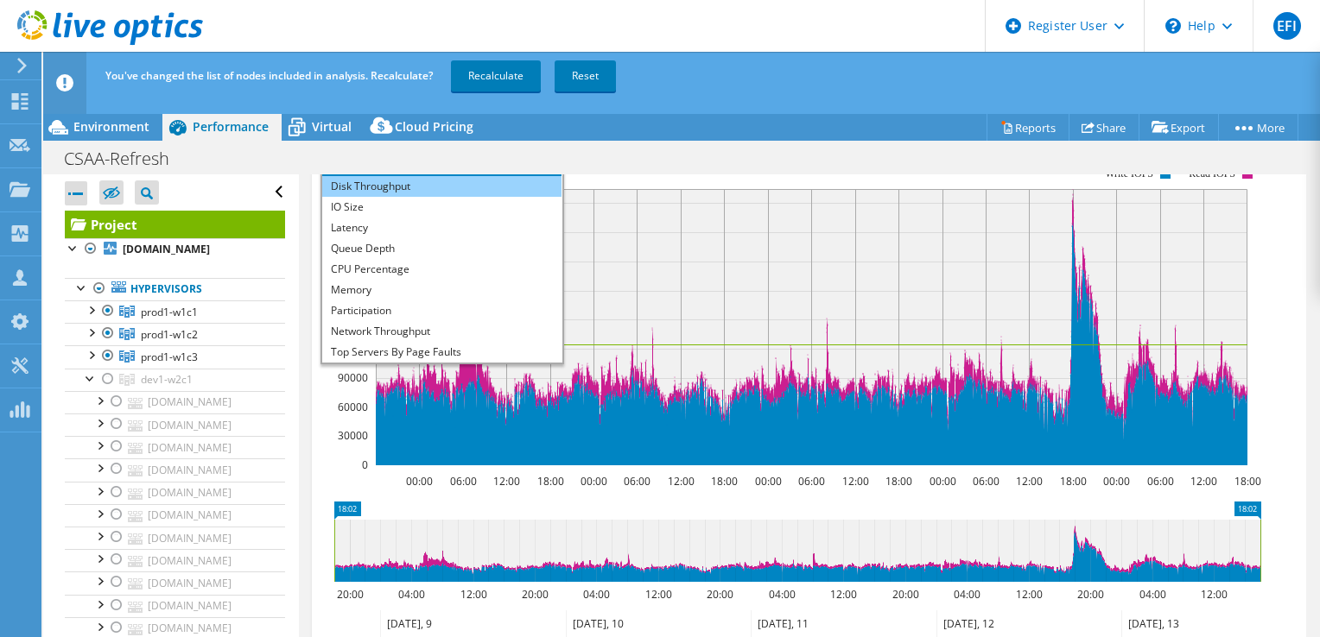
click at [417, 197] on li "Disk Throughput" at bounding box center [441, 186] width 239 height 21
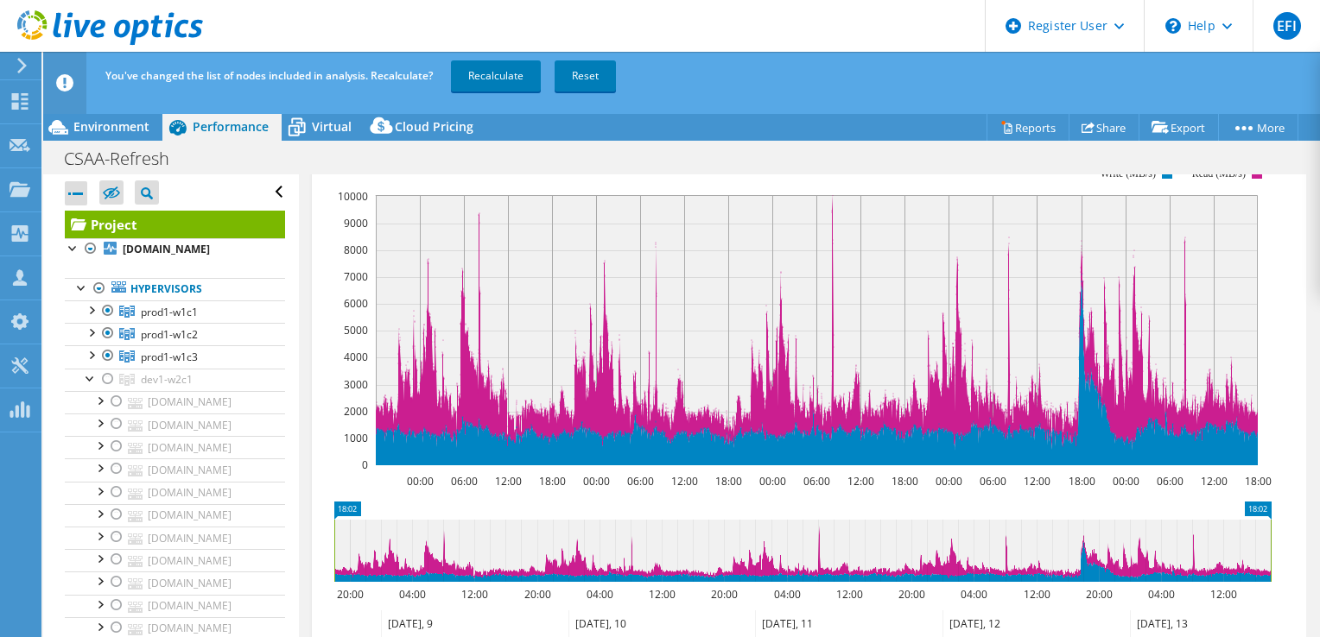
click at [555, 155] on span "Disk Throughput" at bounding box center [441, 145] width 239 height 21
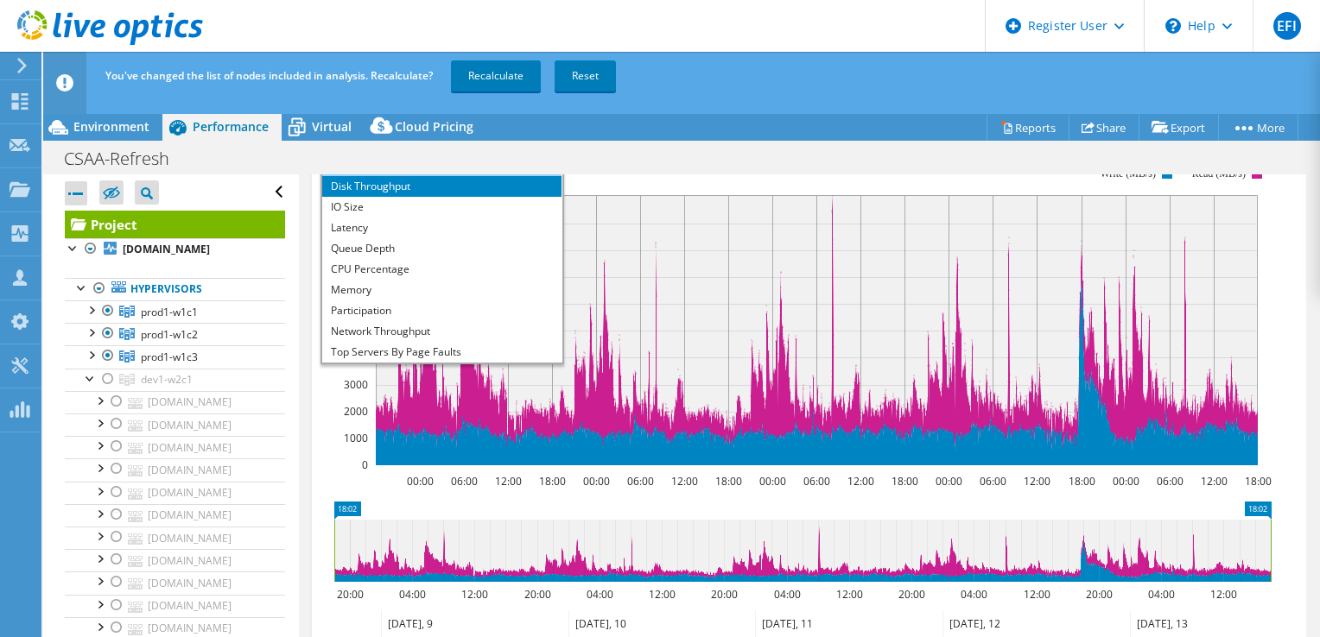
click at [352, 176] on li "IOPS" at bounding box center [441, 165] width 239 height 21
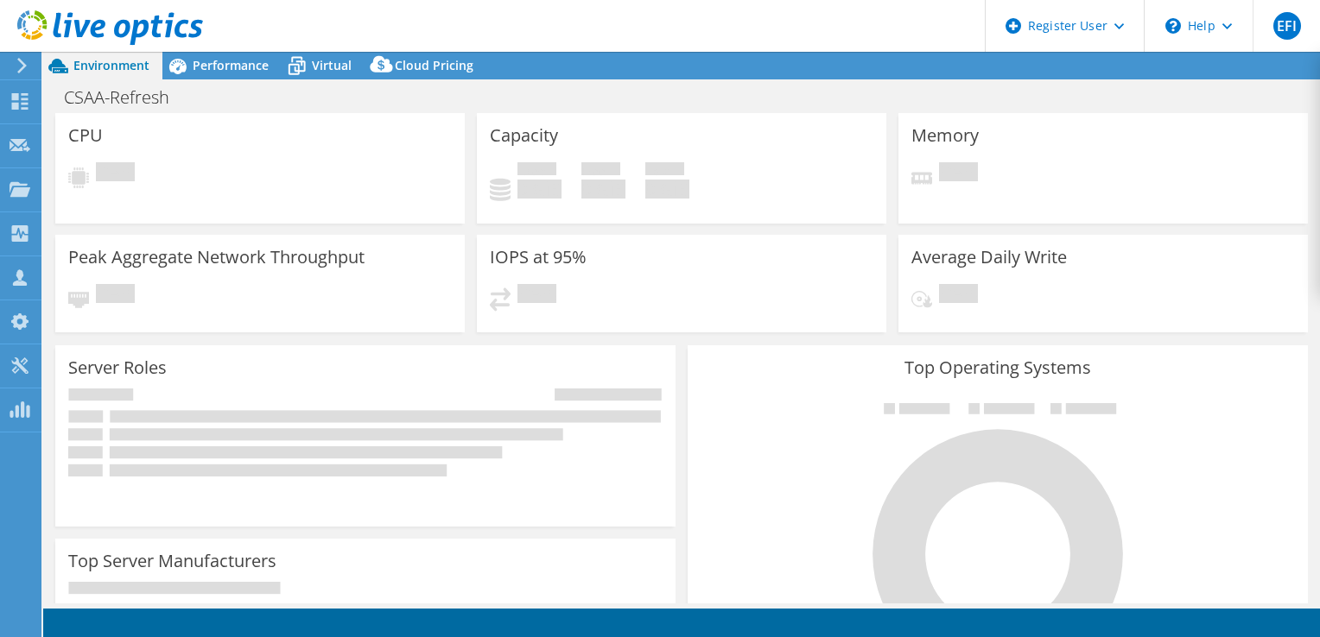
select select "USD"
click at [219, 62] on span "Performance" at bounding box center [231, 65] width 76 height 16
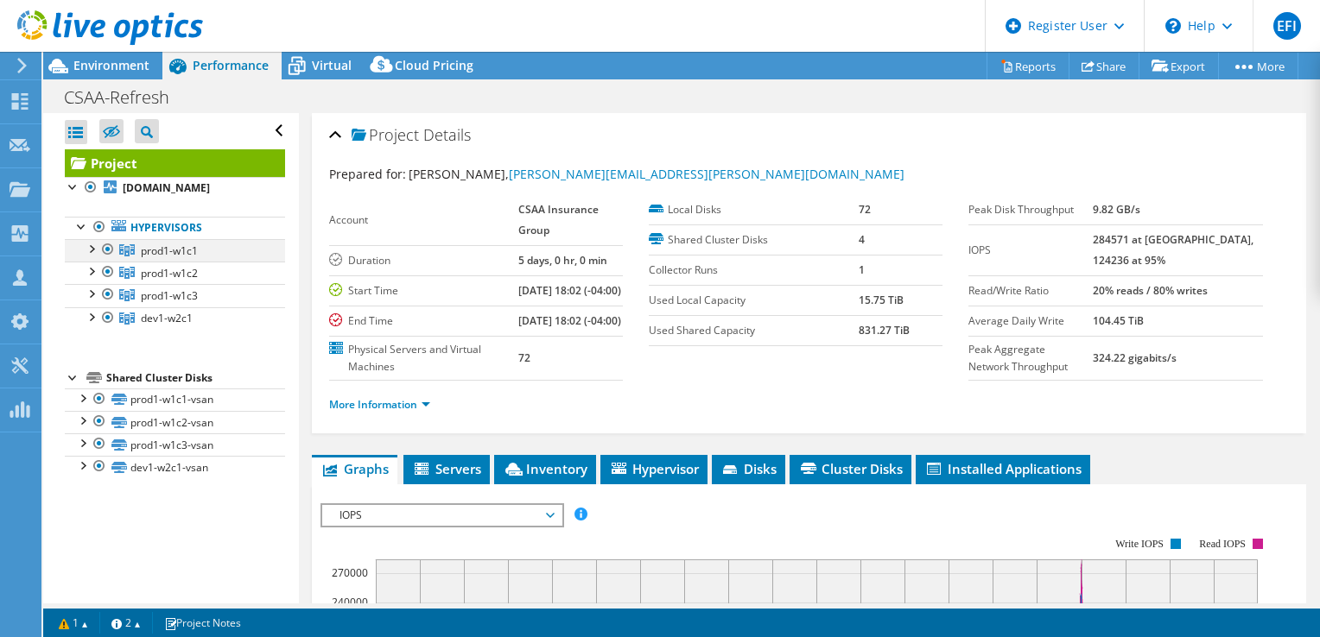
click at [92, 257] on div at bounding box center [90, 247] width 17 height 17
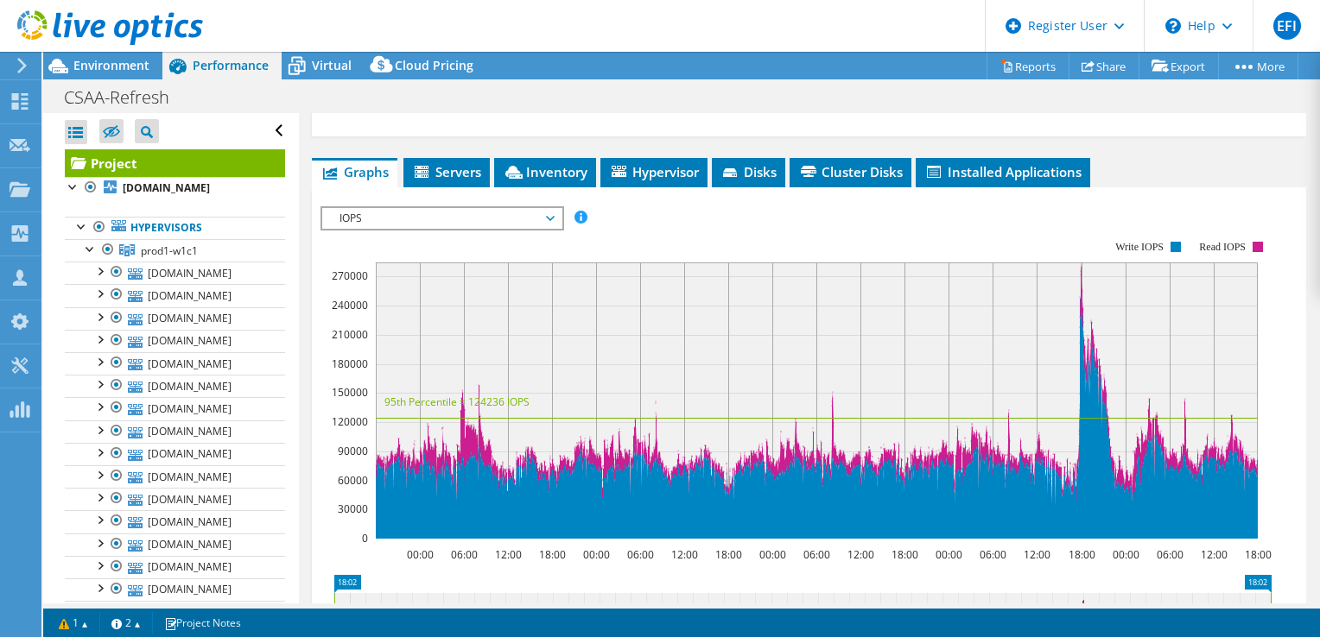
scroll to position [295, 0]
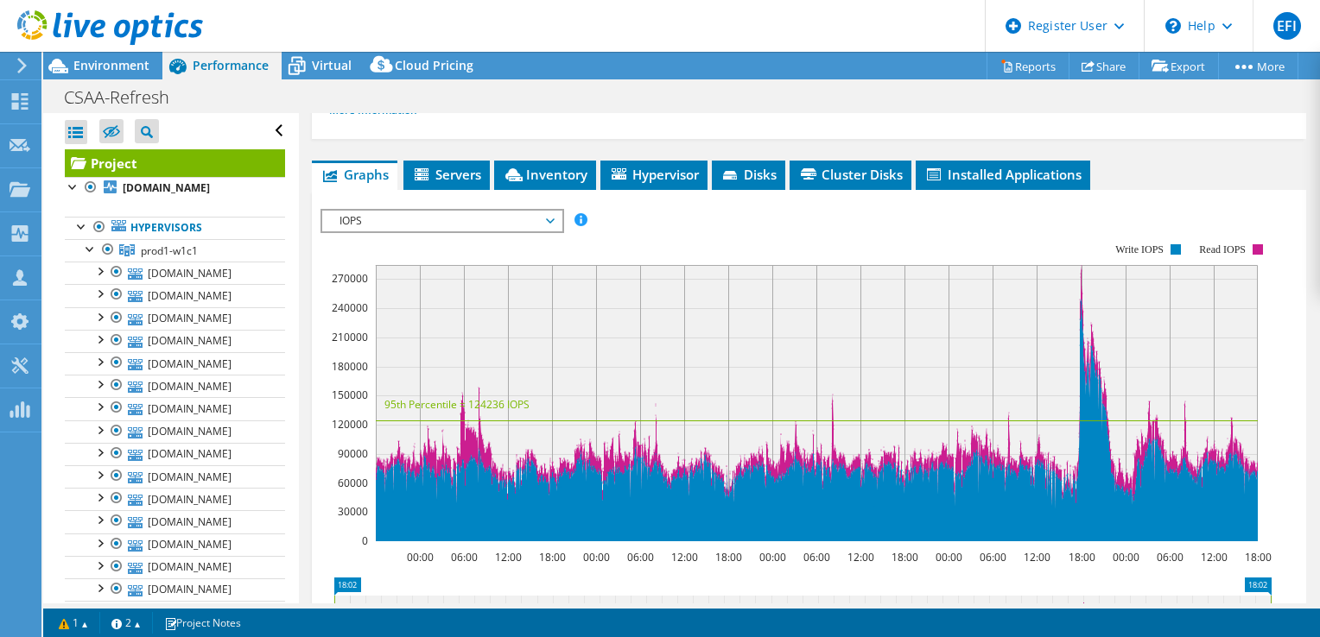
click at [550, 231] on span "IOPS" at bounding box center [442, 221] width 222 height 21
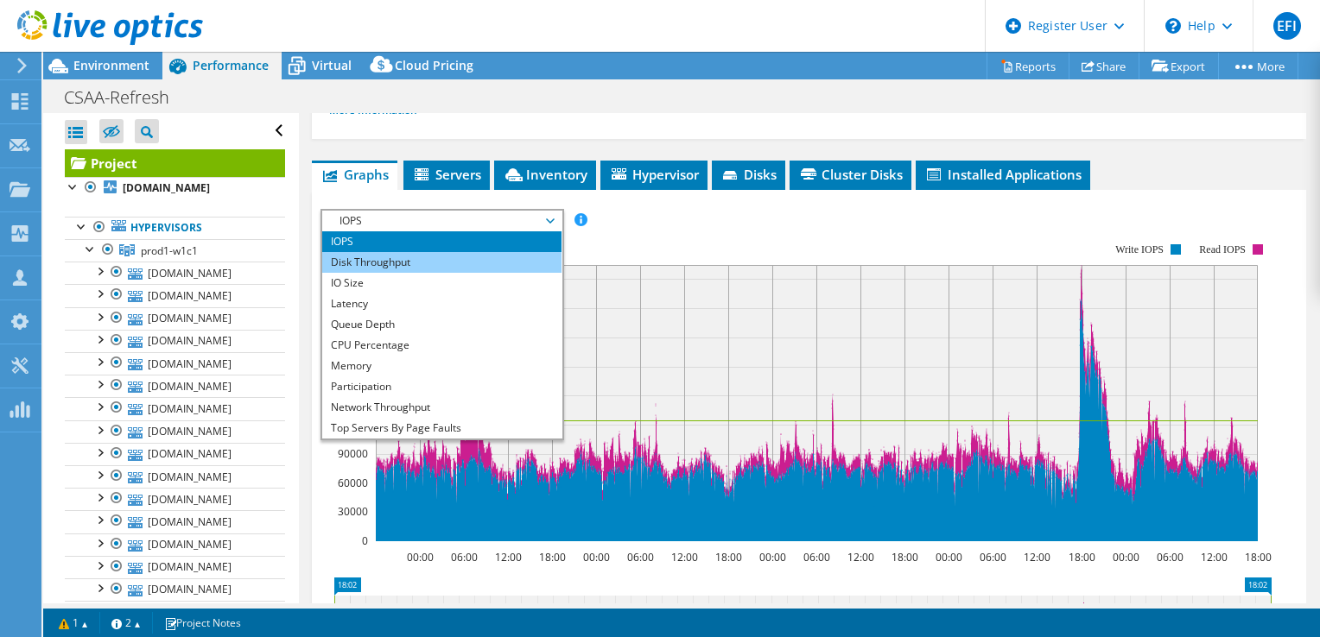
click at [352, 273] on li "Disk Throughput" at bounding box center [441, 262] width 239 height 21
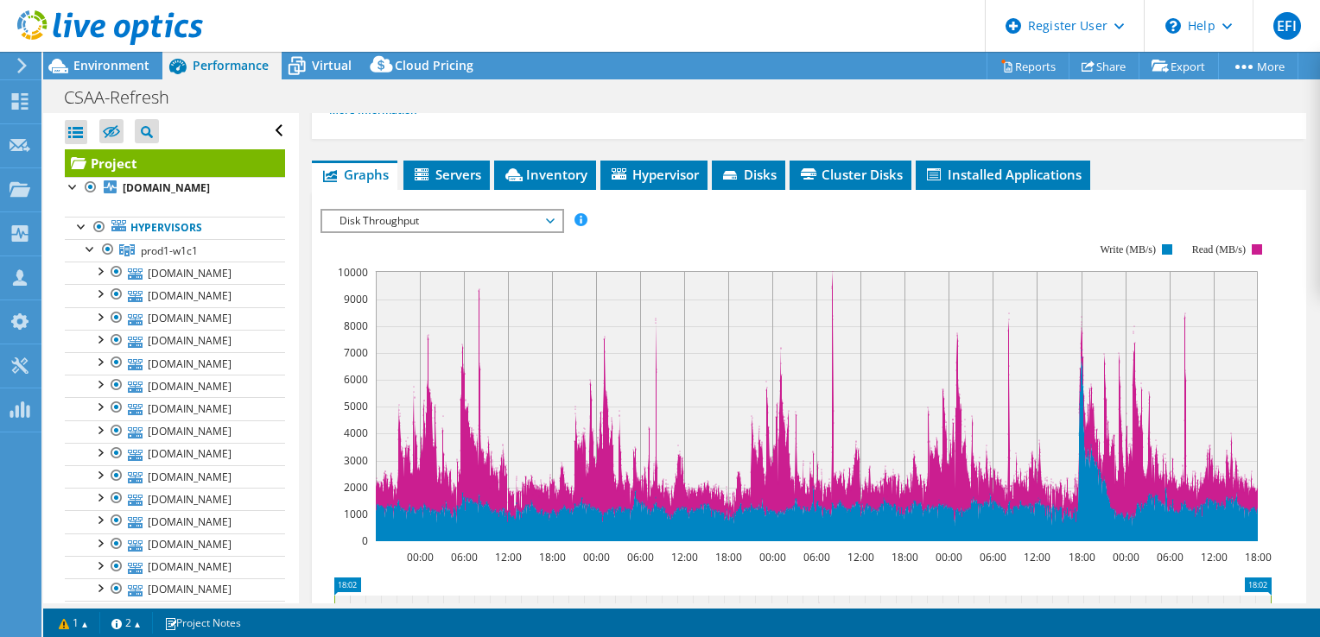
click at [546, 231] on span "Disk Throughput" at bounding box center [442, 221] width 222 height 21
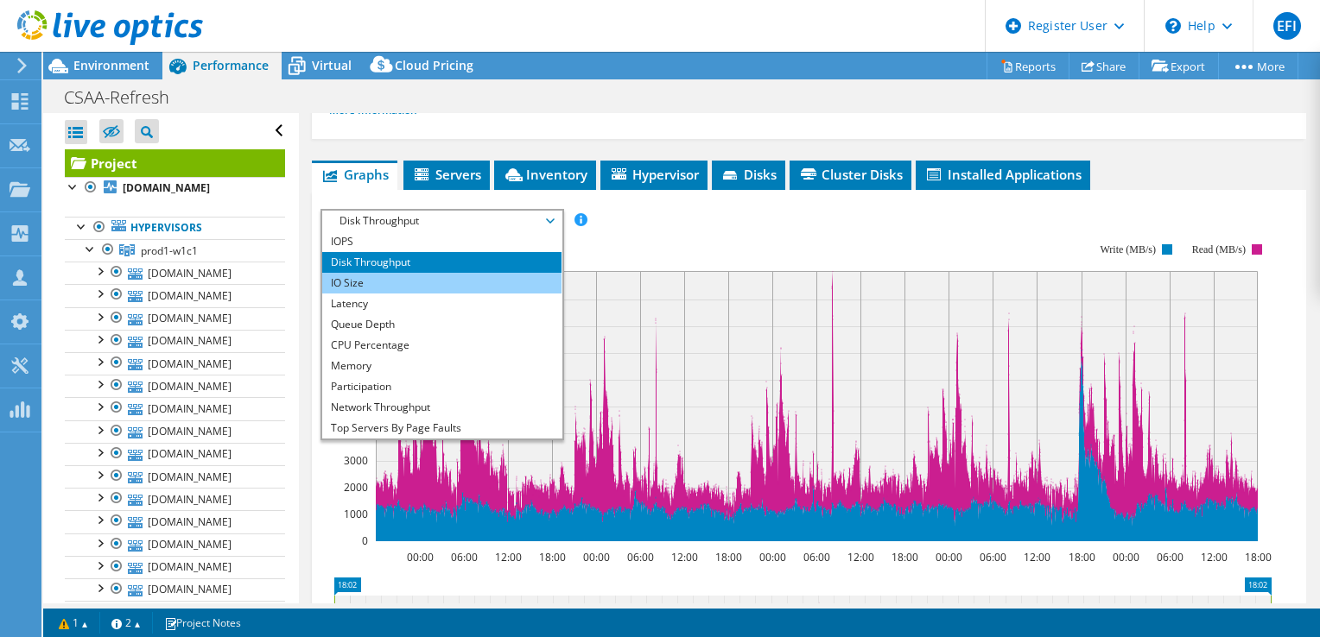
drag, startPoint x: 378, startPoint y: 325, endPoint x: 390, endPoint y: 325, distance: 12.1
click at [378, 294] on li "IO Size" at bounding box center [441, 283] width 239 height 21
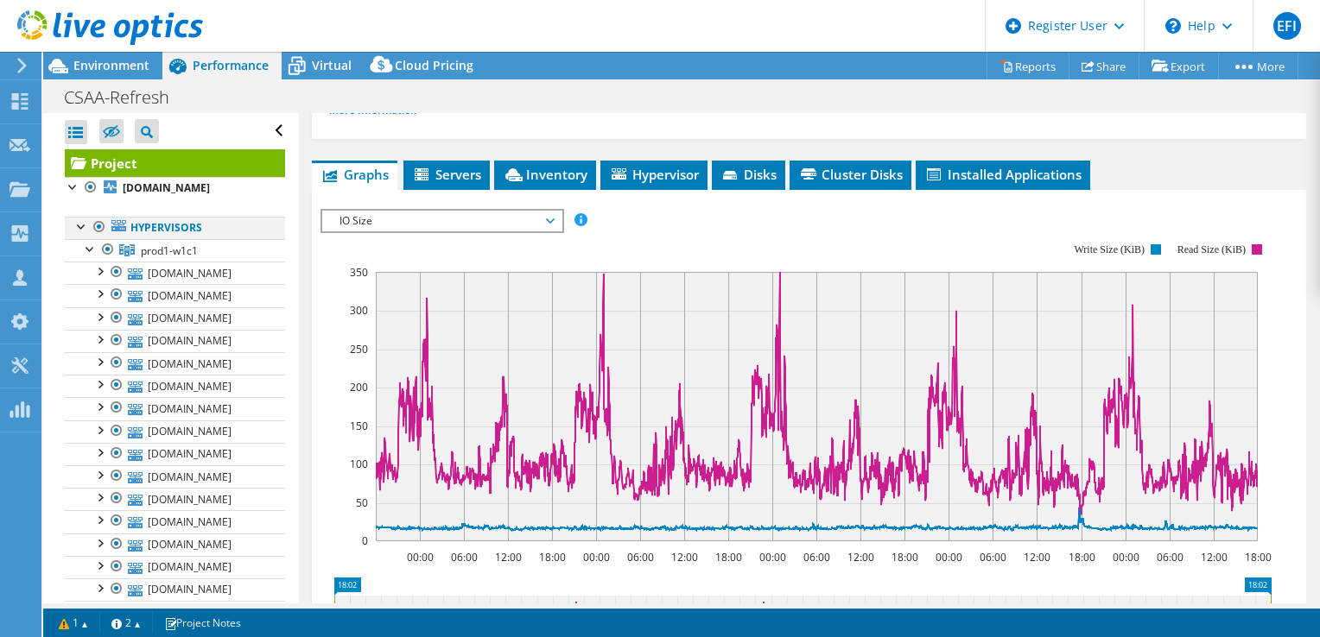
click at [78, 234] on div at bounding box center [81, 225] width 17 height 17
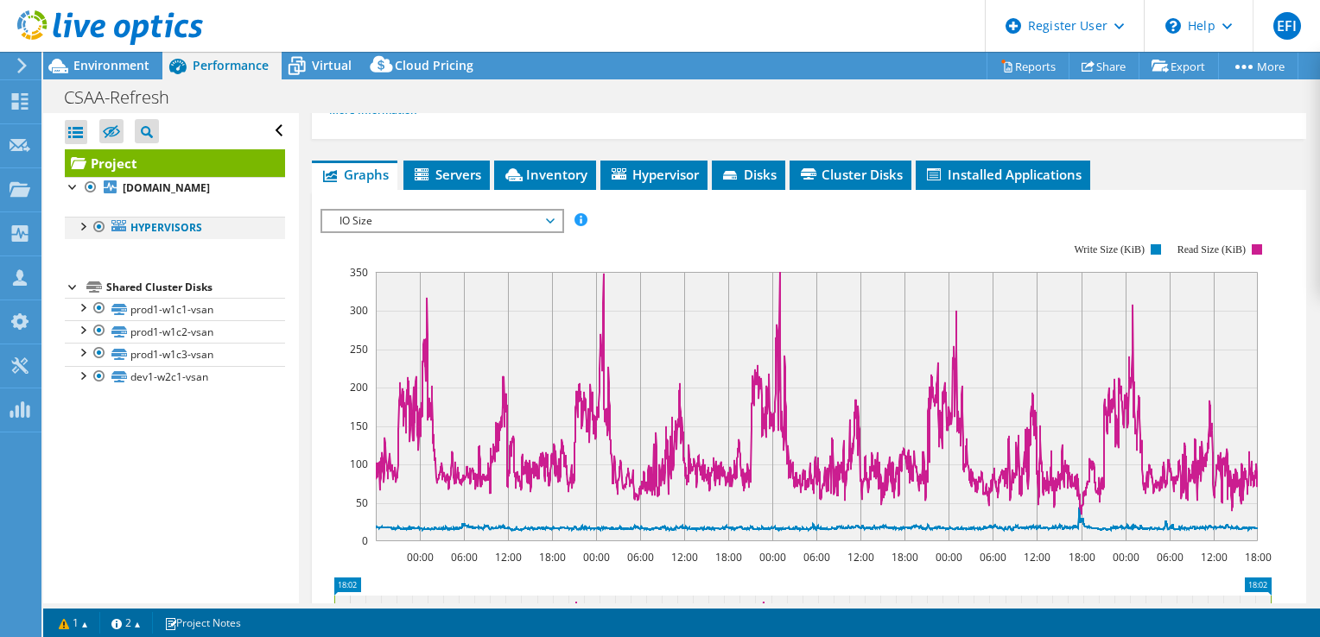
click at [80, 234] on div at bounding box center [81, 225] width 17 height 17
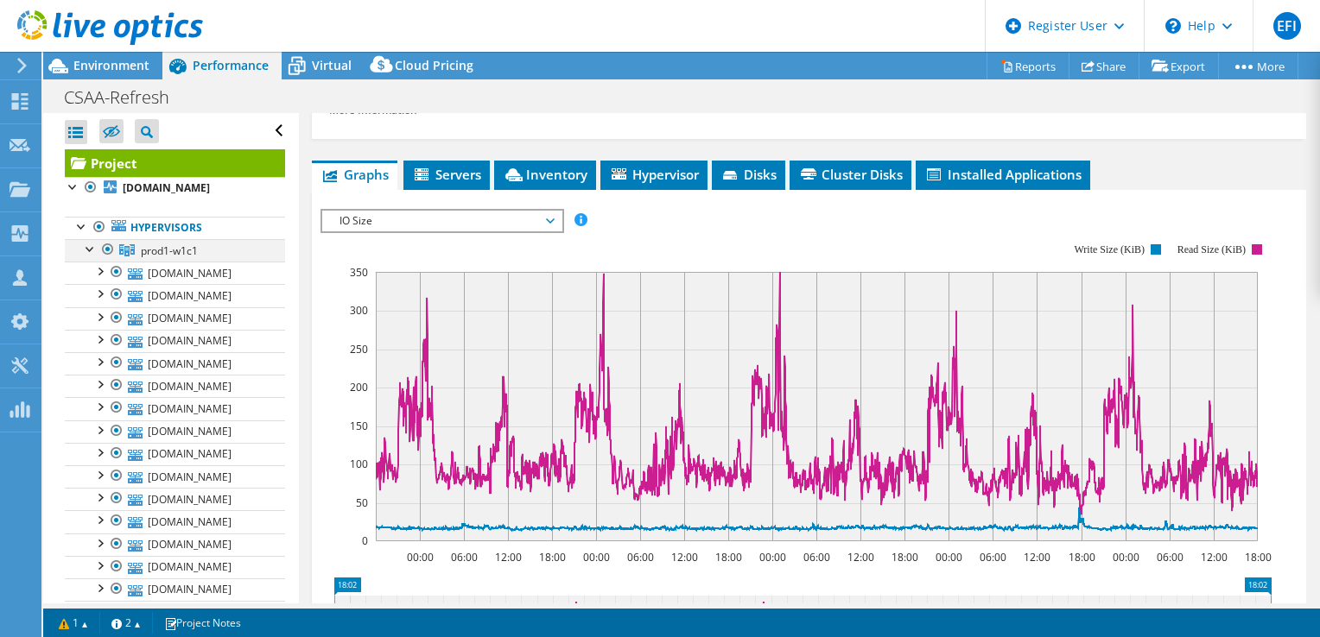
click at [89, 257] on div at bounding box center [90, 247] width 17 height 17
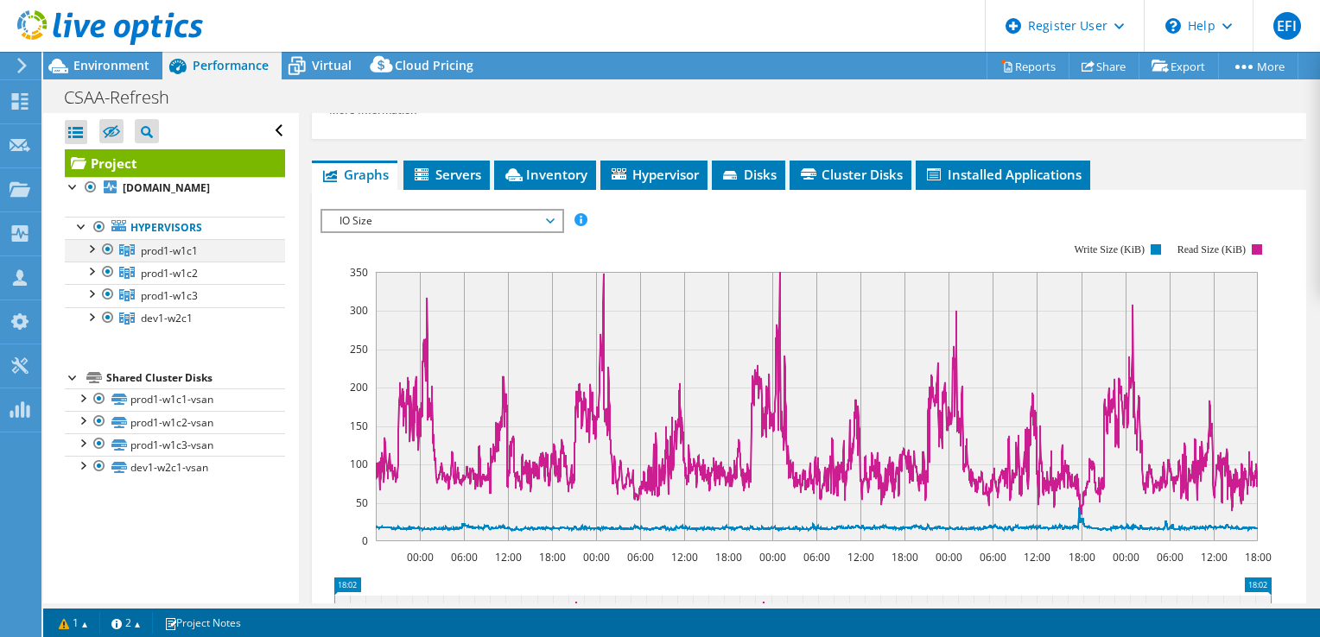
click at [105, 260] on div at bounding box center [107, 249] width 17 height 21
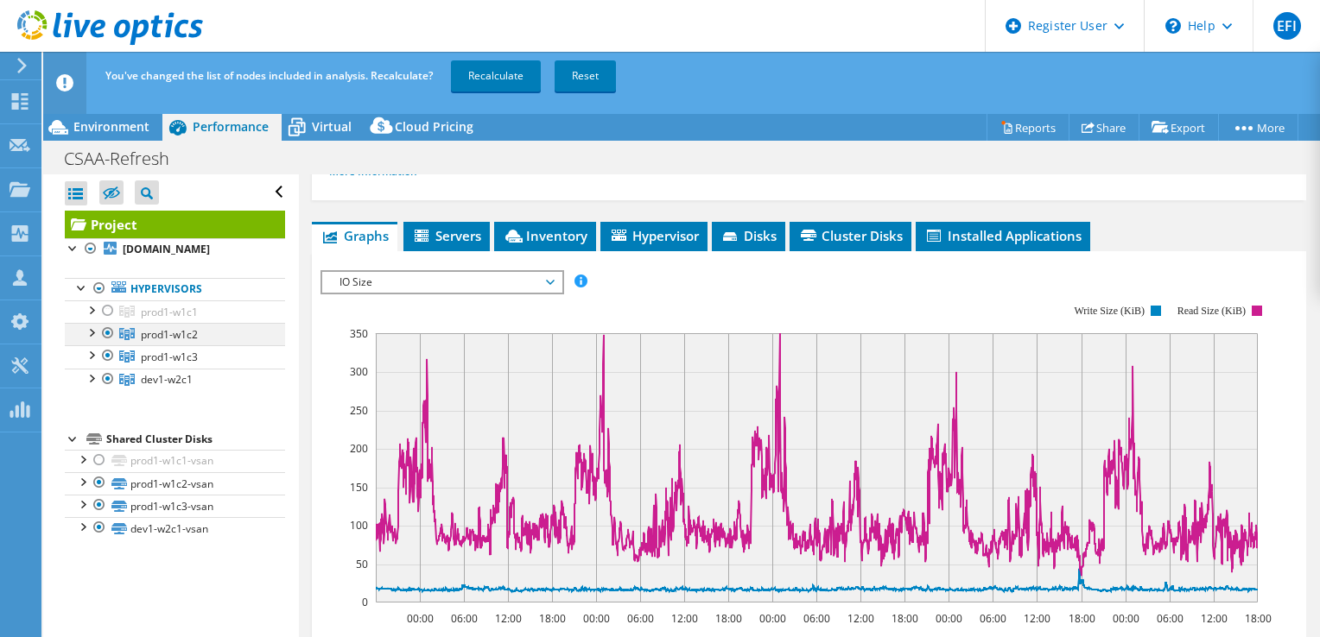
click at [109, 344] on div at bounding box center [107, 333] width 17 height 21
drag, startPoint x: 104, startPoint y: 369, endPoint x: 119, endPoint y: 380, distance: 19.2
click at [105, 366] on div at bounding box center [107, 355] width 17 height 21
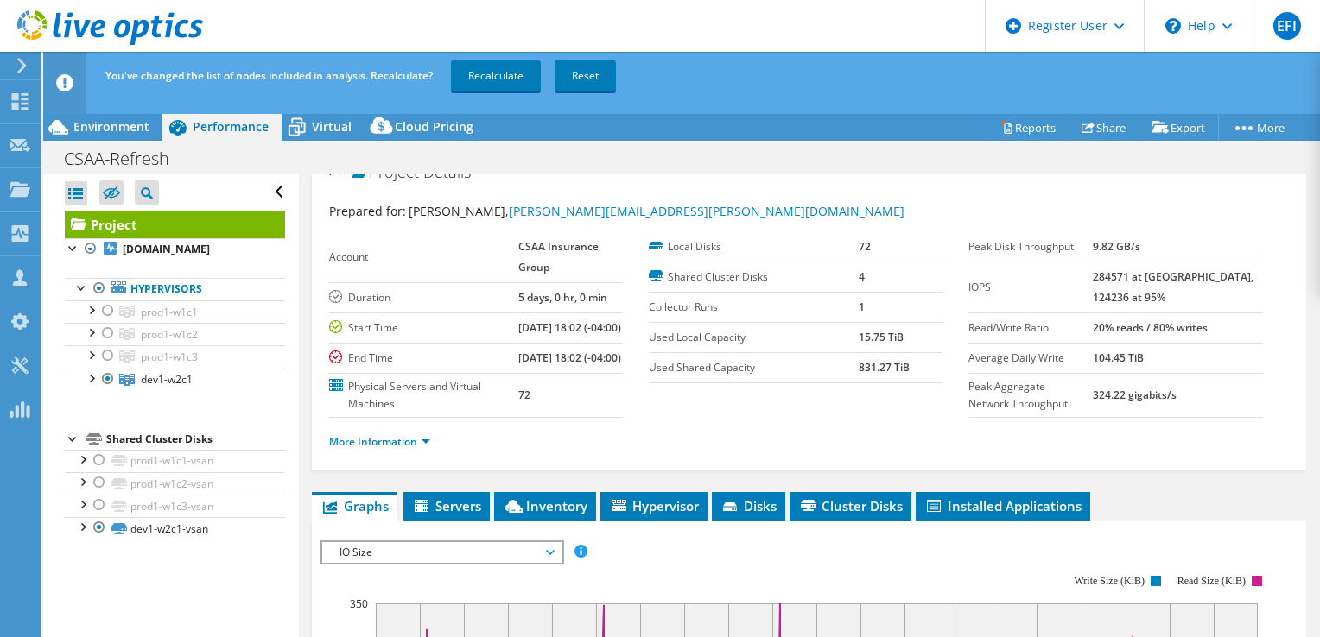
scroll to position [0, 0]
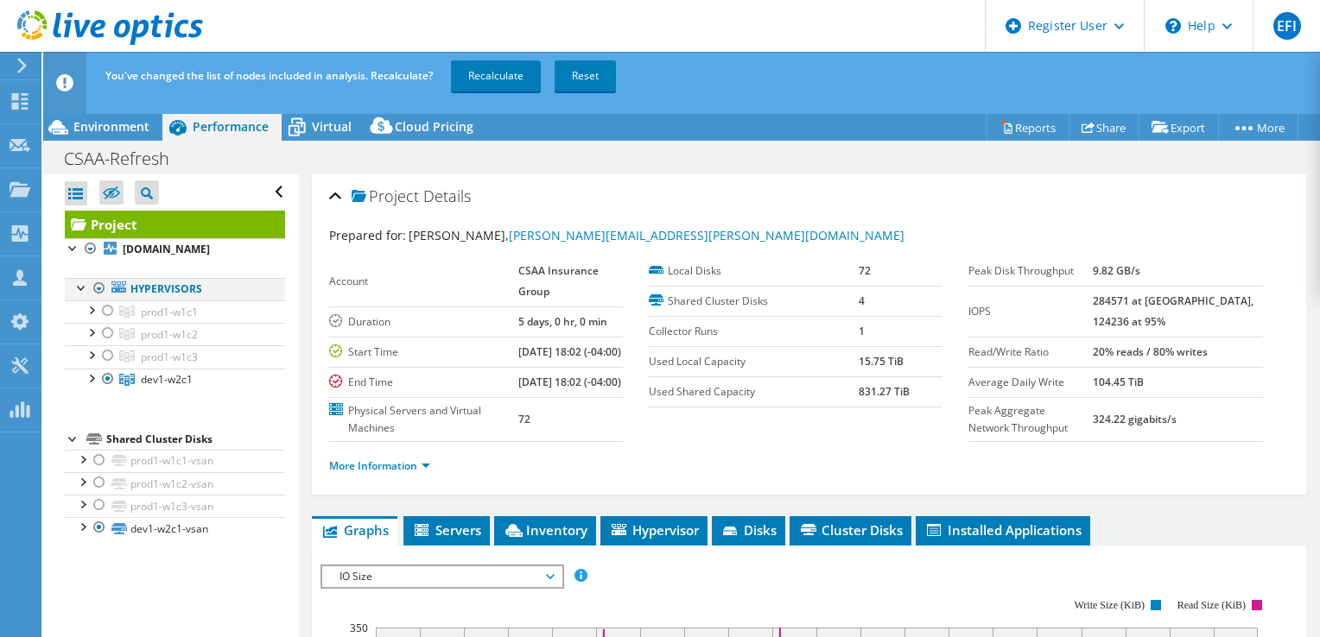
click at [98, 299] on div at bounding box center [99, 288] width 17 height 21
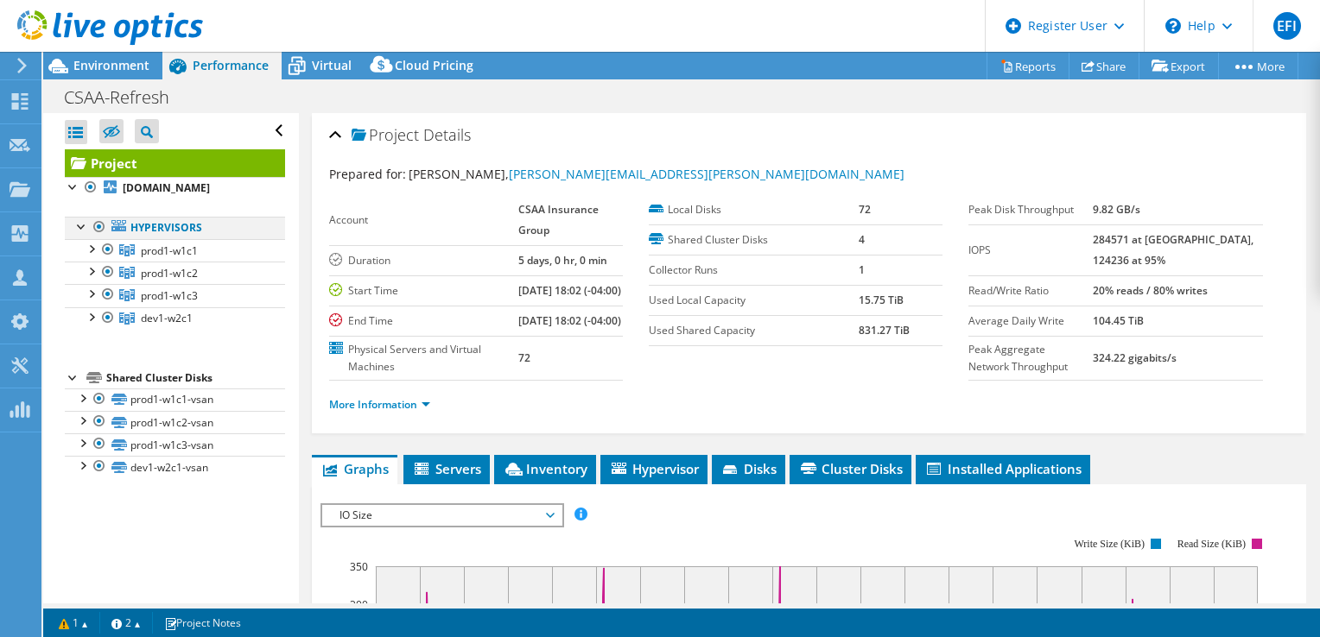
click at [98, 238] on div at bounding box center [99, 227] width 17 height 21
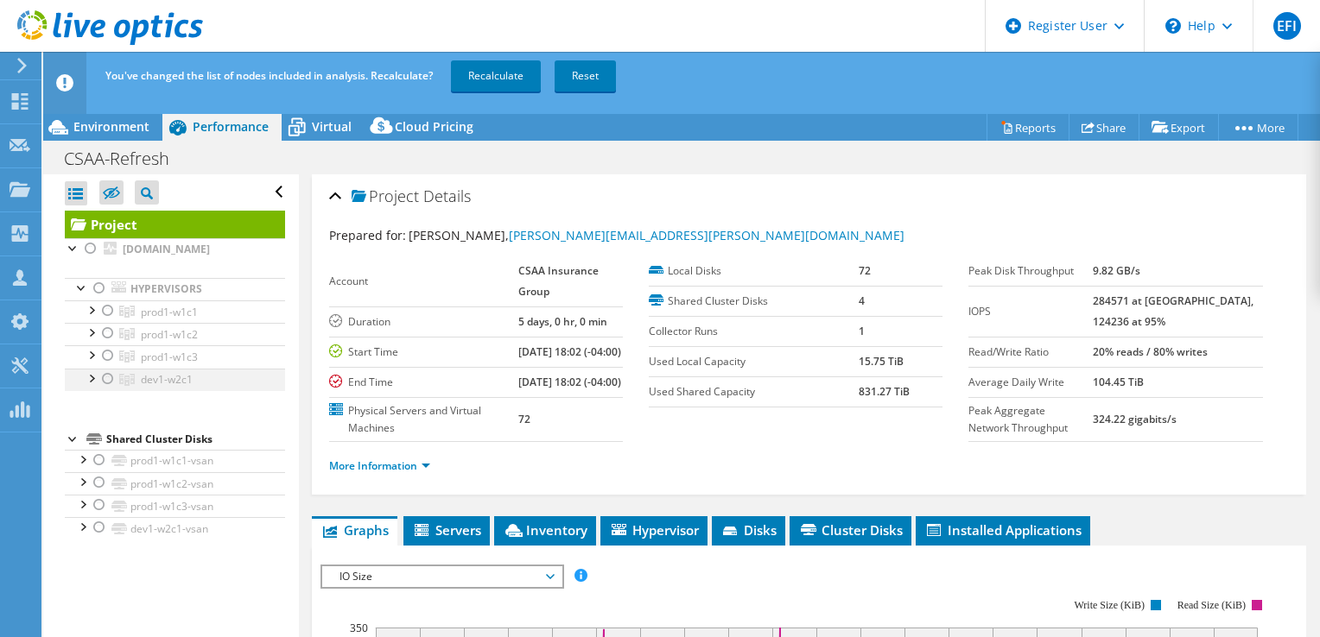
click at [104, 390] on div at bounding box center [107, 379] width 17 height 21
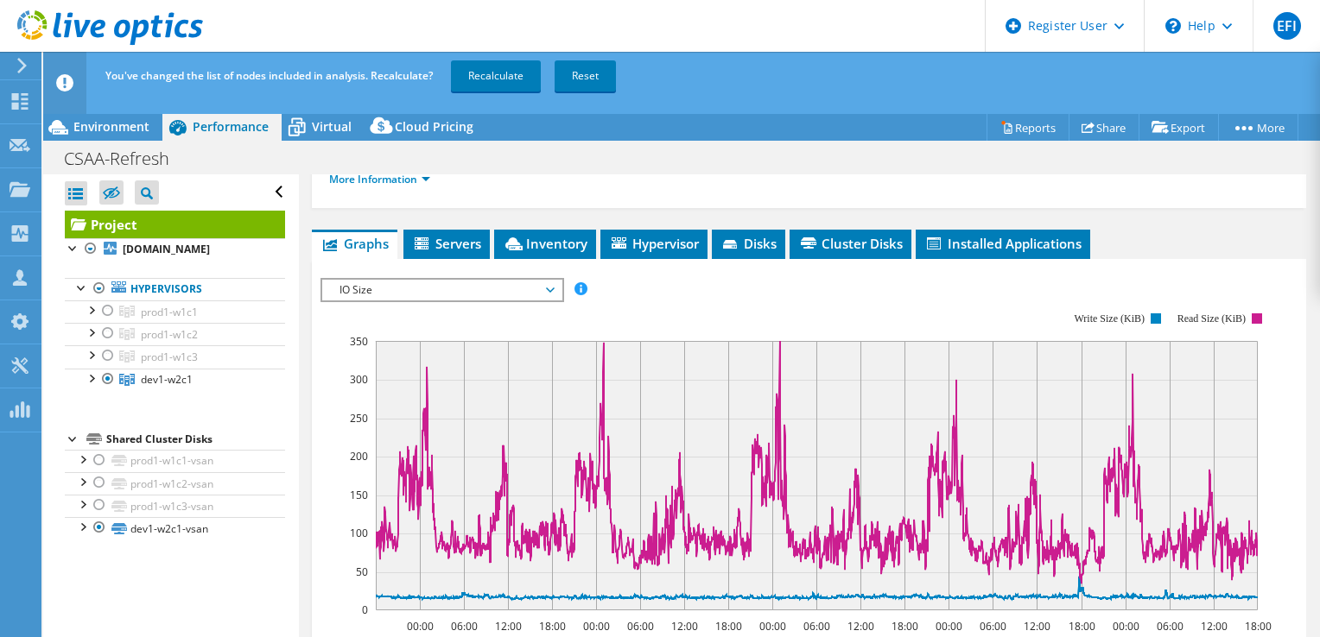
scroll to position [288, 0]
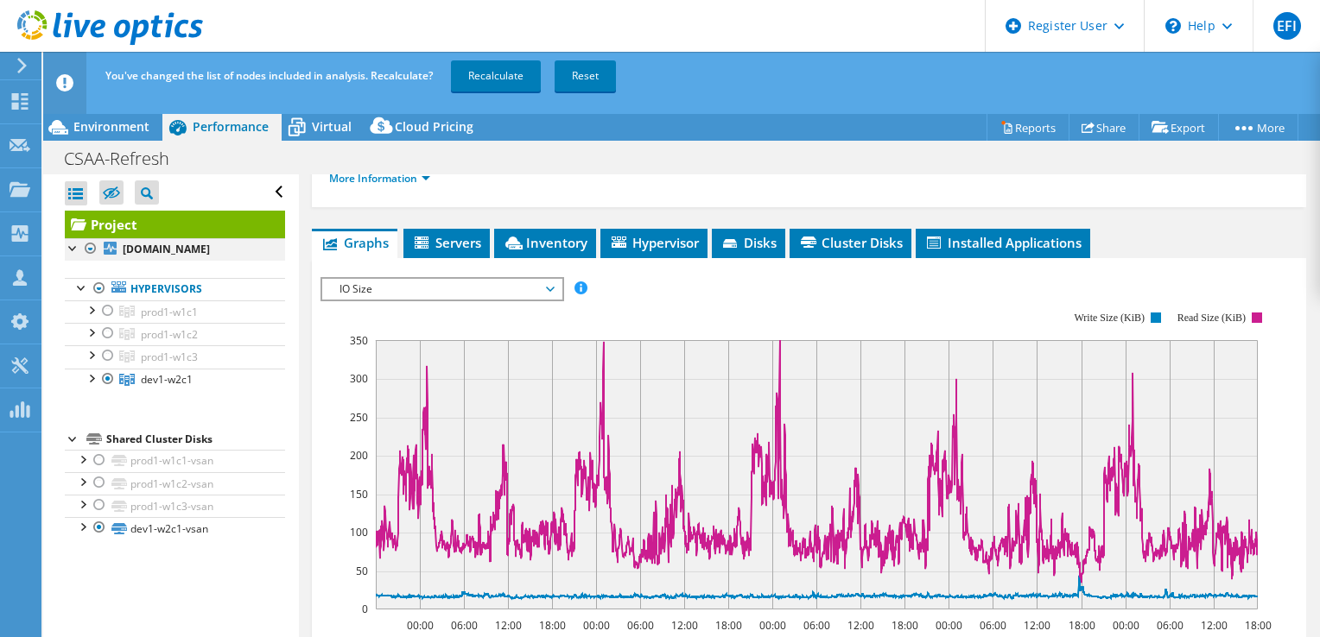
click at [91, 245] on div at bounding box center [90, 248] width 17 height 21
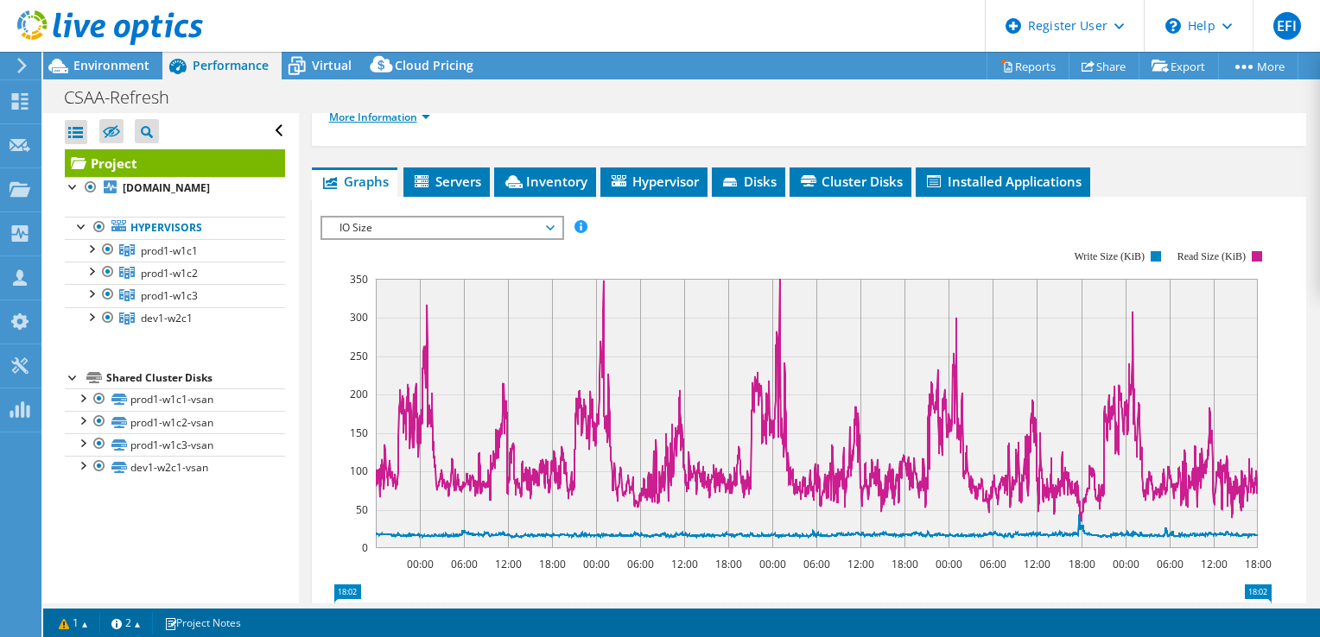
click at [425, 124] on link "More Information" at bounding box center [379, 117] width 101 height 15
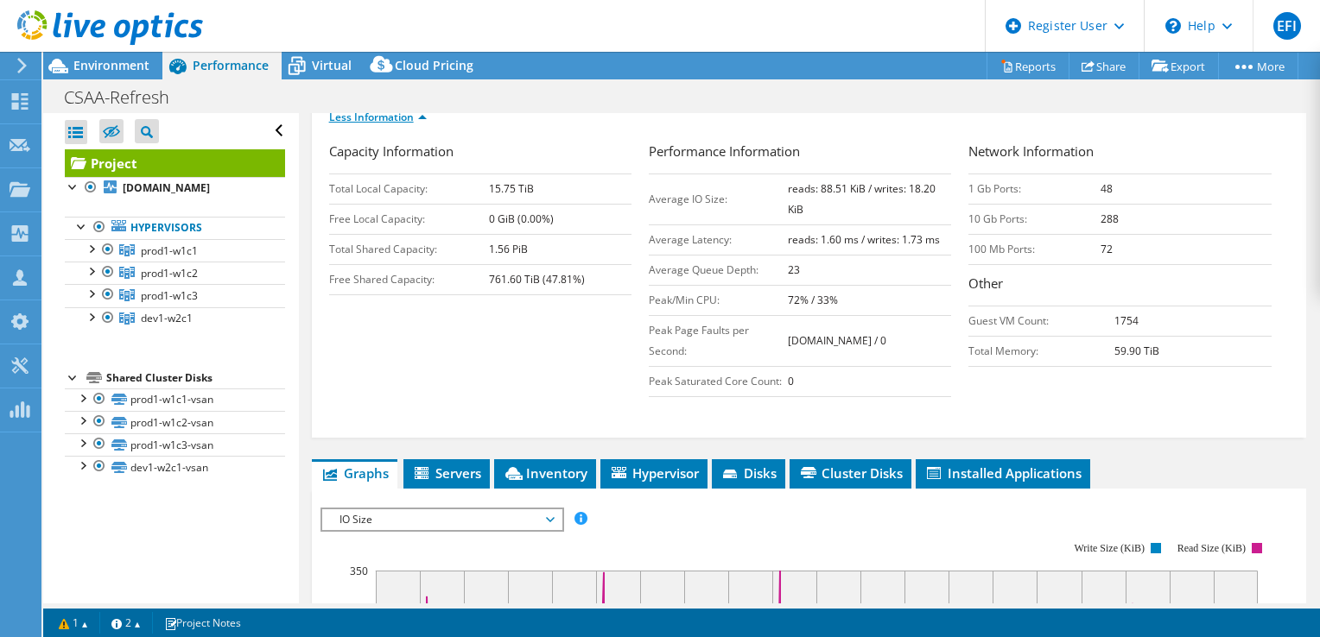
click at [424, 124] on link "Less Information" at bounding box center [378, 117] width 98 height 15
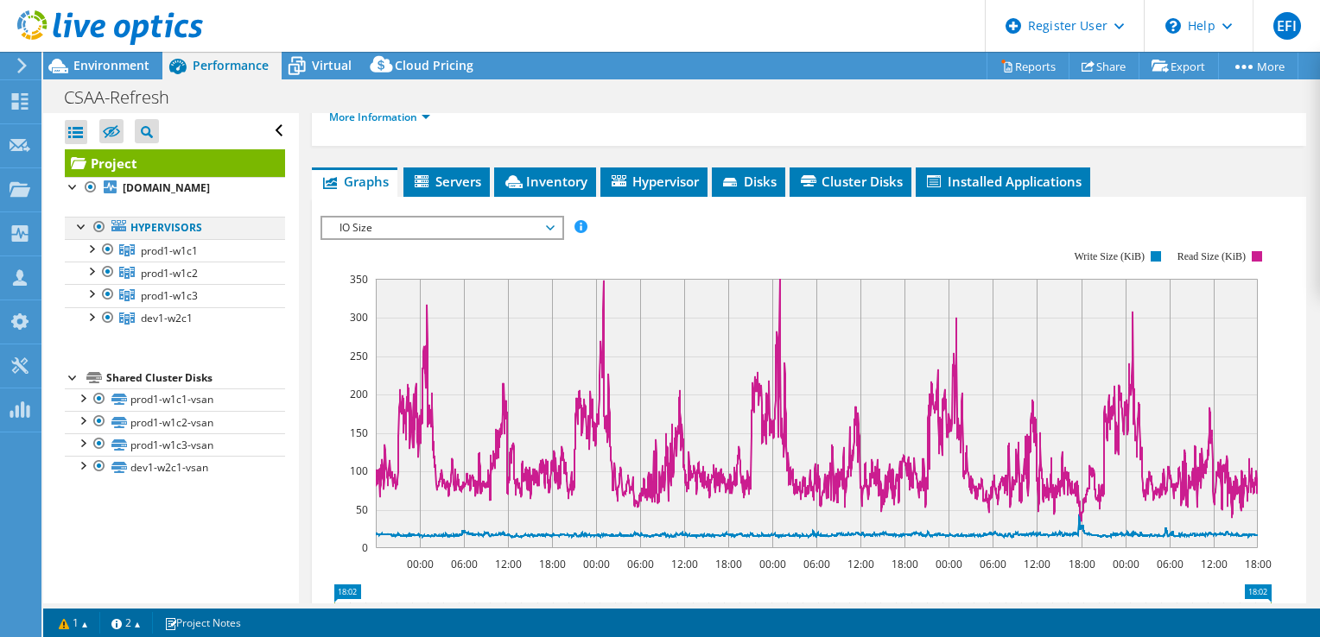
click at [97, 238] on div at bounding box center [99, 227] width 17 height 21
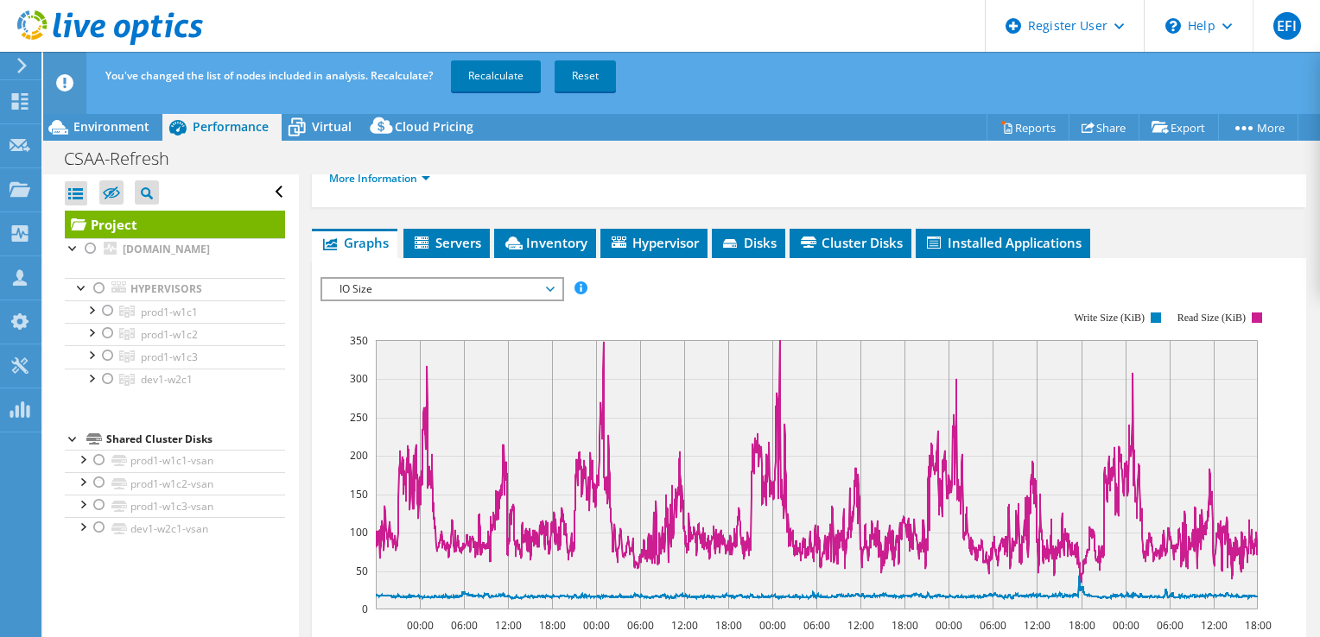
click at [549, 300] on span "IO Size" at bounding box center [442, 289] width 222 height 21
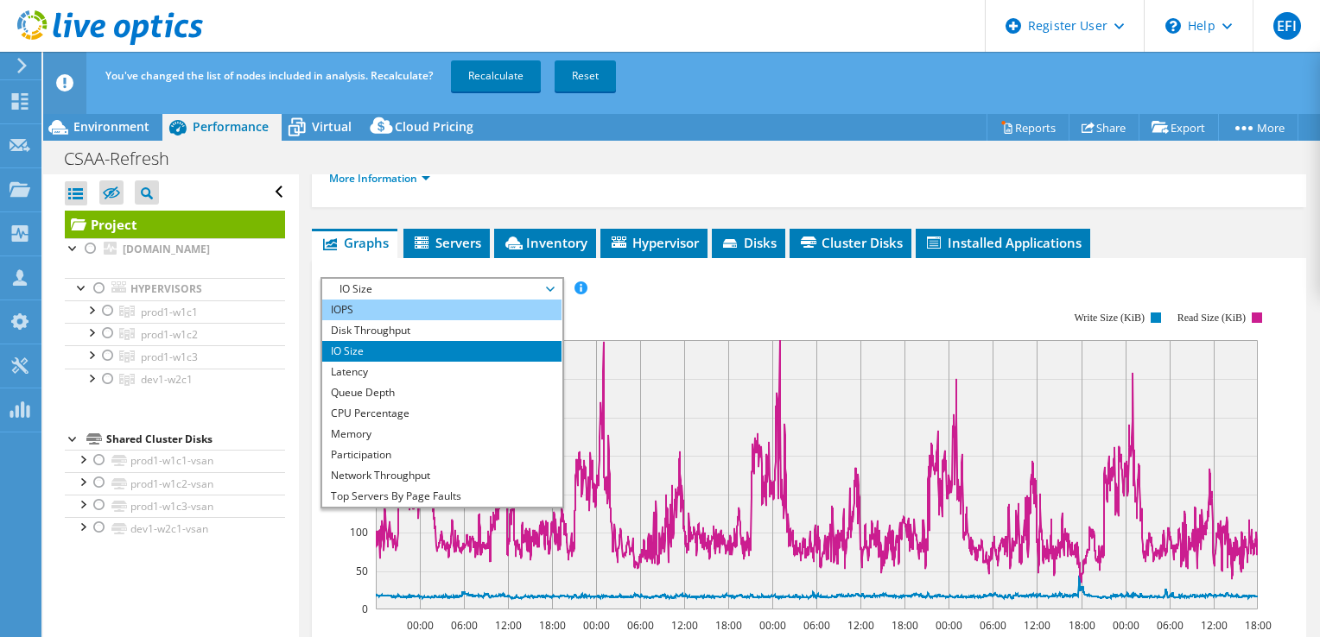
click at [355, 320] on li "IOPS" at bounding box center [441, 310] width 239 height 21
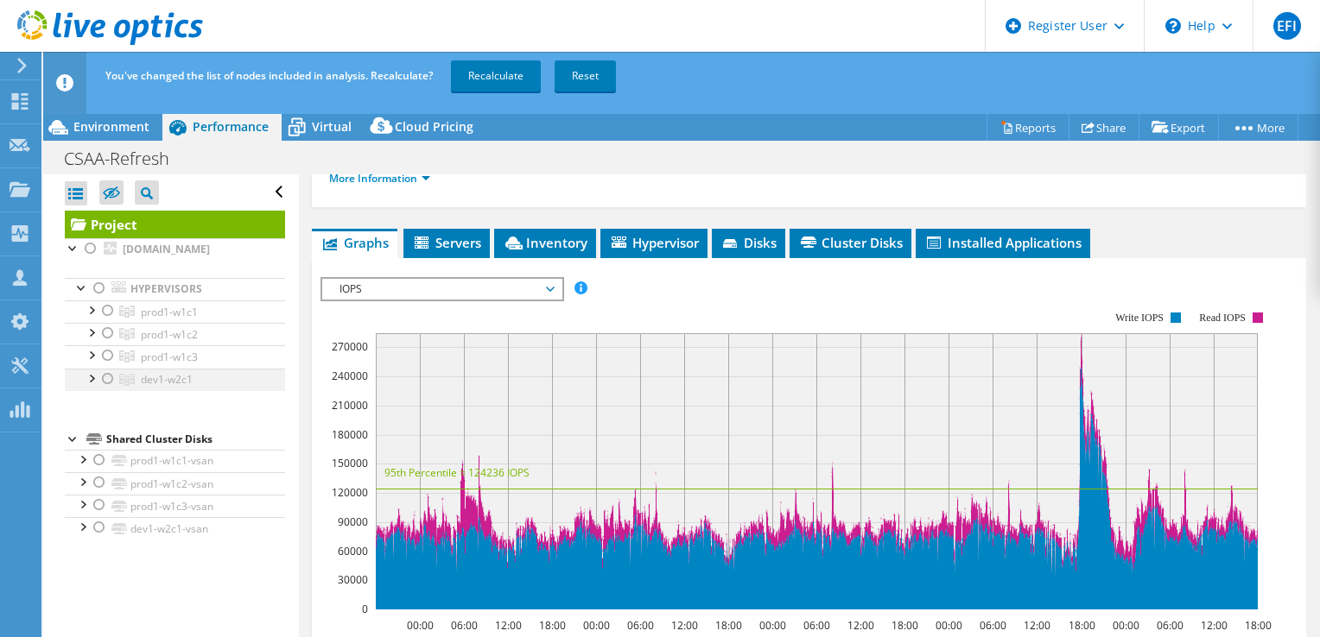
click at [108, 390] on div at bounding box center [107, 379] width 17 height 21
click at [262, 188] on div "Open All Close All Hide Excluded Nodes Project Tree Filter" at bounding box center [175, 192] width 220 height 36
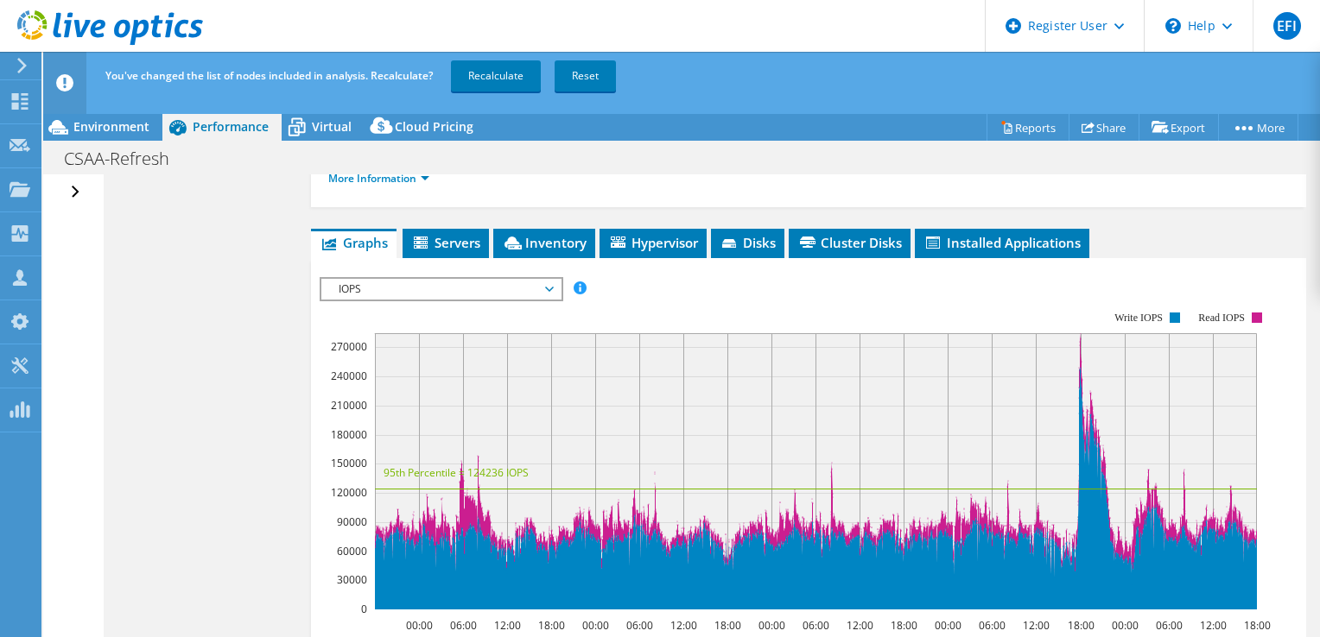
click at [73, 190] on div "Open All Close All Hide Excluded Nodes Project Tree Filter" at bounding box center [77, 192] width 25 height 36
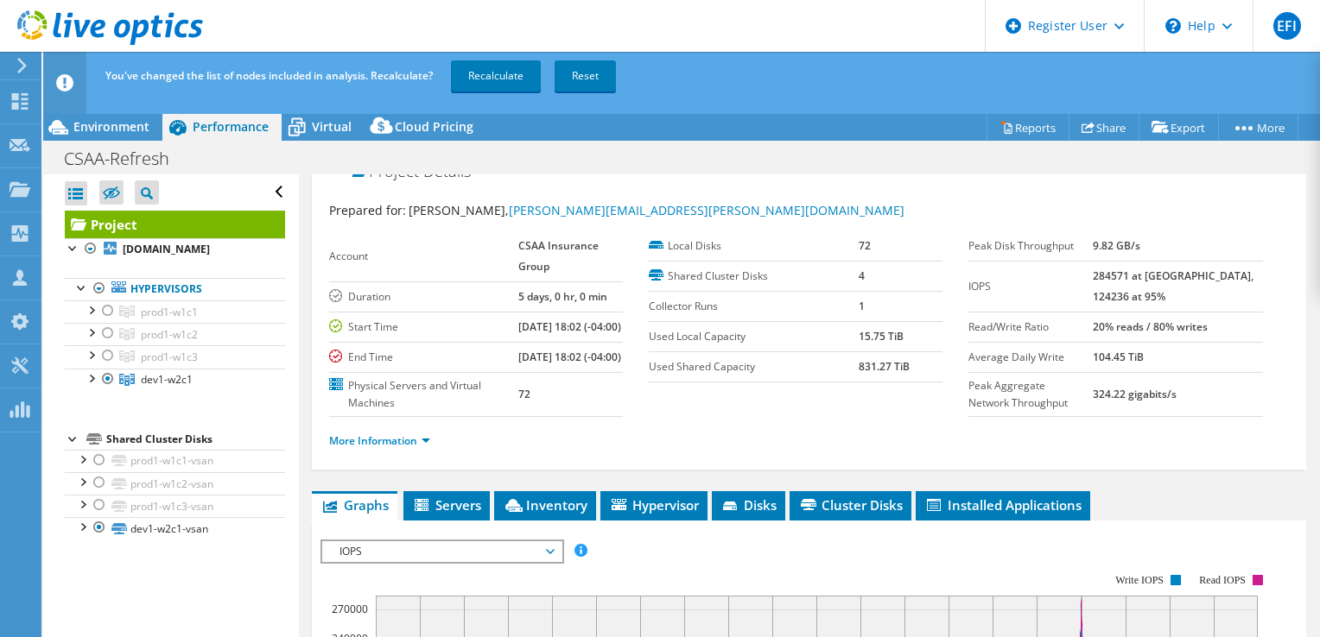
scroll to position [0, 0]
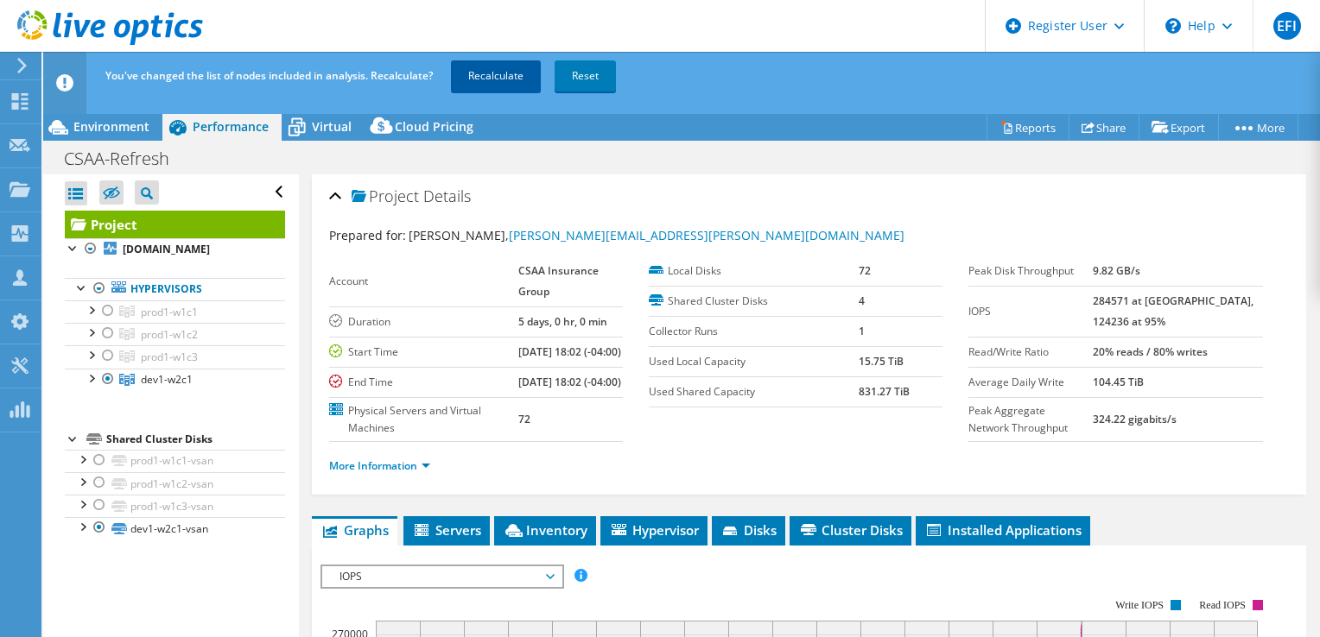
click at [500, 76] on link "Recalculate" at bounding box center [496, 75] width 90 height 31
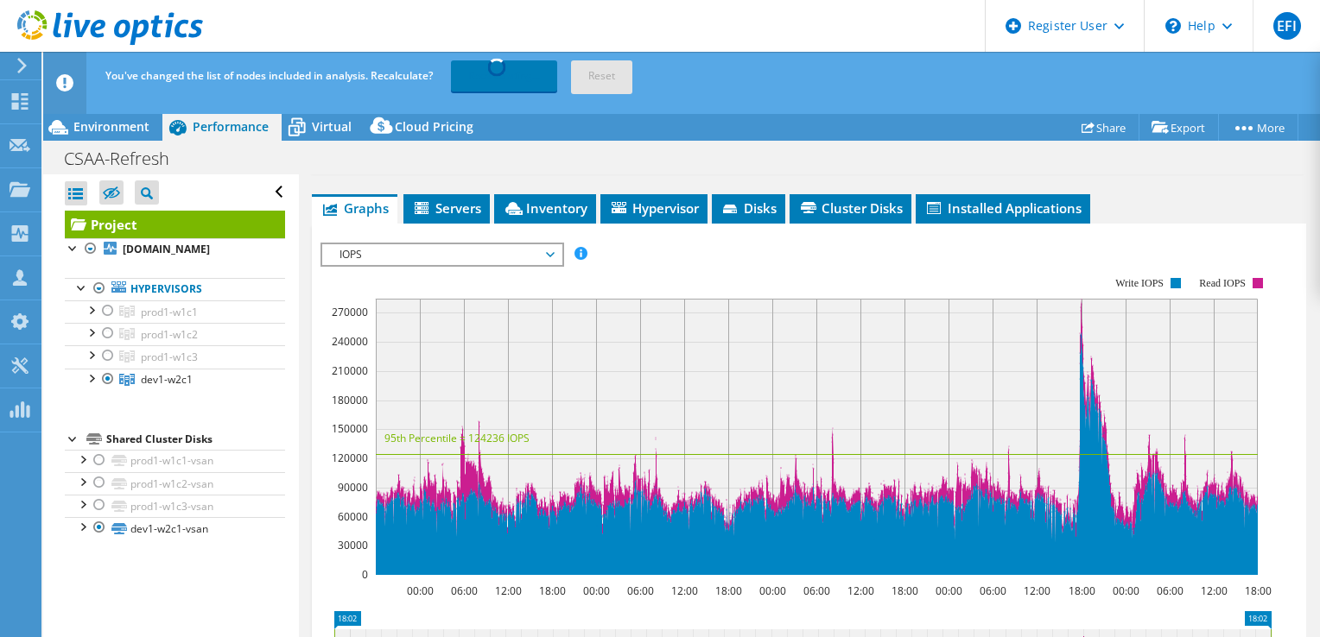
scroll to position [377, 0]
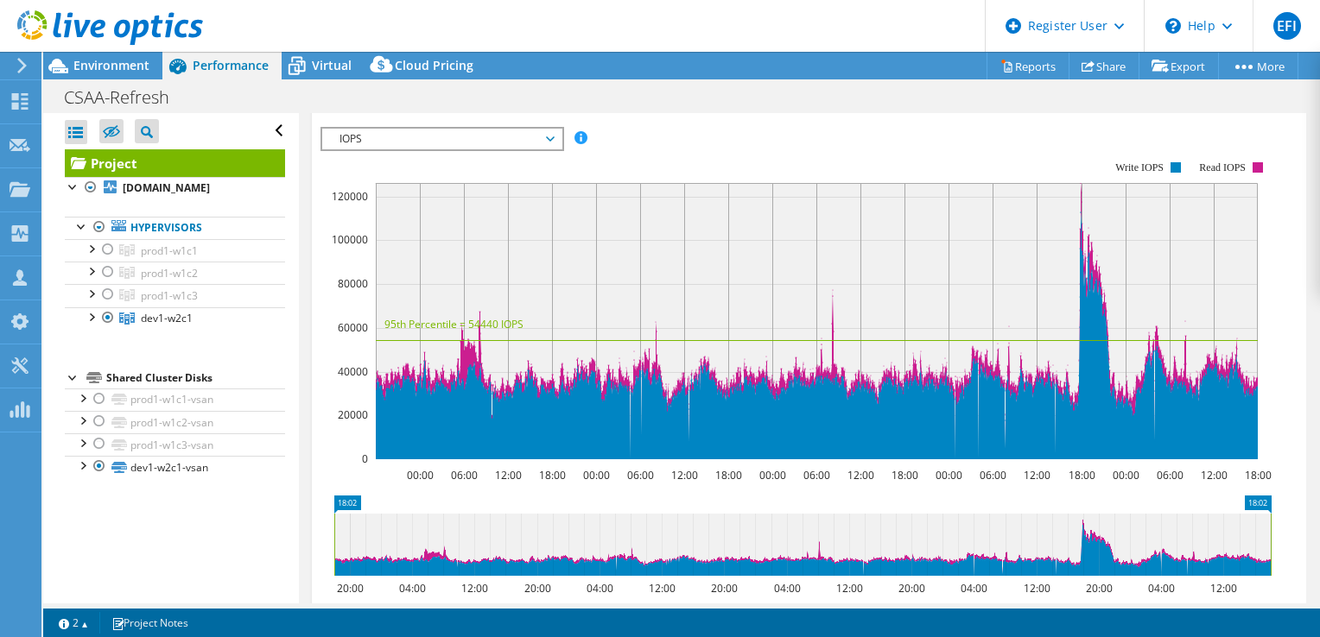
click at [547, 149] on span "IOPS" at bounding box center [442, 139] width 222 height 21
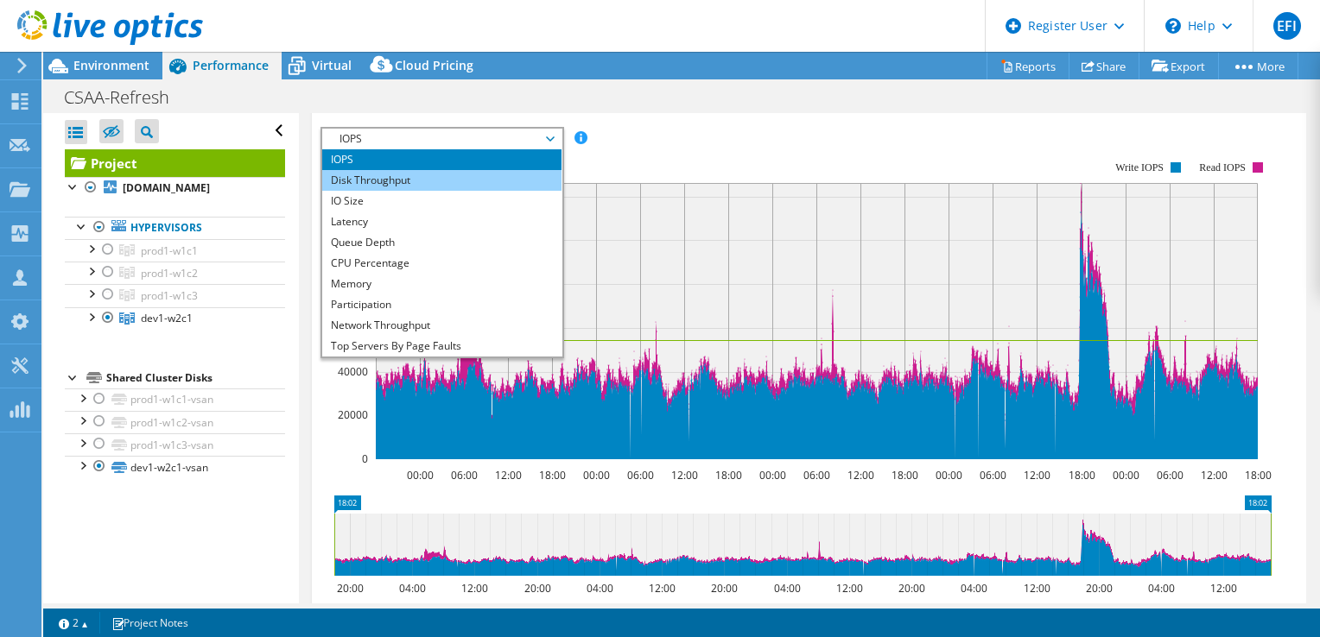
click at [373, 191] on li "Disk Throughput" at bounding box center [441, 180] width 239 height 21
